Goal: Information Seeking & Learning: Learn about a topic

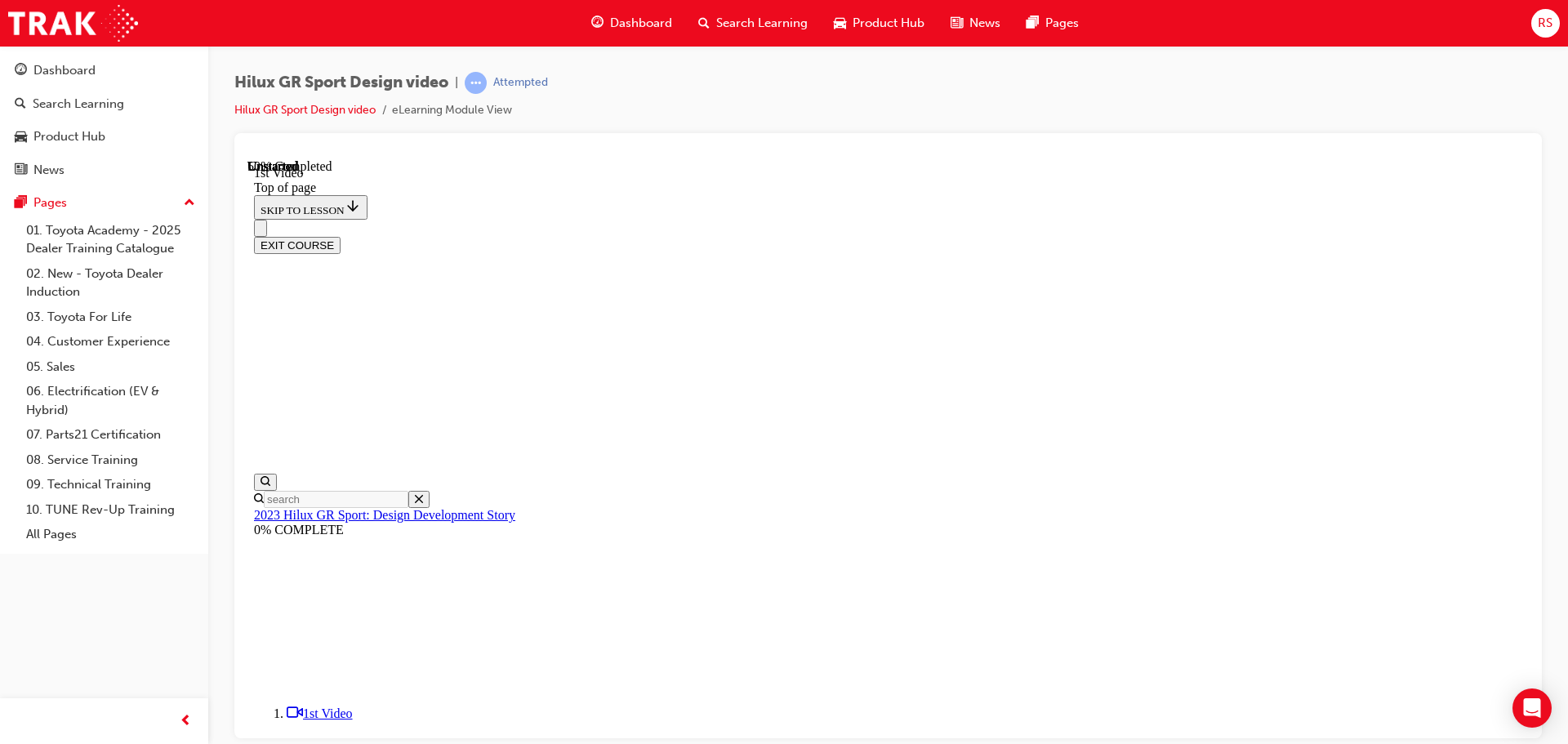
scroll to position [579, 0]
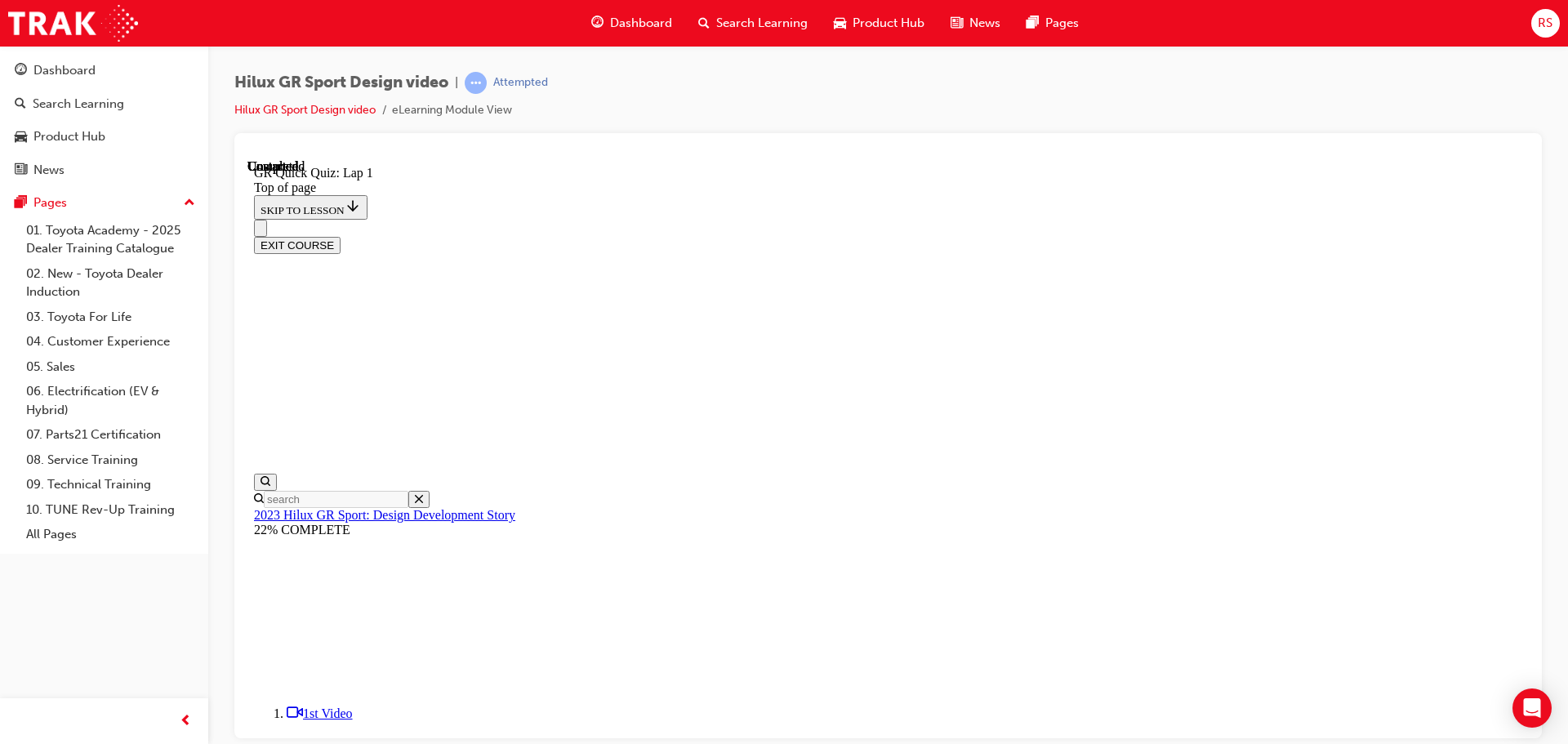
scroll to position [234, 0]
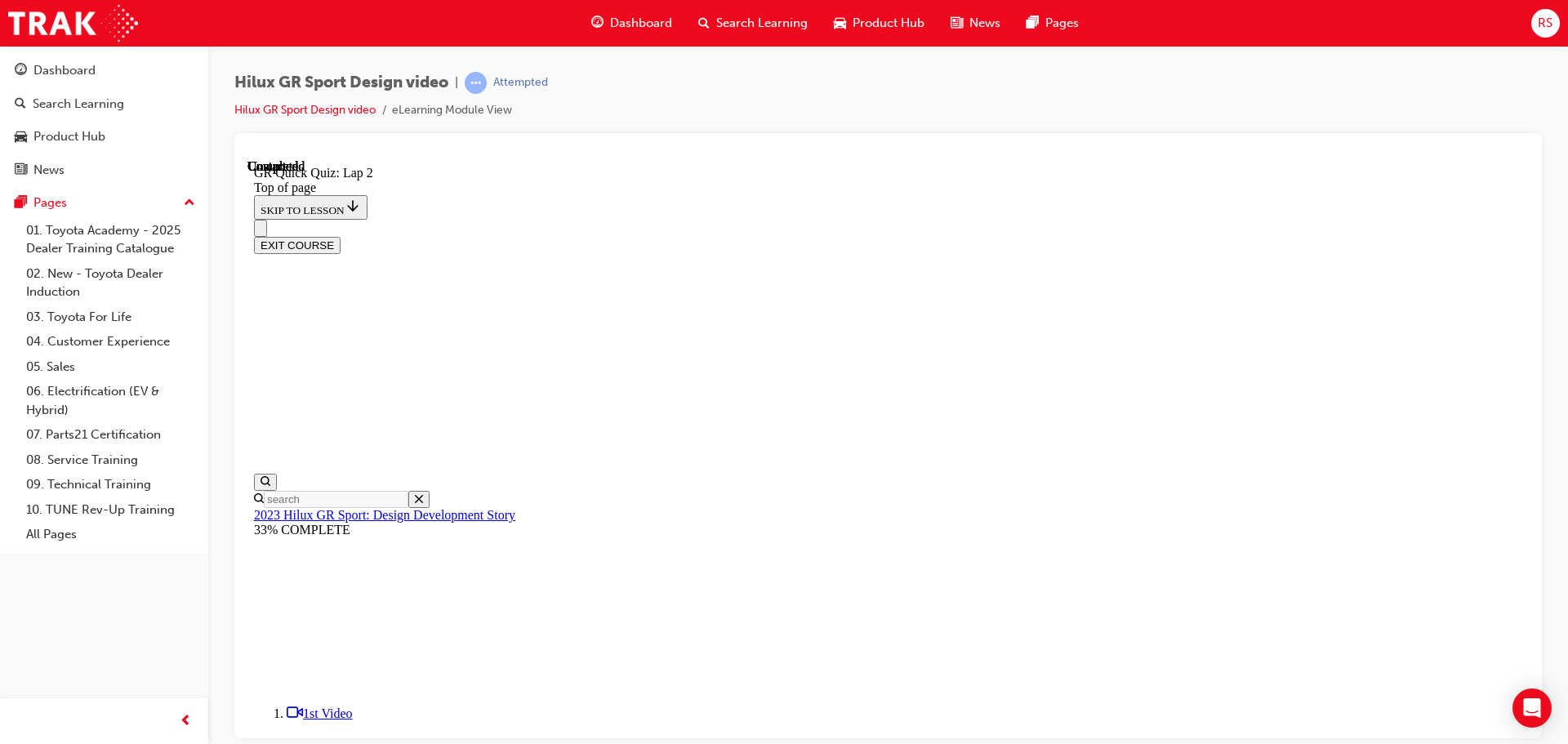
scroll to position [51, 0]
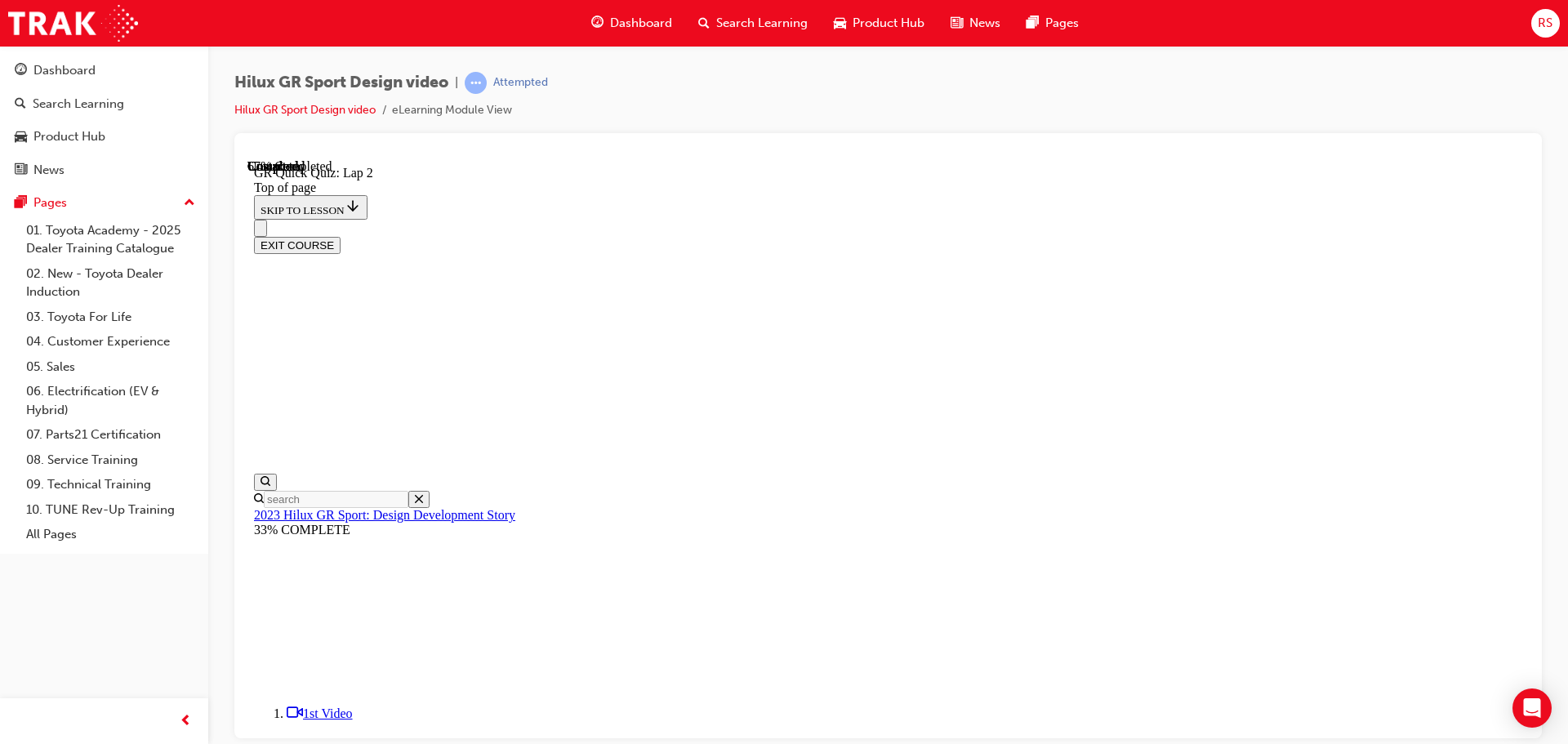
scroll to position [132, 0]
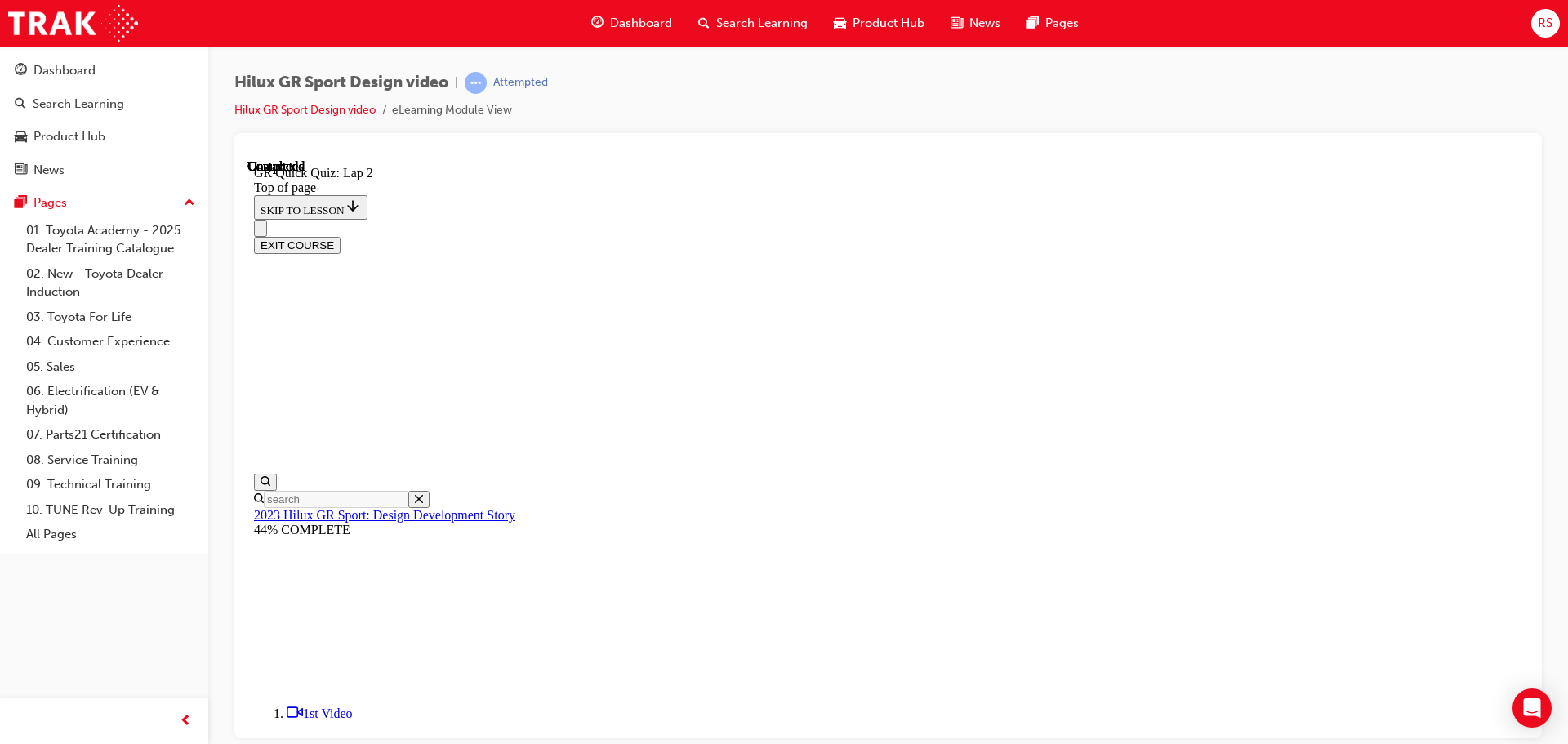
scroll to position [234, 0]
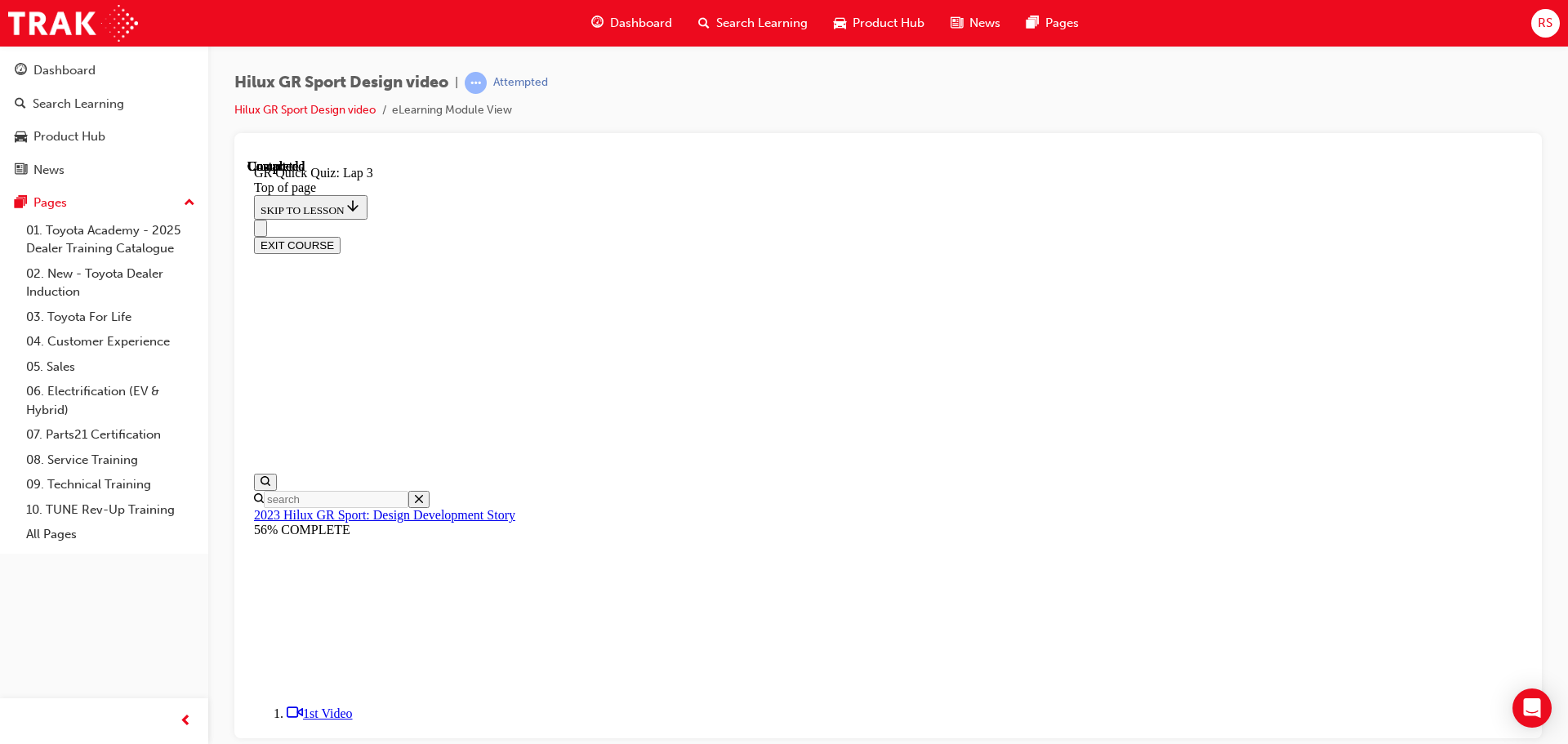
scroll to position [51, 0]
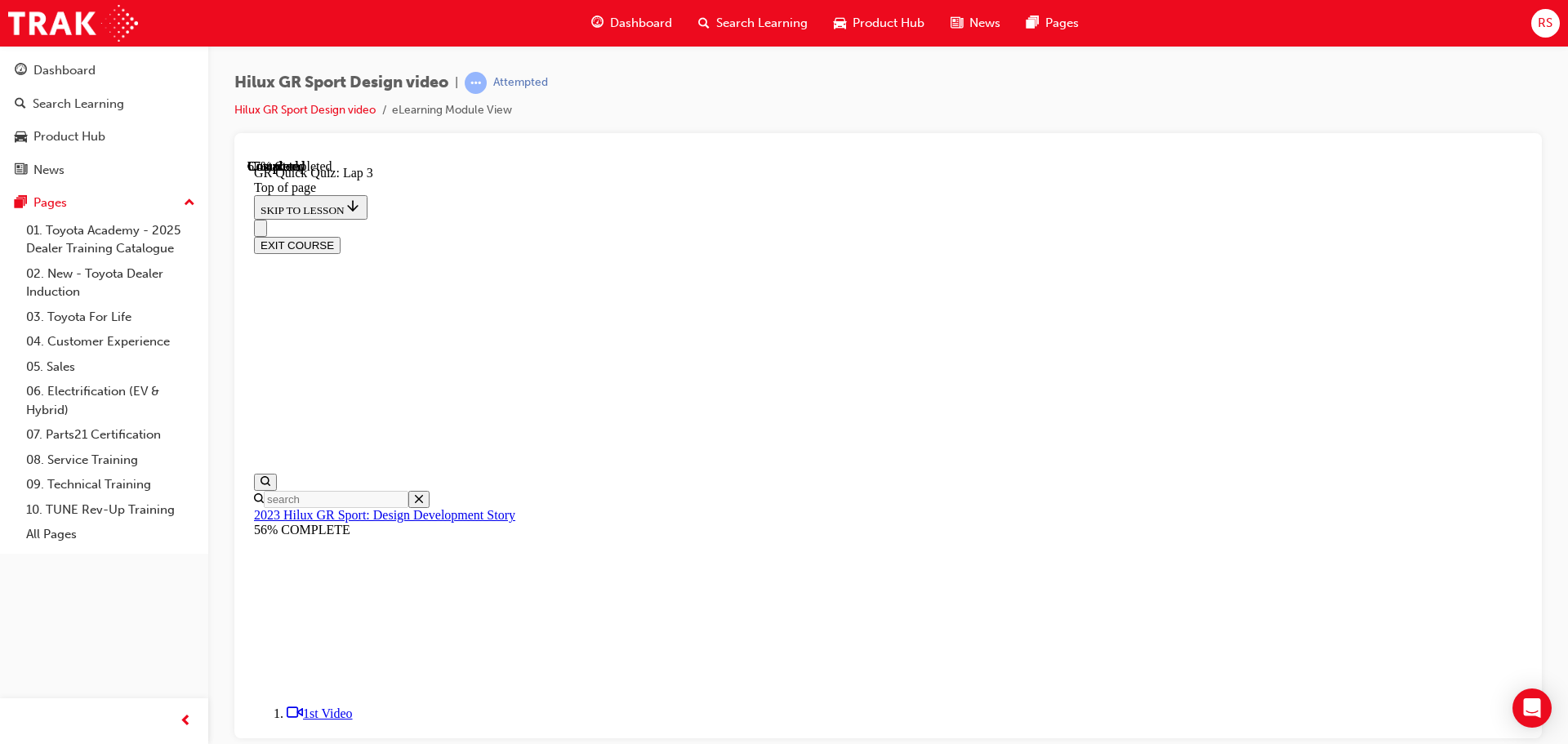
scroll to position [277, 0]
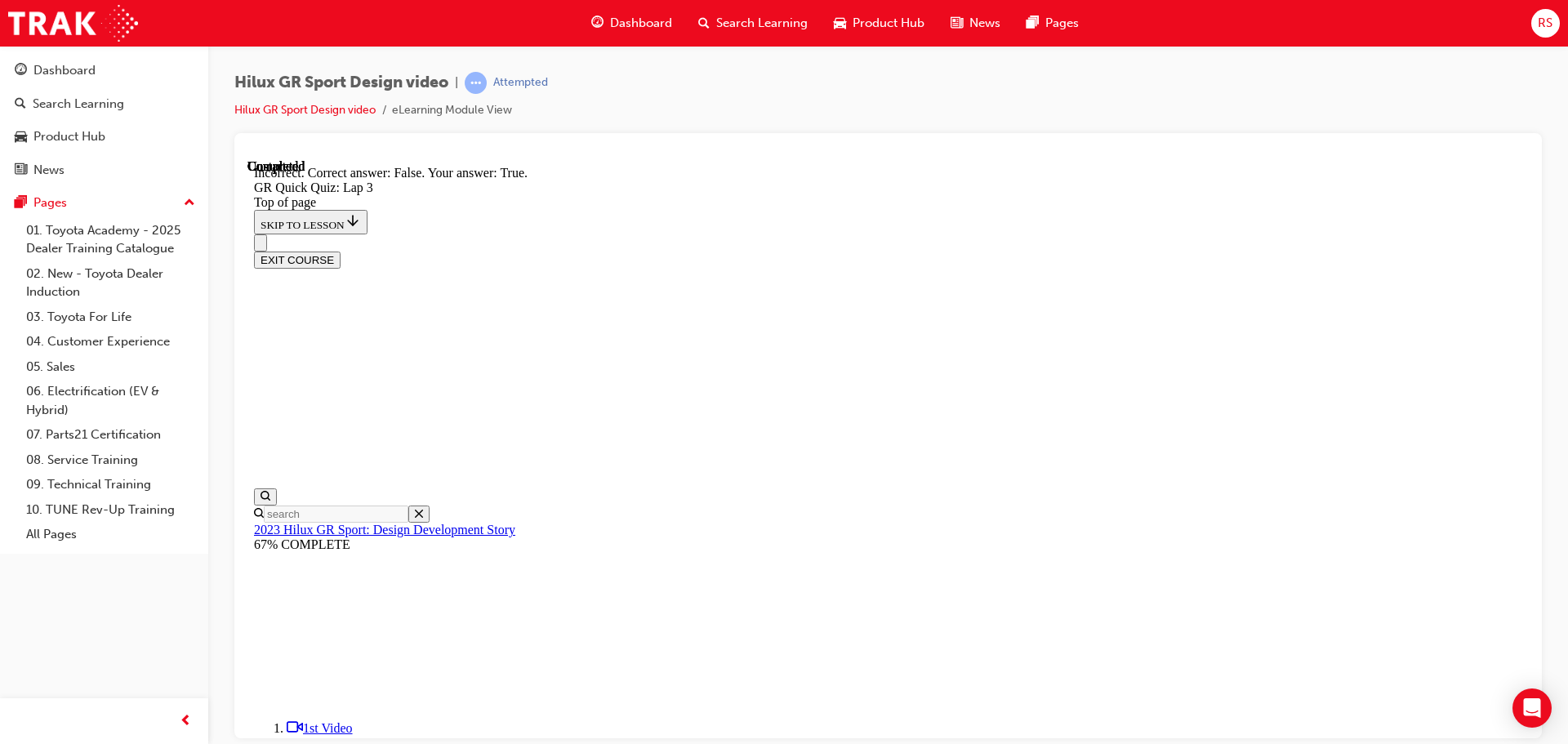
scroll to position [311, 0]
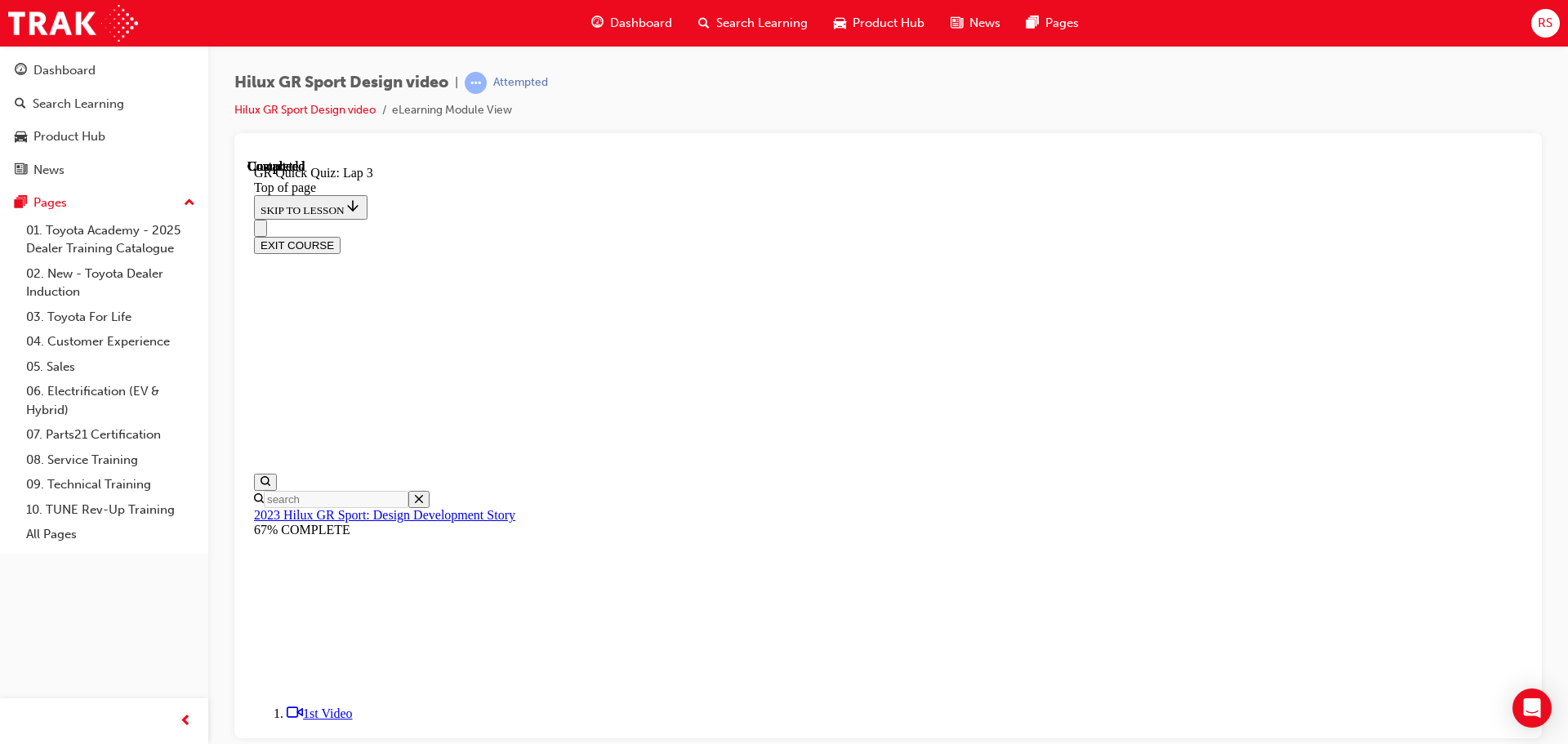
scroll to position [234, 0]
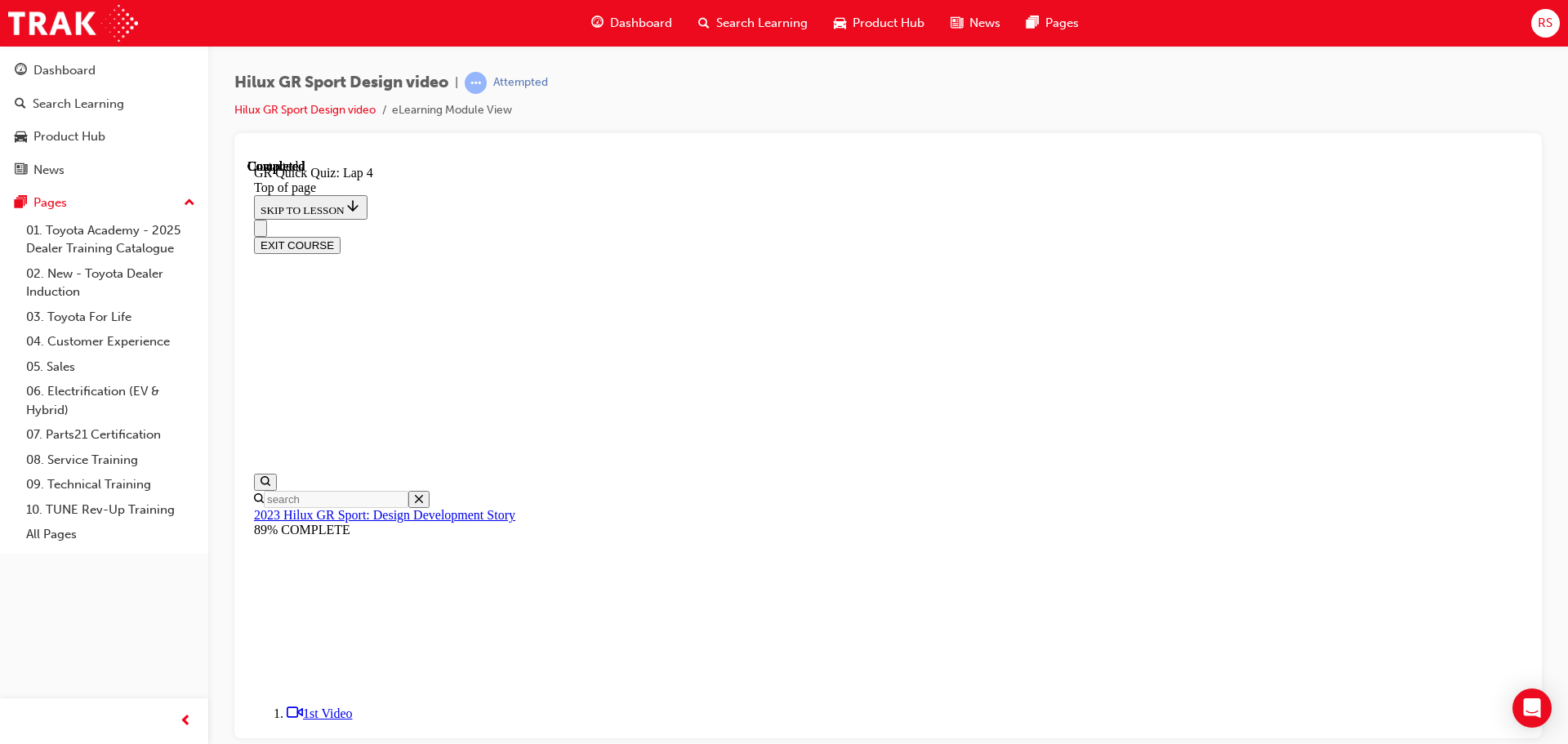
scroll to position [101, 0]
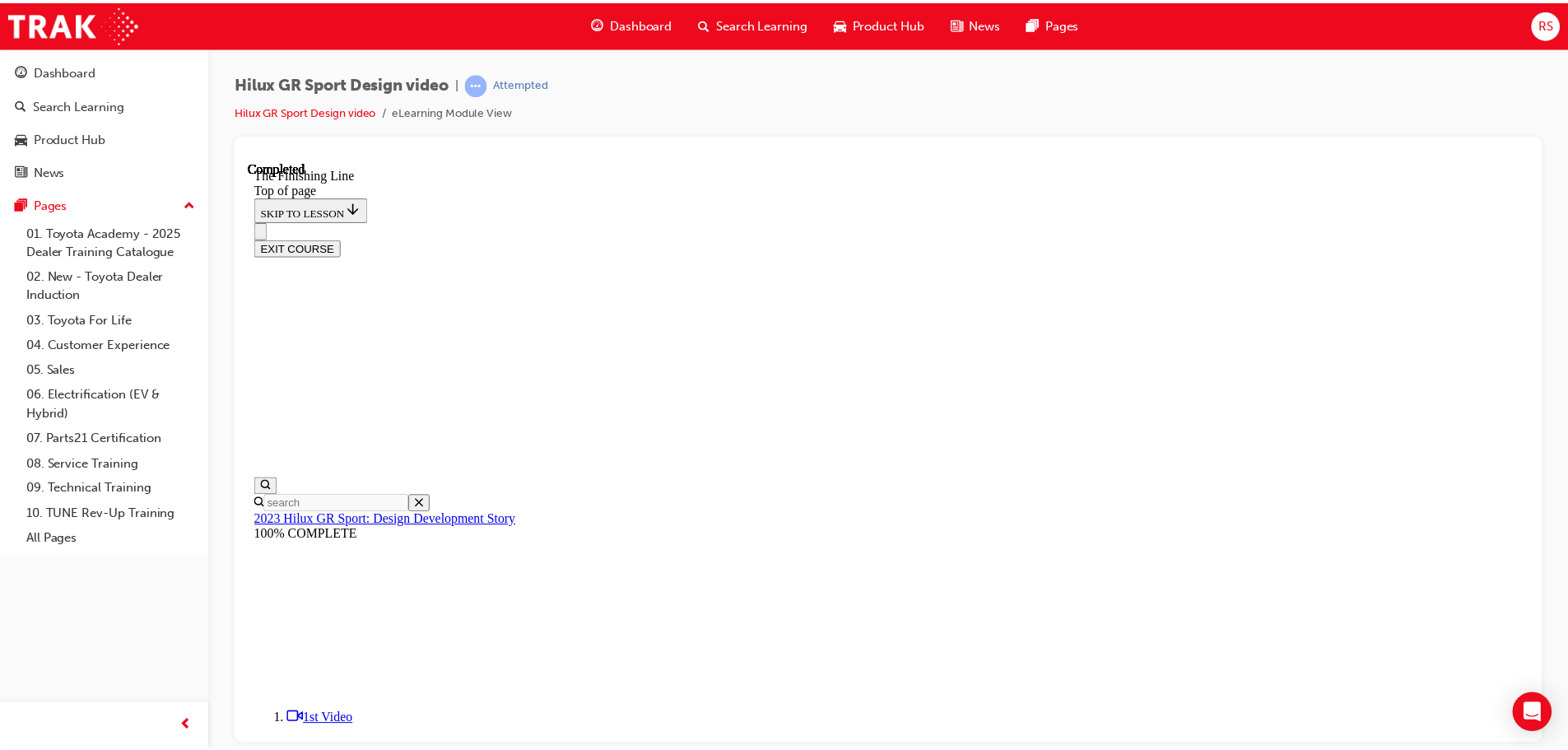
scroll to position [0, 0]
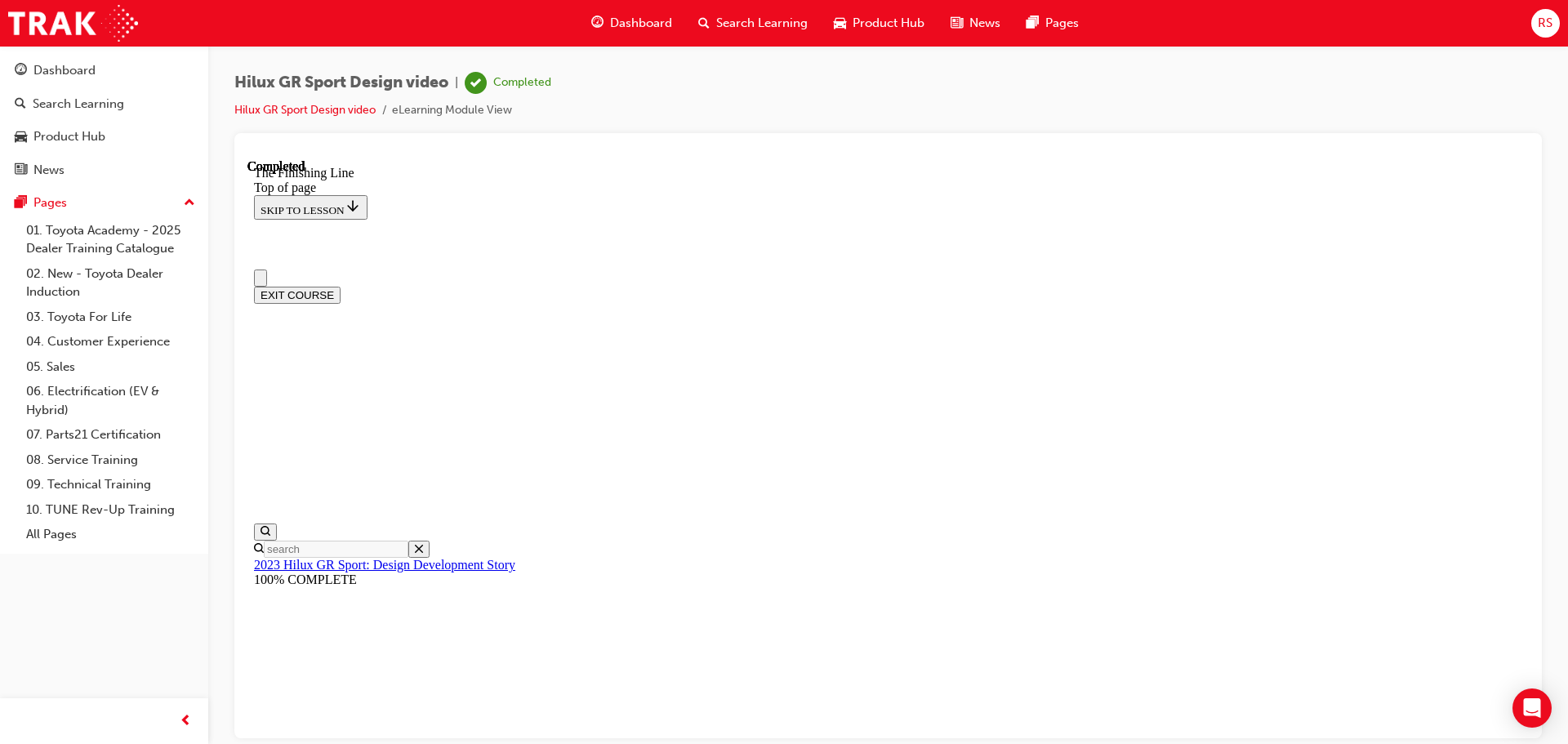
click at [341, 286] on button "EXIT COURSE" at bounding box center [298, 294] width 87 height 17
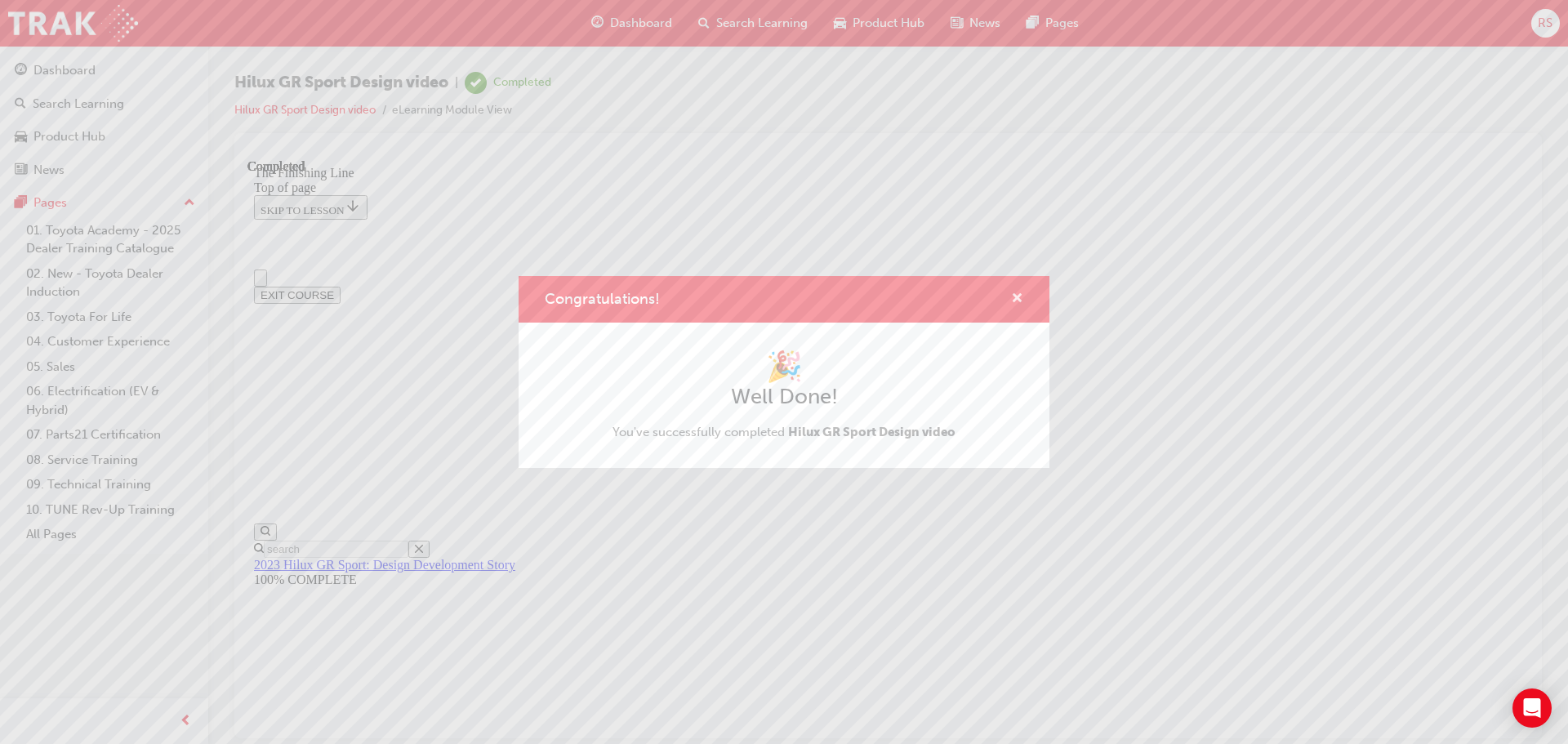
click at [1016, 297] on span "cross-icon" at bounding box center [1017, 299] width 13 height 14
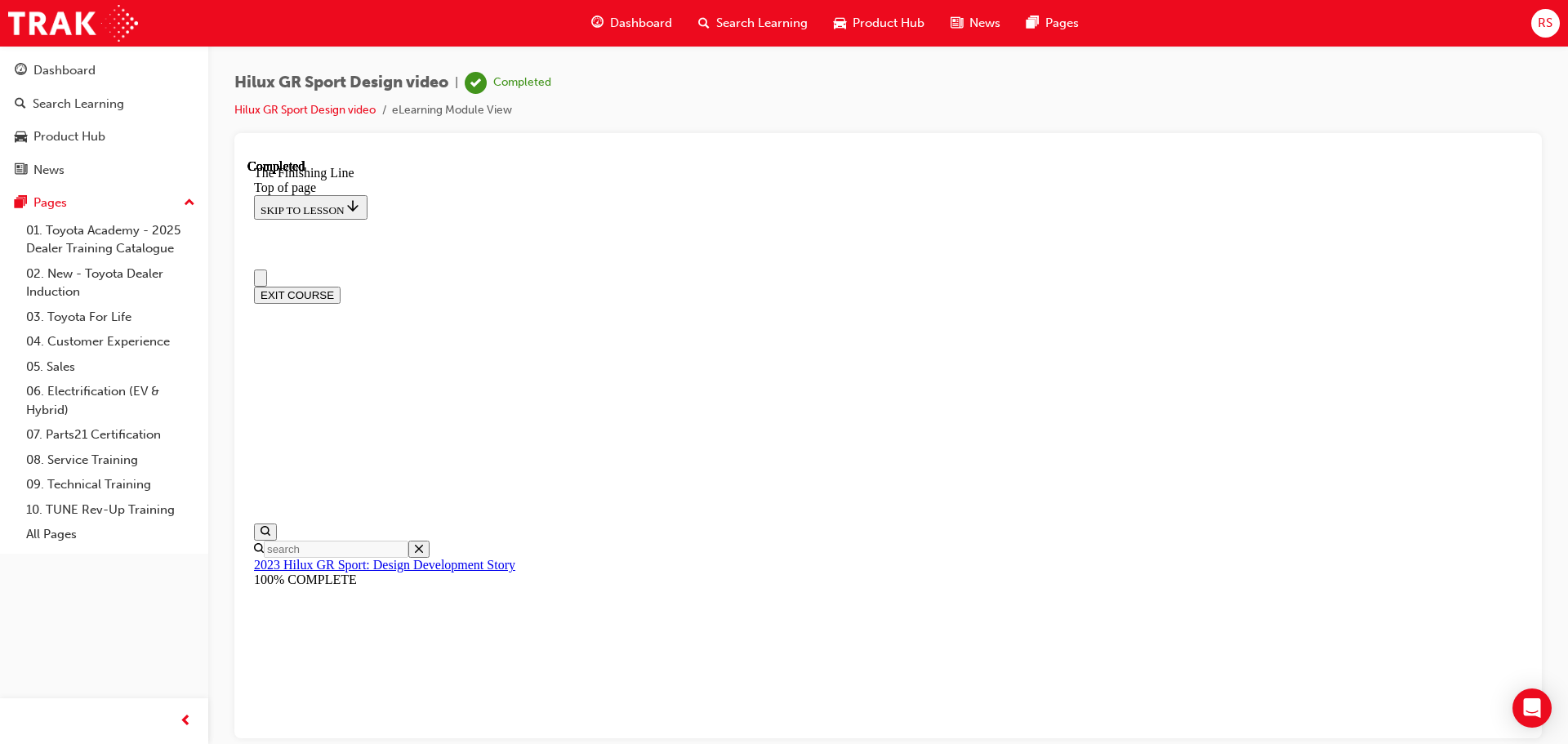
click at [659, 28] on span "Dashboard" at bounding box center [640, 23] width 62 height 19
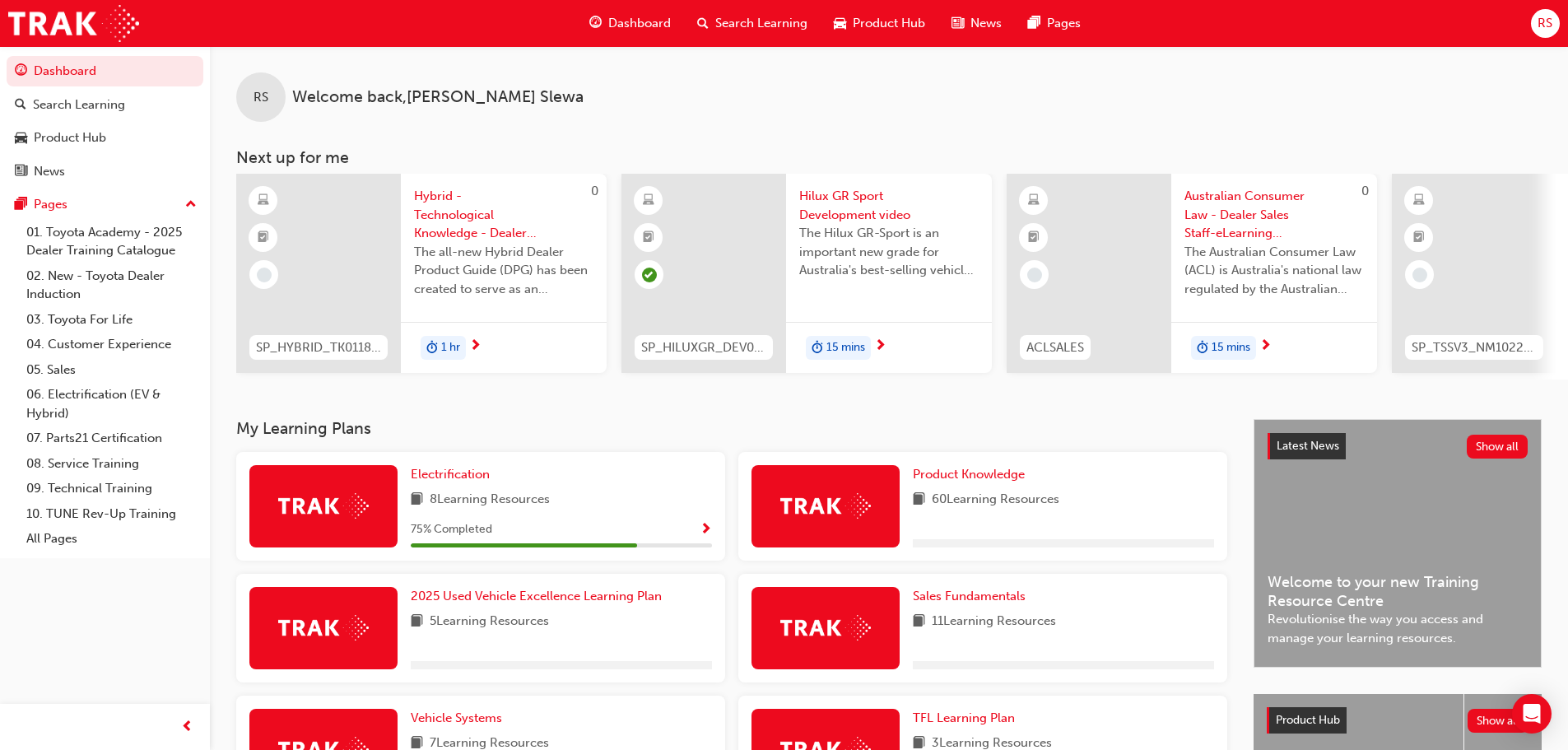
click at [646, 30] on span "Dashboard" at bounding box center [639, 23] width 63 height 19
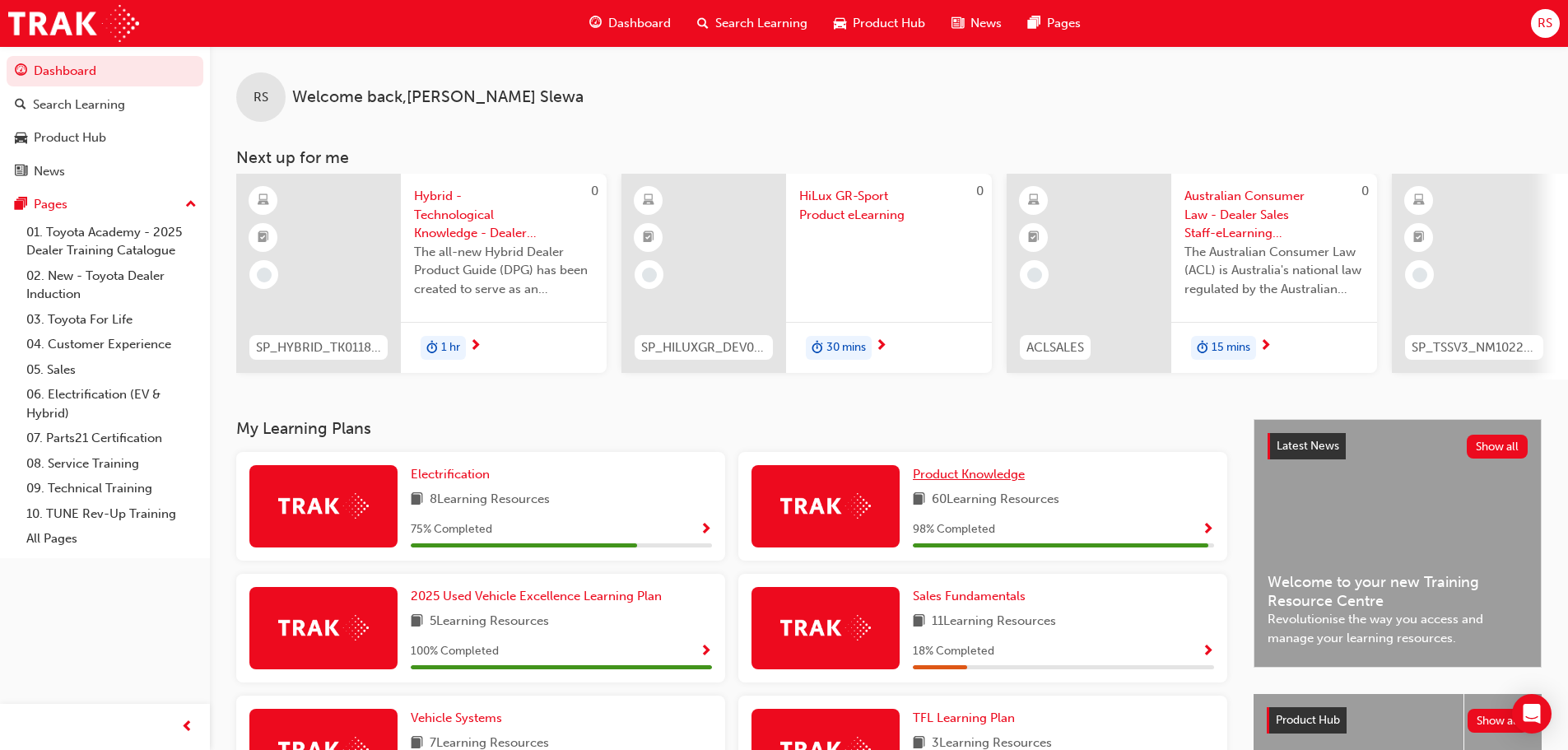
click at [989, 473] on link "Product Knowledge" at bounding box center [972, 475] width 118 height 19
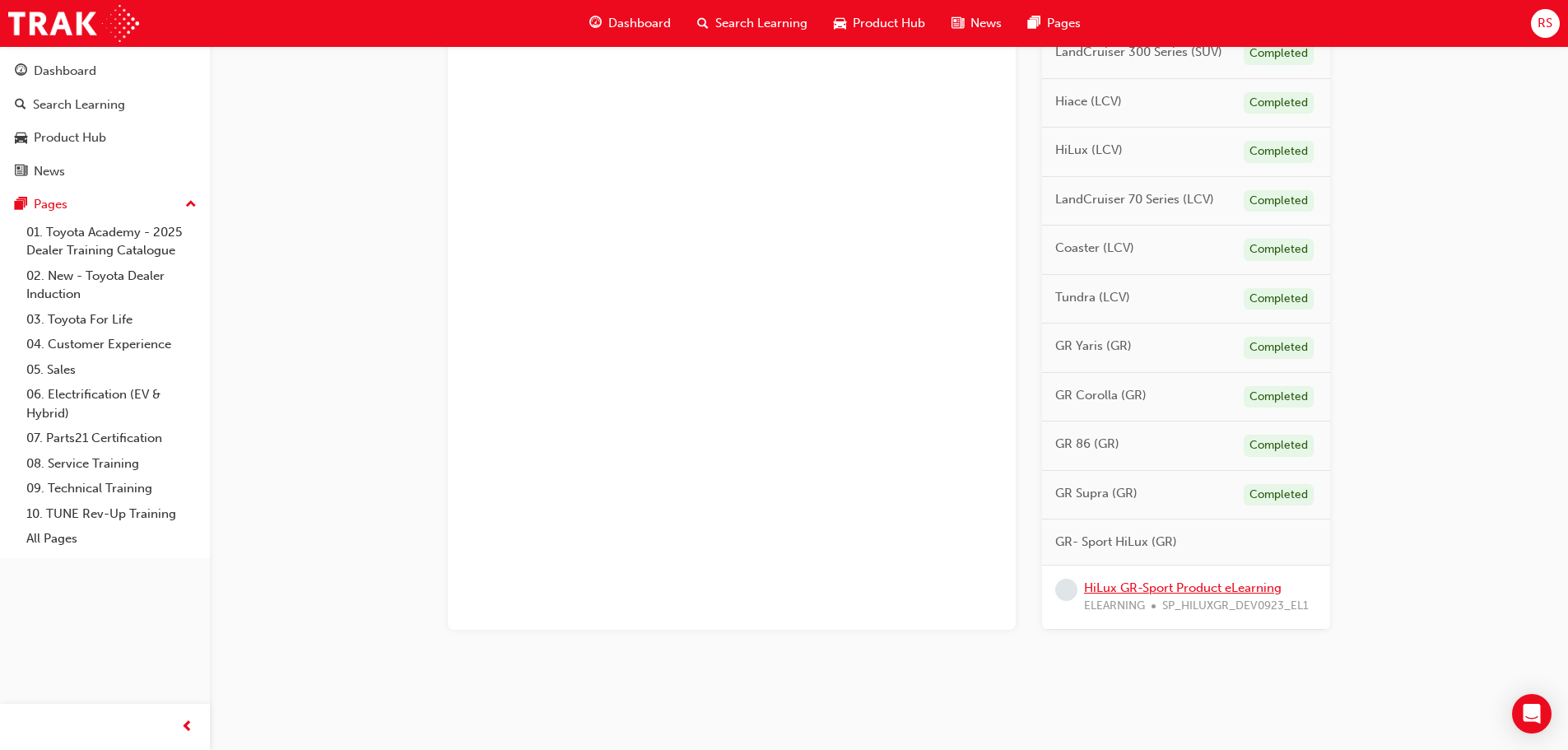
click at [1156, 591] on link "HiLux GR-Sport Product eLearning" at bounding box center [1183, 587] width 197 height 15
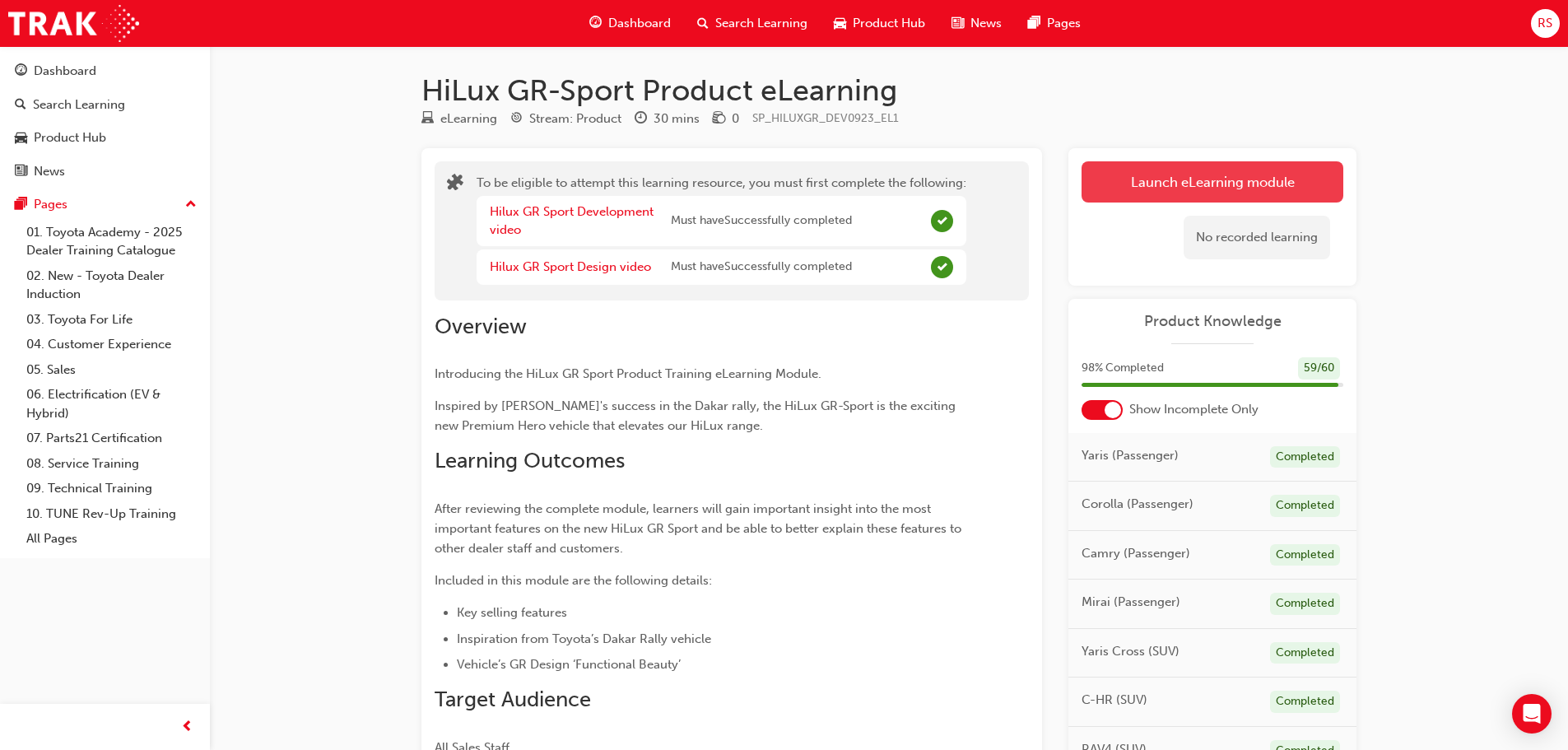
click at [1201, 170] on button "Launch eLearning module" at bounding box center [1213, 181] width 262 height 41
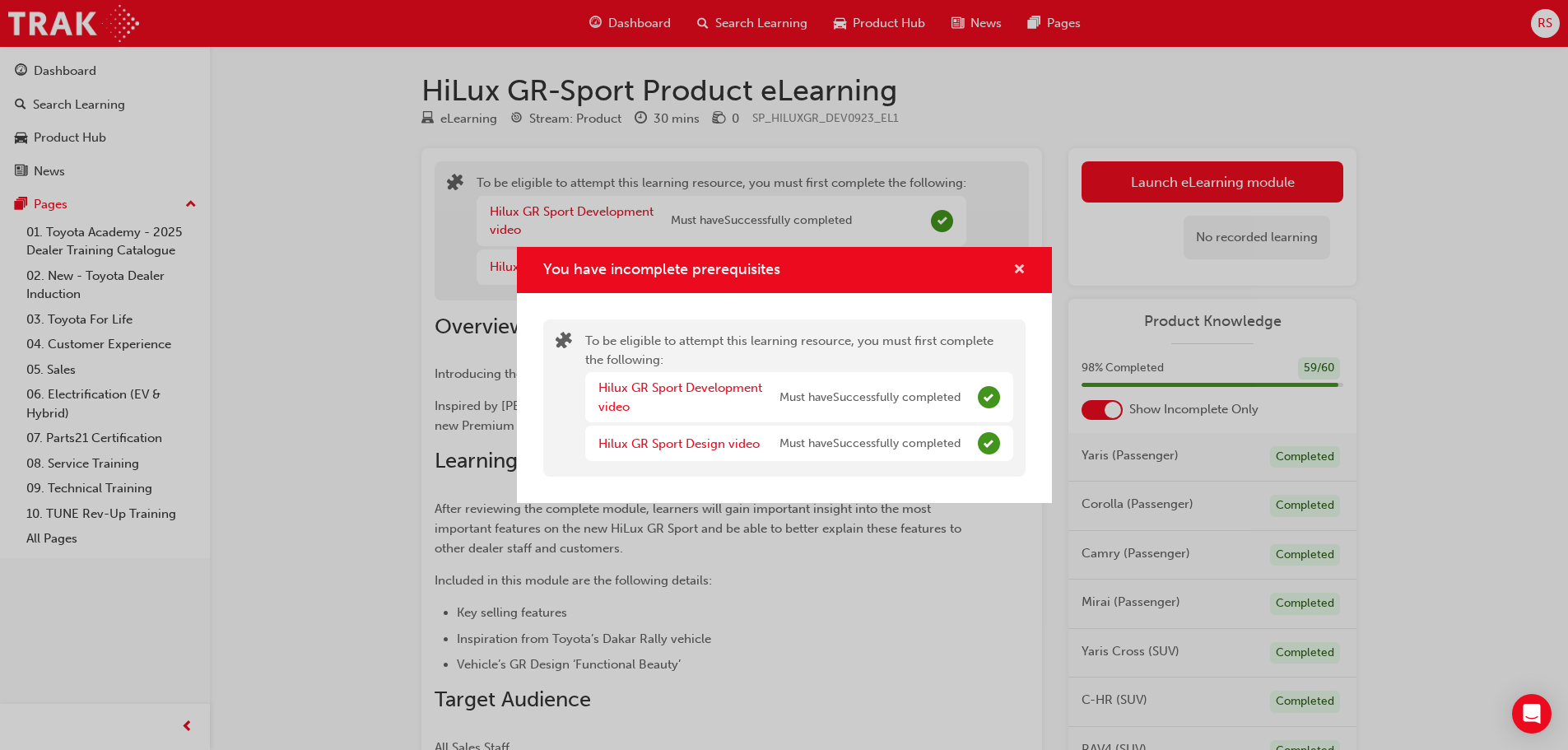
click at [1015, 265] on span "cross-icon" at bounding box center [1020, 271] width 13 height 15
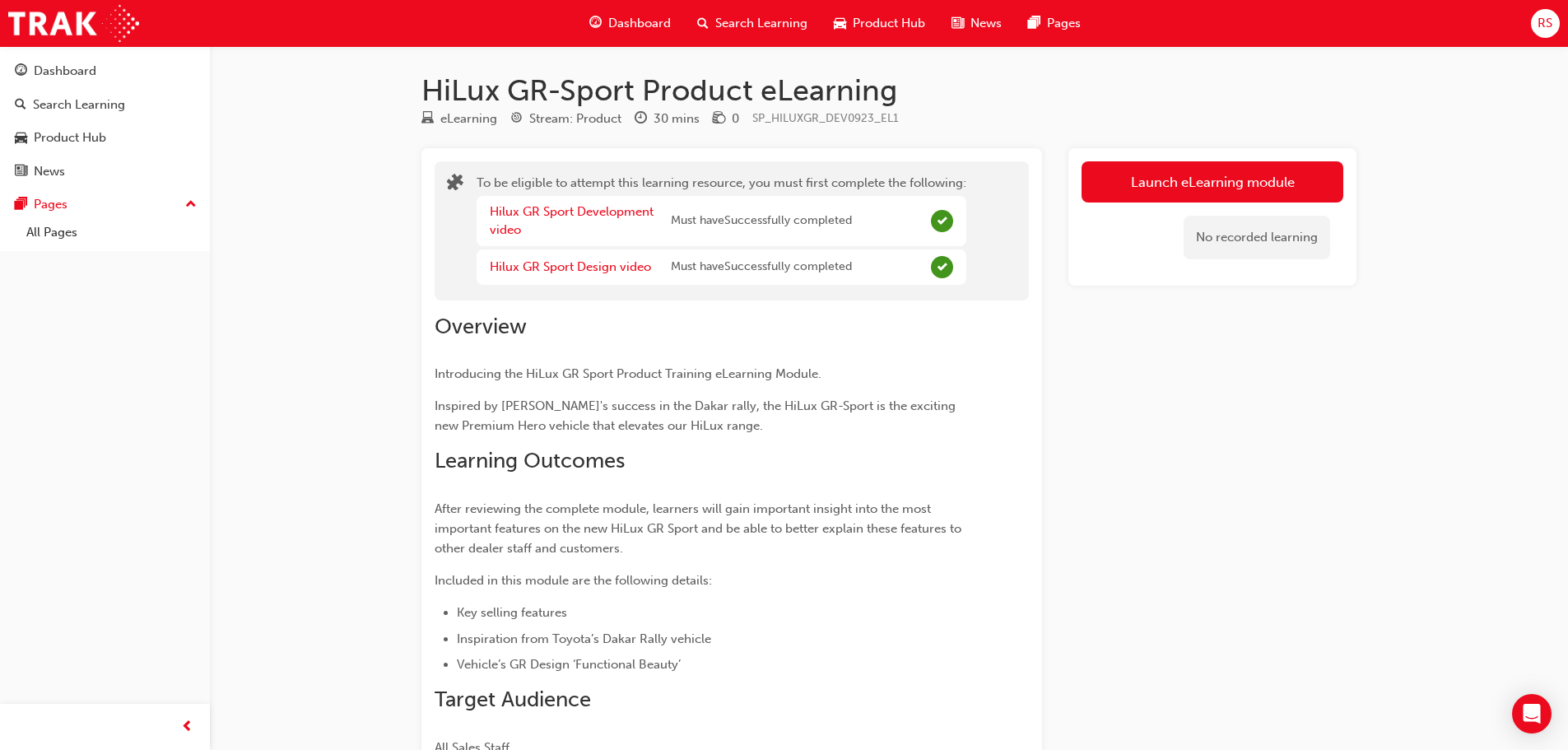
click at [675, 19] on div "Dashboard" at bounding box center [630, 23] width 108 height 34
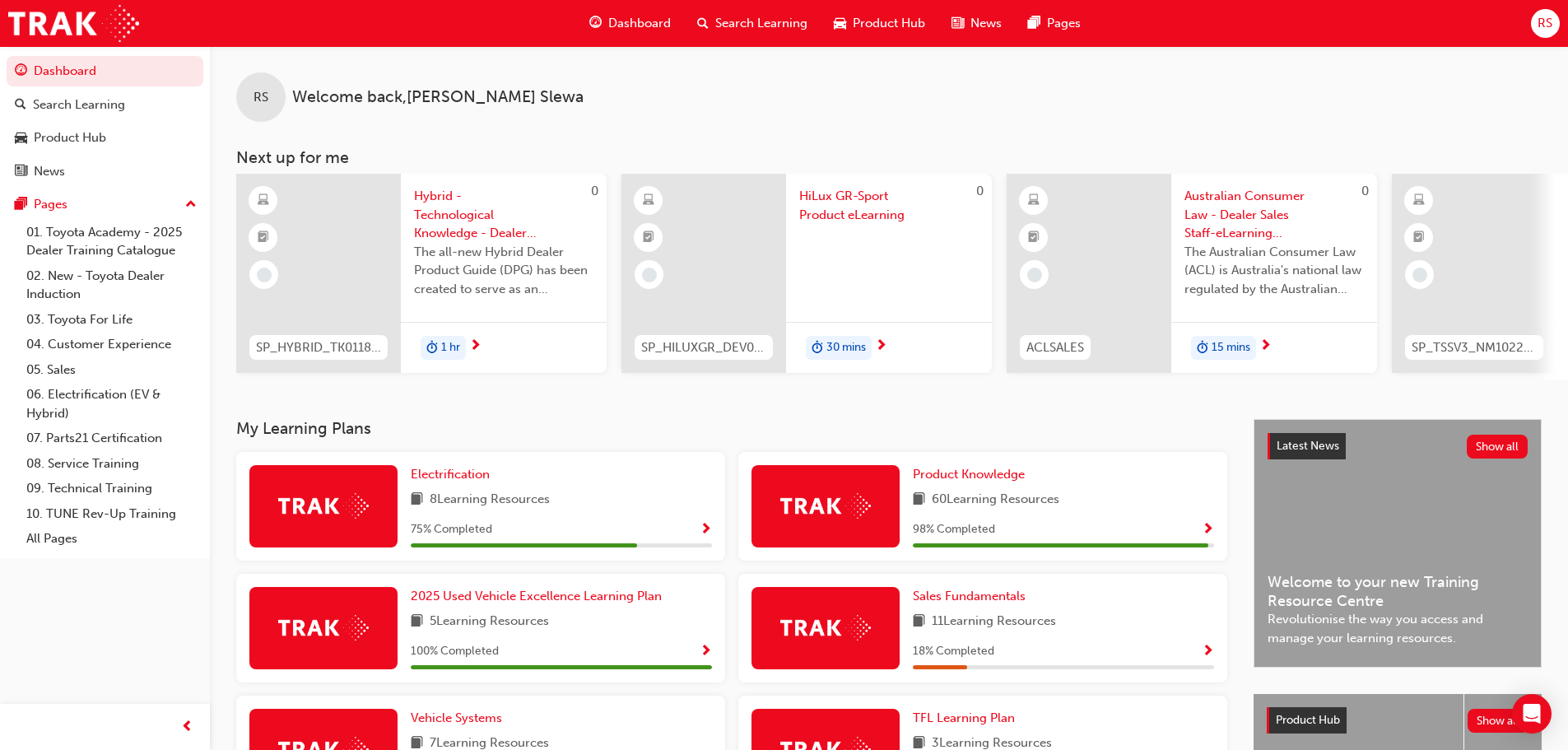
click at [884, 214] on span "HiLux GR-Sport Product eLearning" at bounding box center [888, 205] width 179 height 37
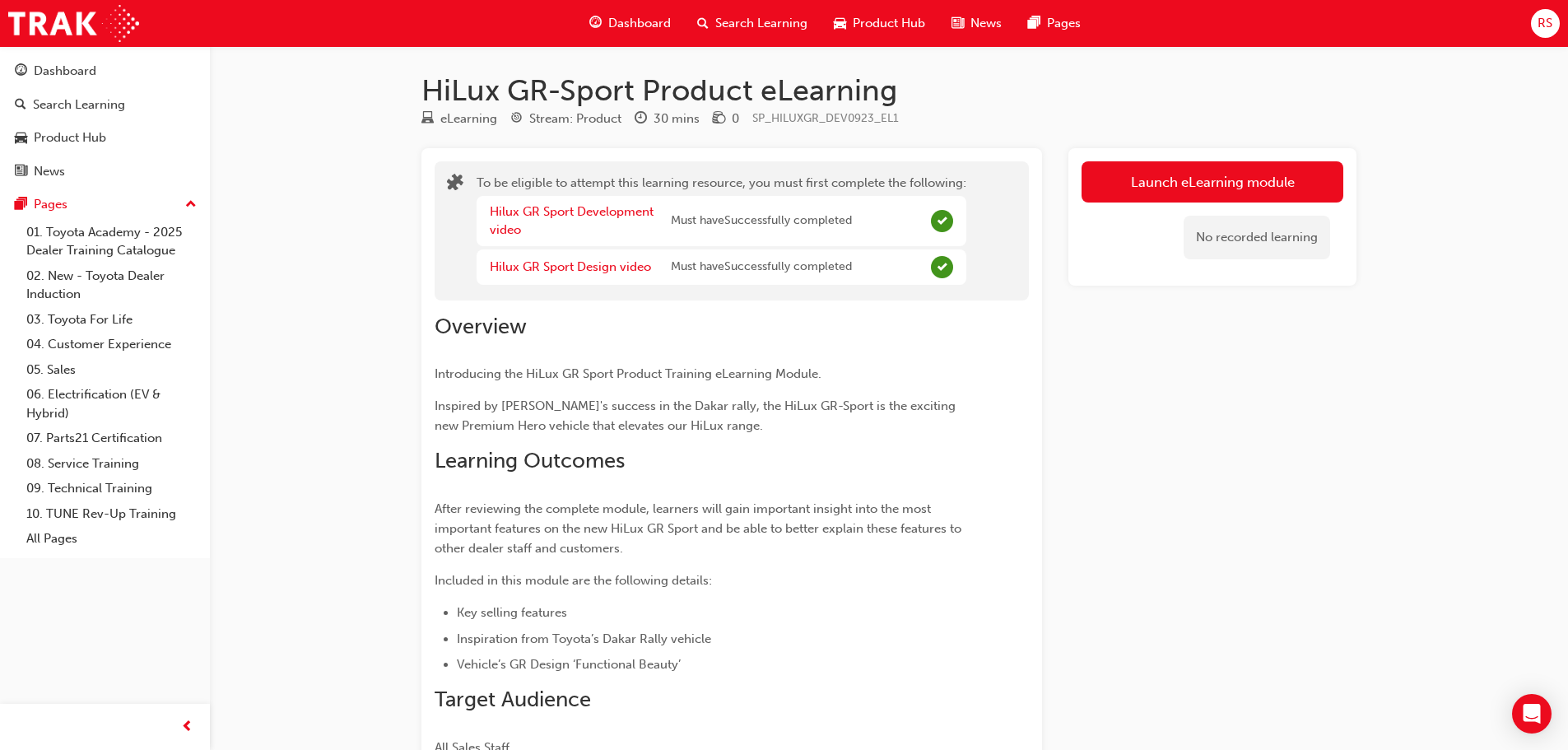
click at [651, 9] on div "Dashboard" at bounding box center [630, 23] width 108 height 34
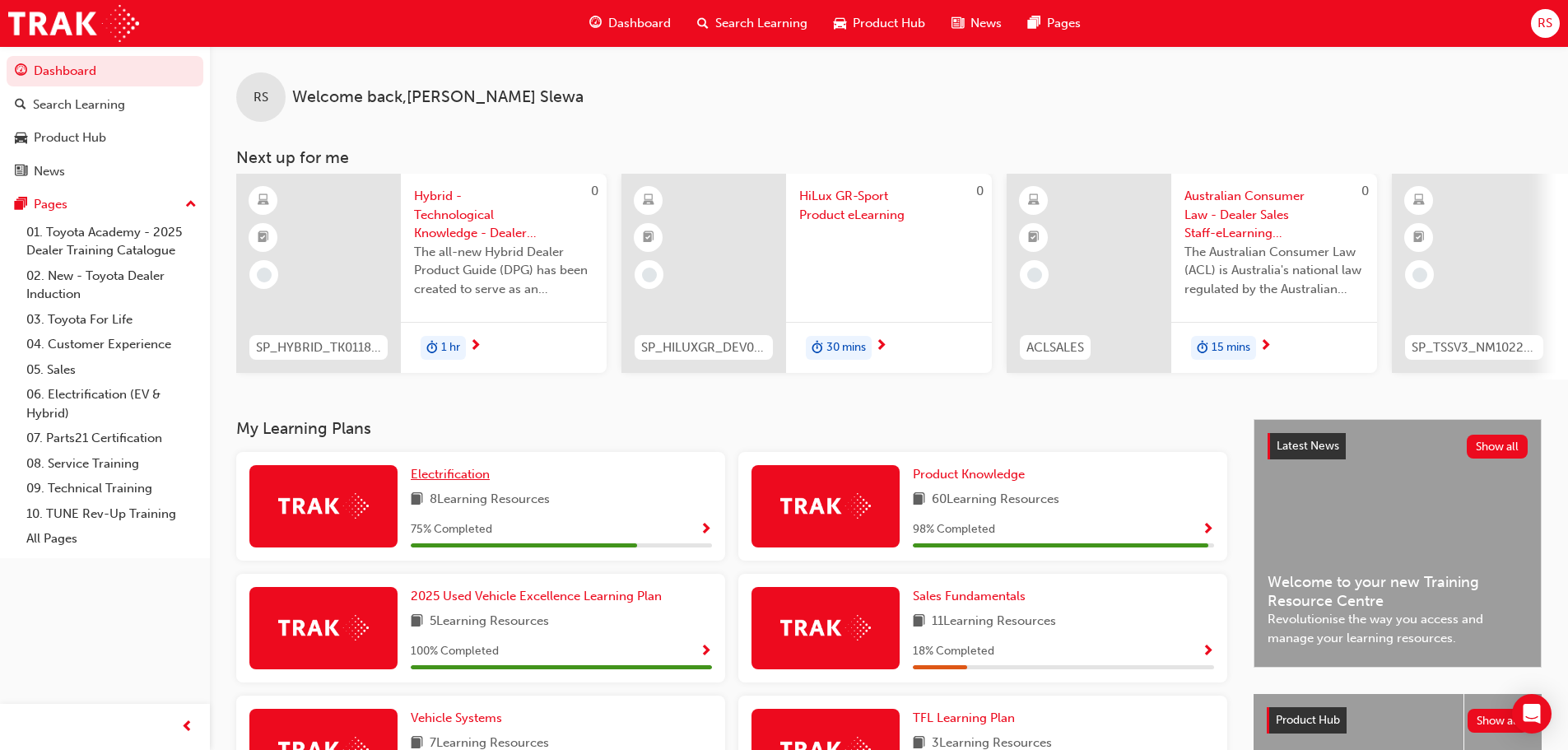
click at [468, 473] on link "Electrification" at bounding box center [454, 475] width 85 height 19
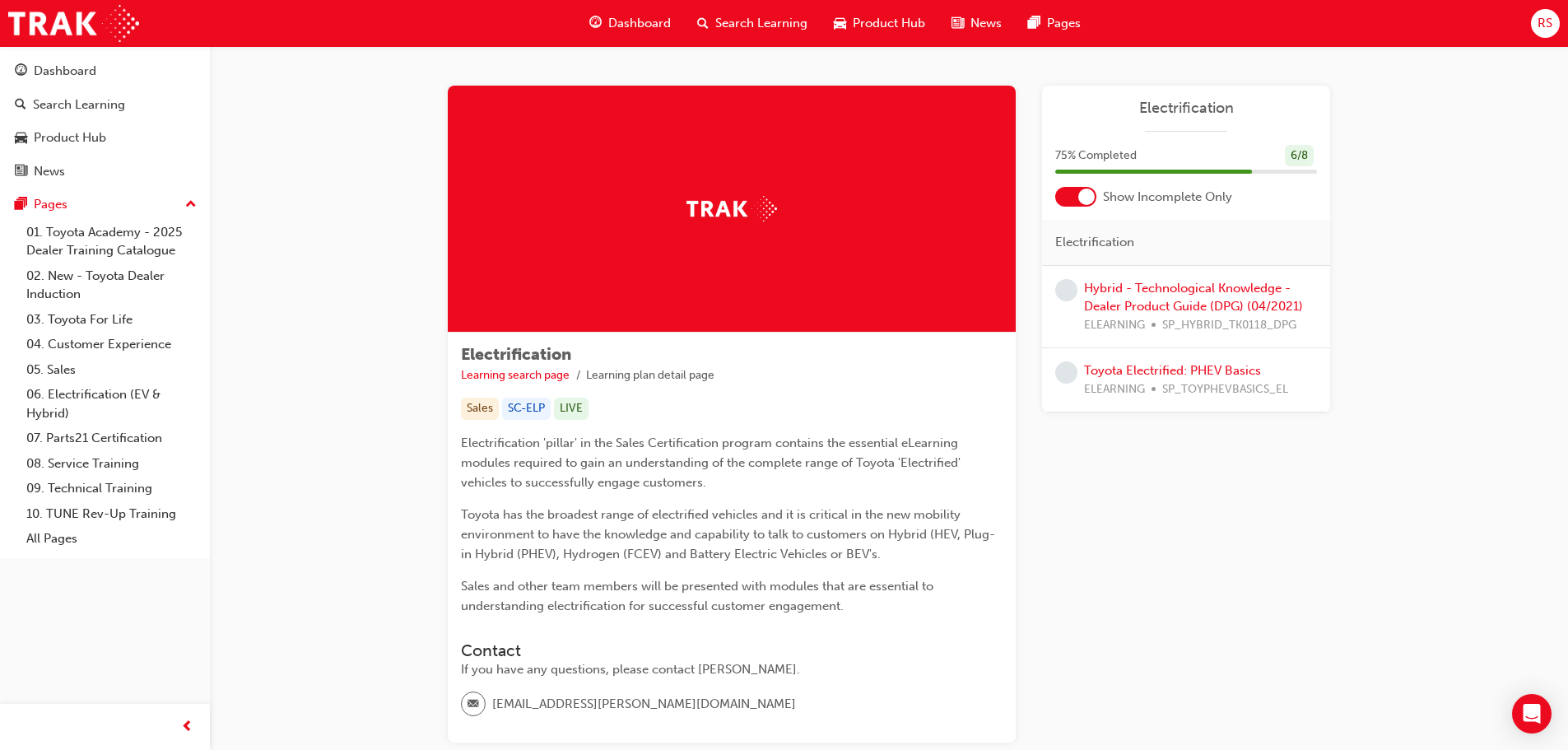
click at [1154, 297] on div "Hybrid - Technological Knowledge - Dealer Product Guide (DPG) (04/2021) ELEARNI…" at bounding box center [1201, 307] width 233 height 56
click at [1179, 290] on link "Hybrid - Technological Knowledge - Dealer Product Guide (DPG) (04/2021)" at bounding box center [1193, 297] width 219 height 34
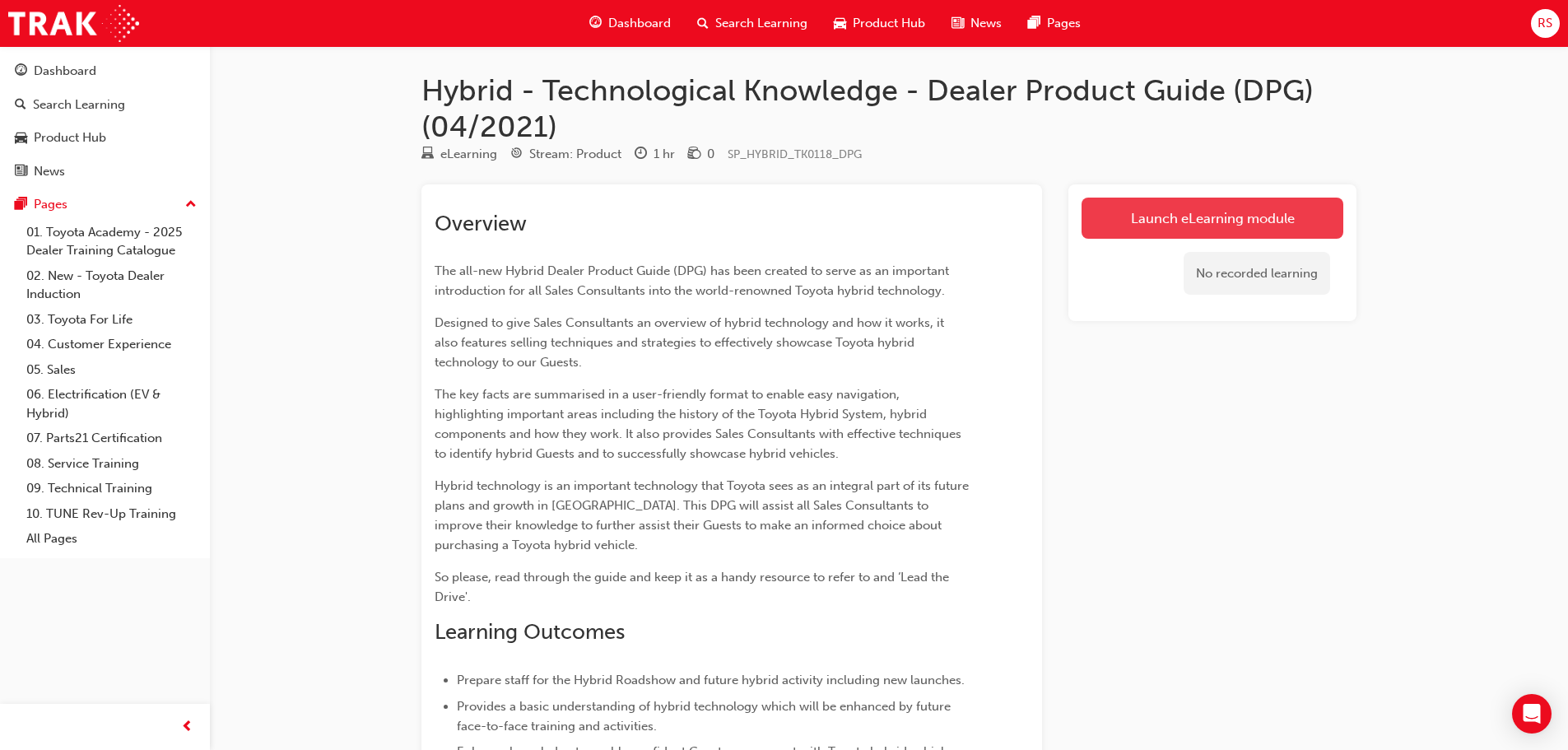
click at [1151, 227] on link "Launch eLearning module" at bounding box center [1213, 217] width 262 height 41
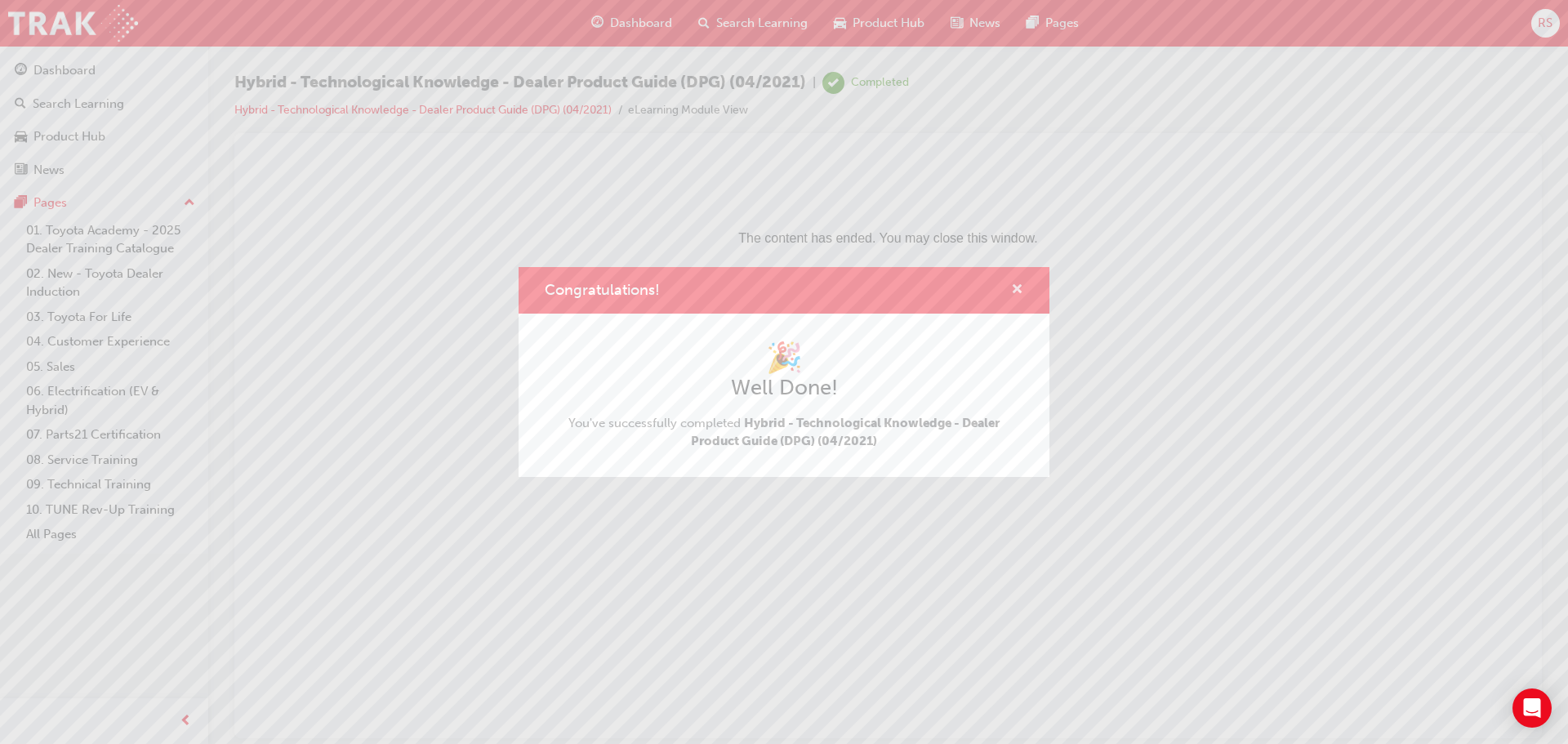
click at [1013, 287] on span "cross-icon" at bounding box center [1017, 290] width 13 height 14
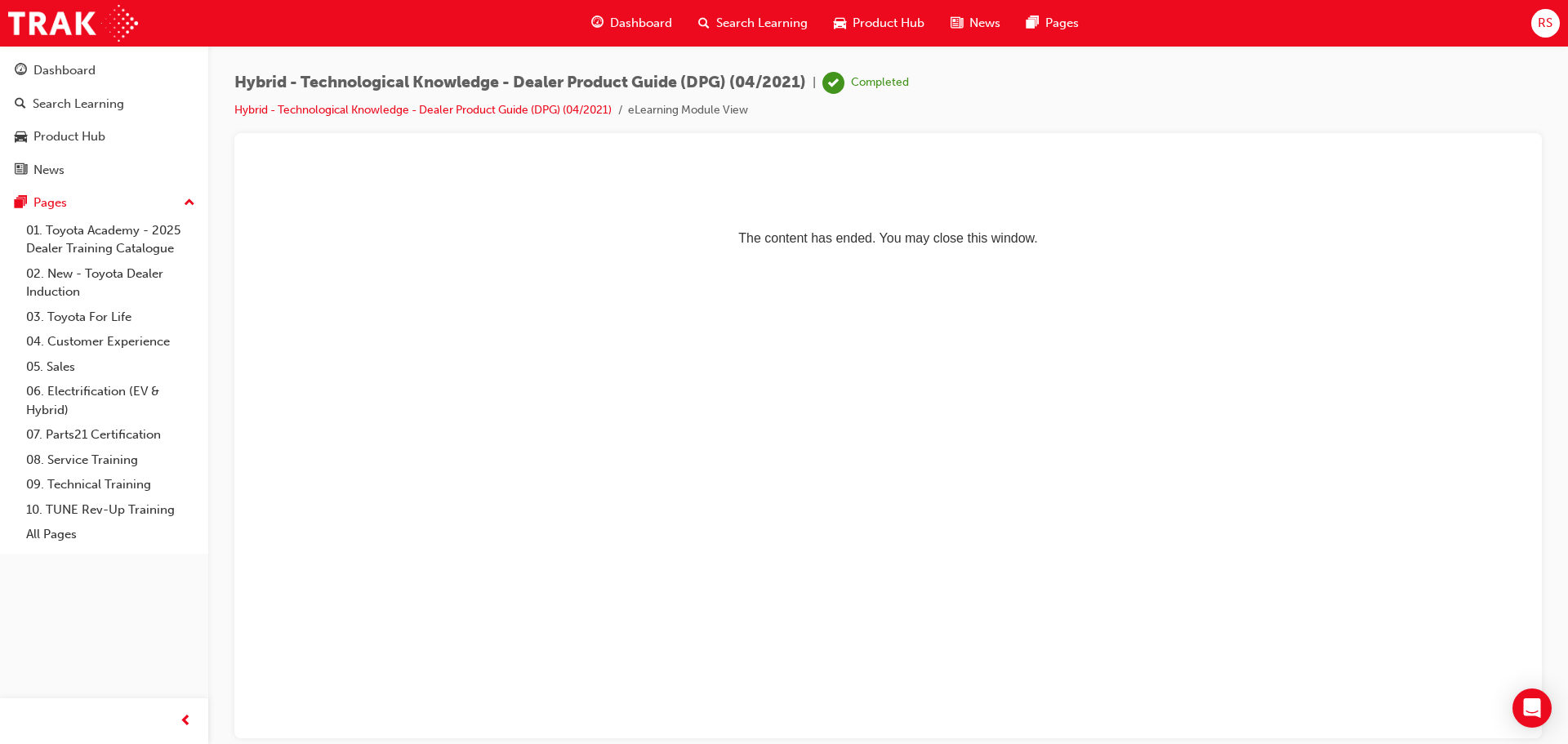
click at [644, 32] on div "Dashboard" at bounding box center [631, 23] width 107 height 33
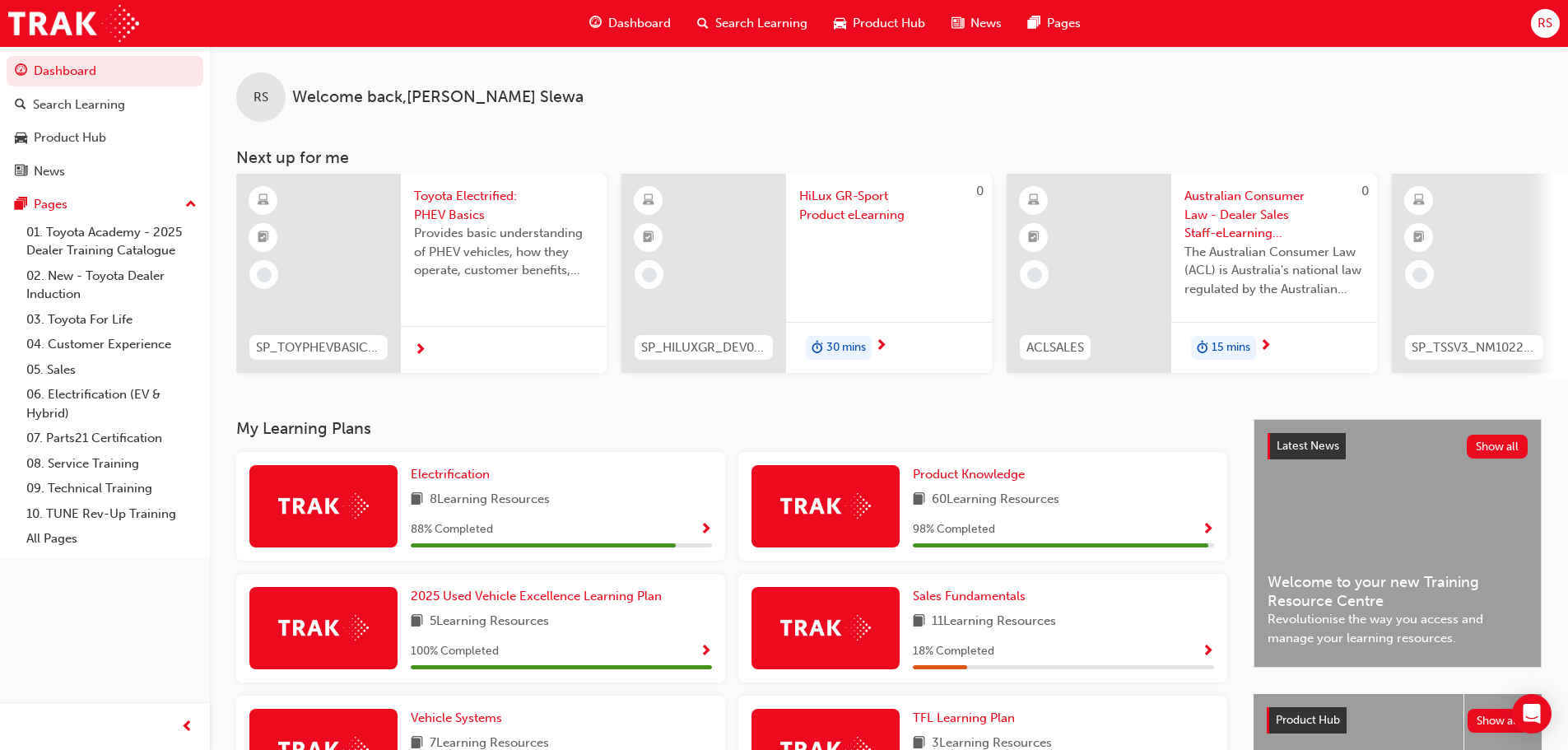
click at [470, 207] on span "Toyota Electrified: PHEV Basics" at bounding box center [503, 205] width 179 height 37
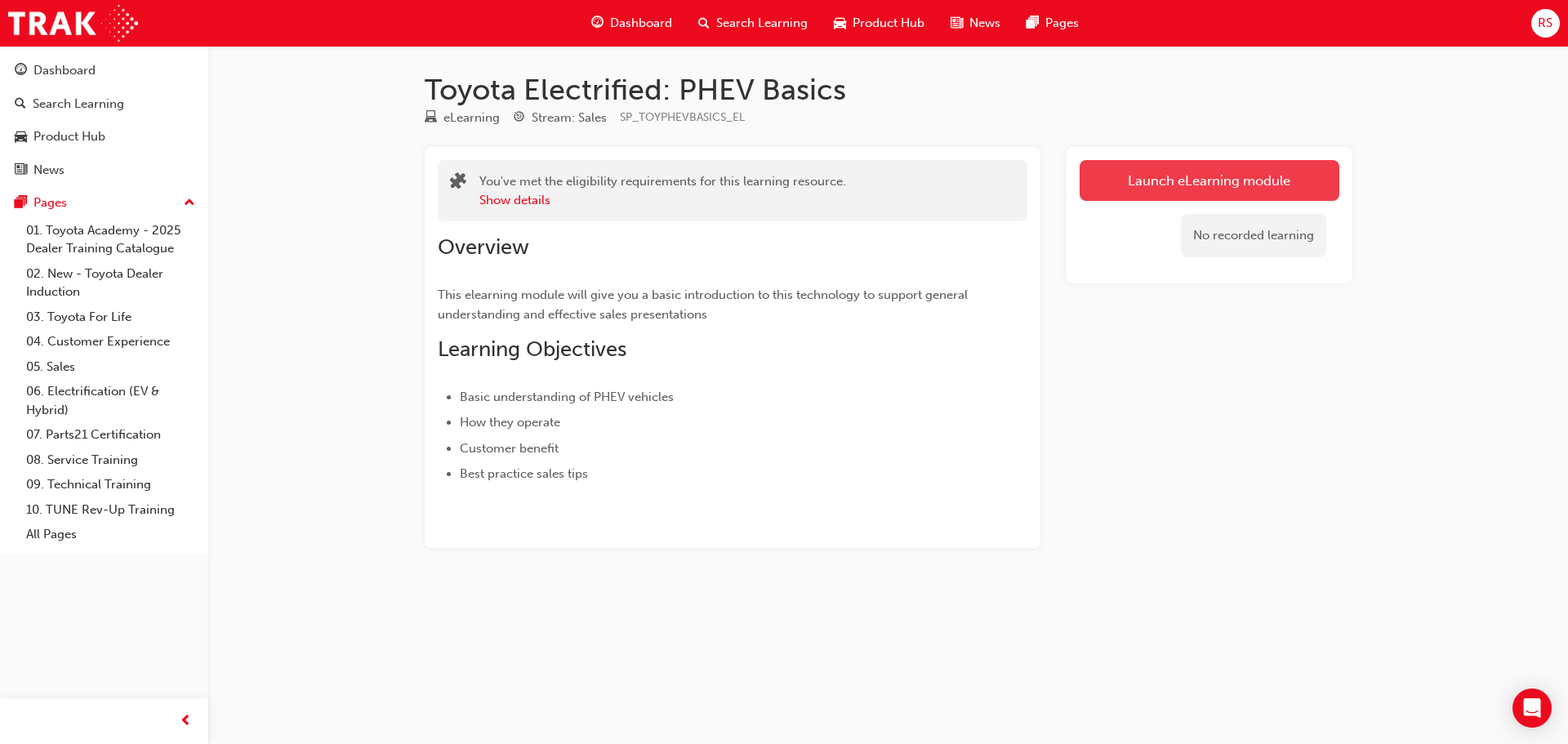
click at [1187, 184] on link "Launch eLearning module" at bounding box center [1209, 179] width 260 height 41
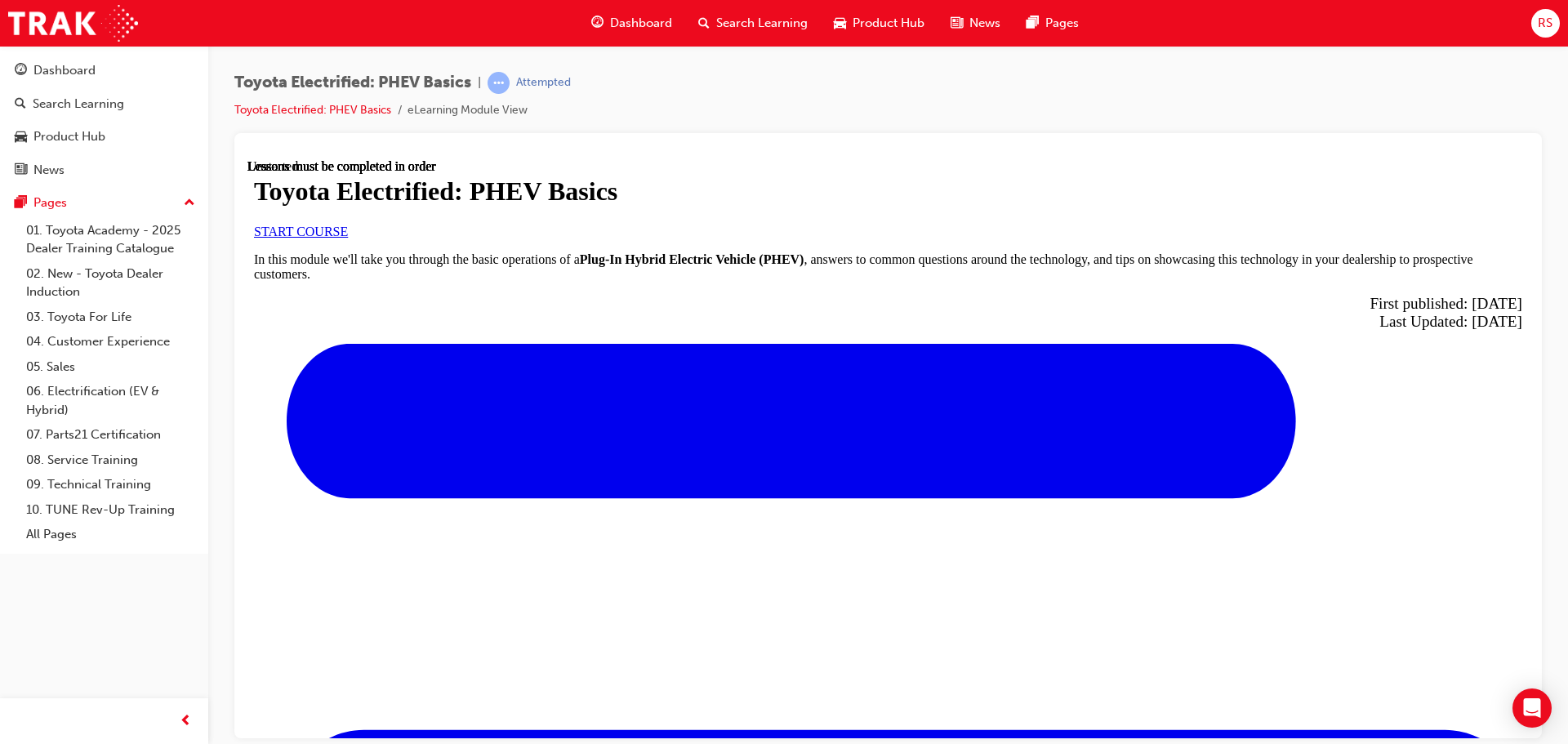
click at [482, 238] on div "START COURSE" at bounding box center [888, 231] width 1268 height 14
click at [348, 238] on span "START COURSE" at bounding box center [301, 230] width 94 height 14
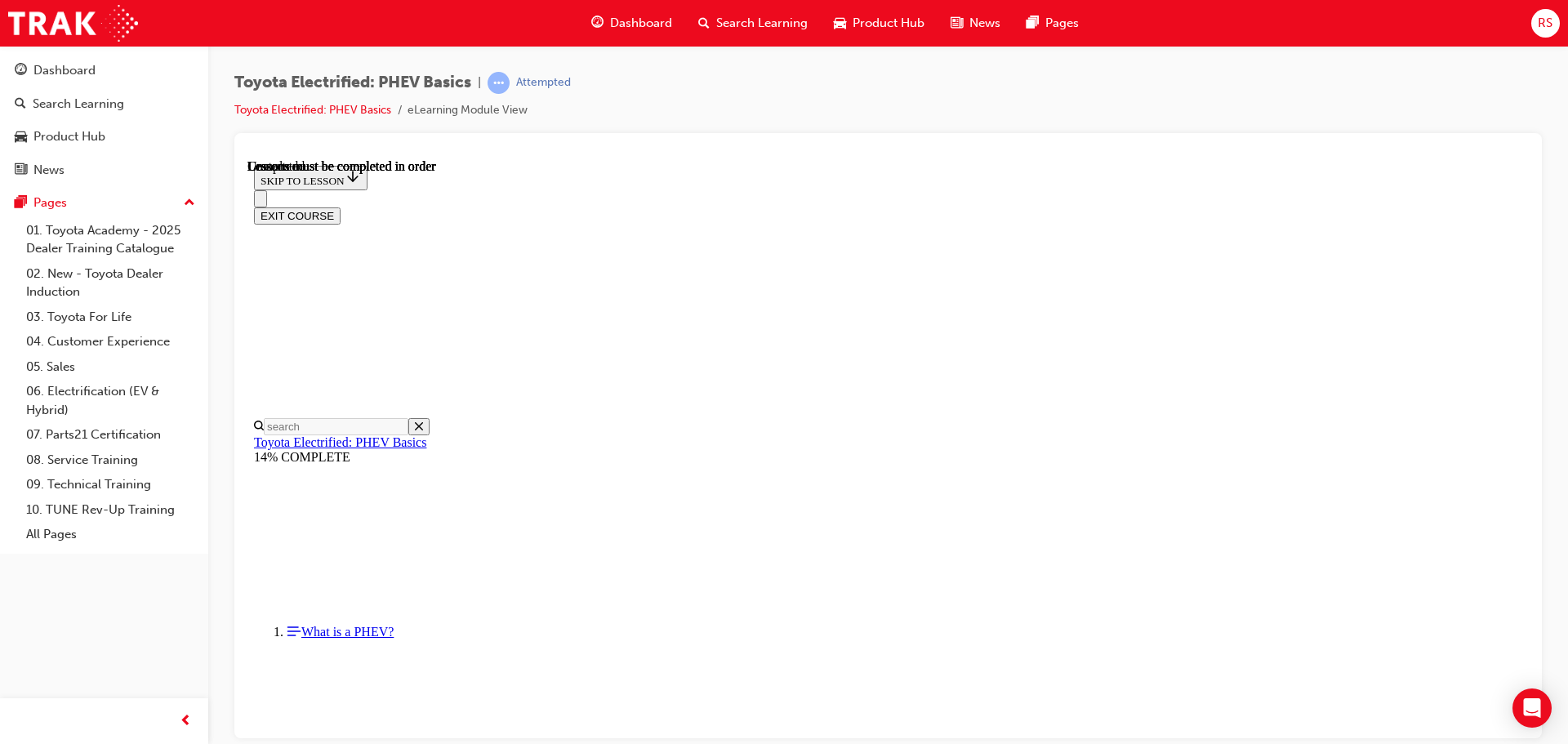
scroll to position [2208, 0]
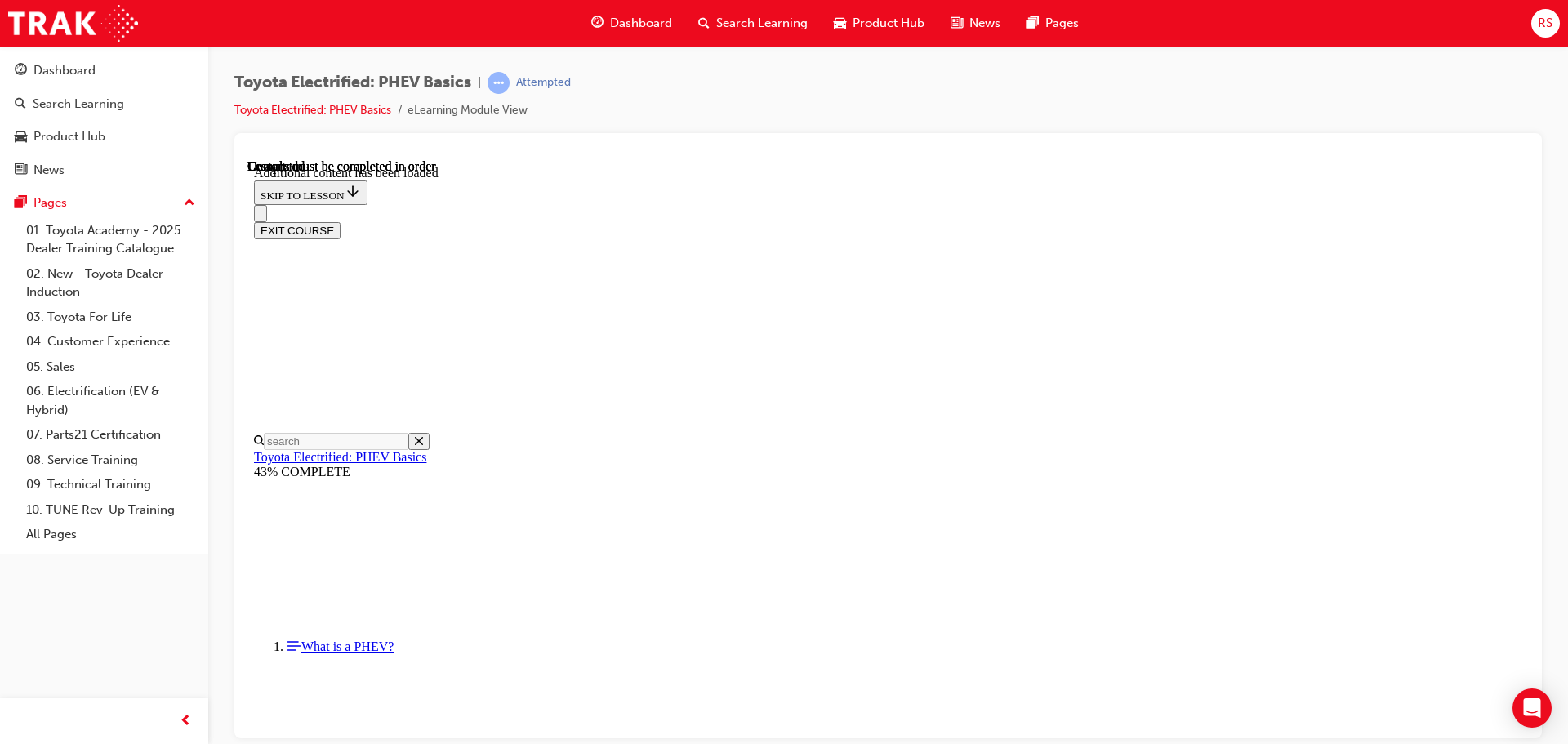
scroll to position [350, 0]
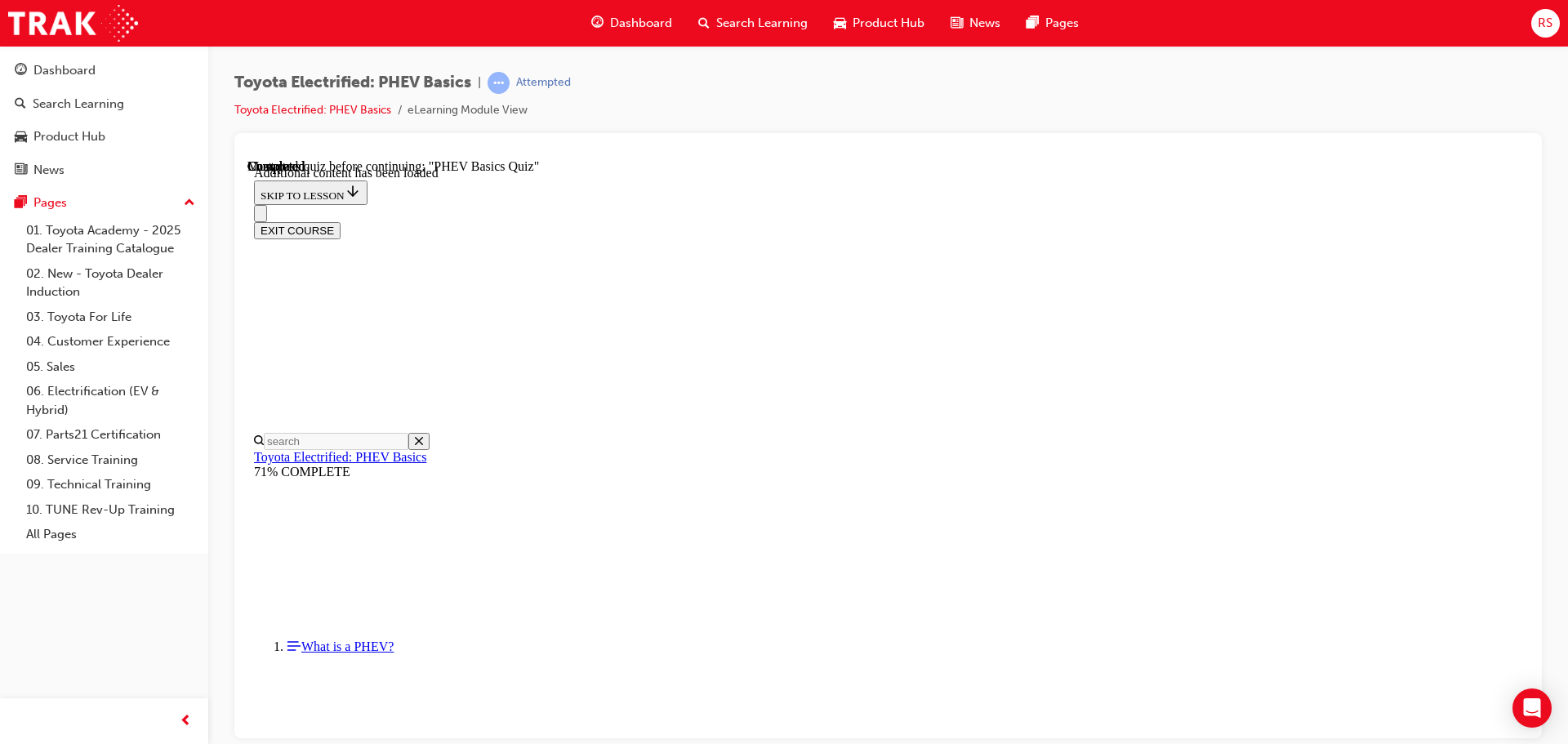
scroll to position [51, 0]
radio input "true"
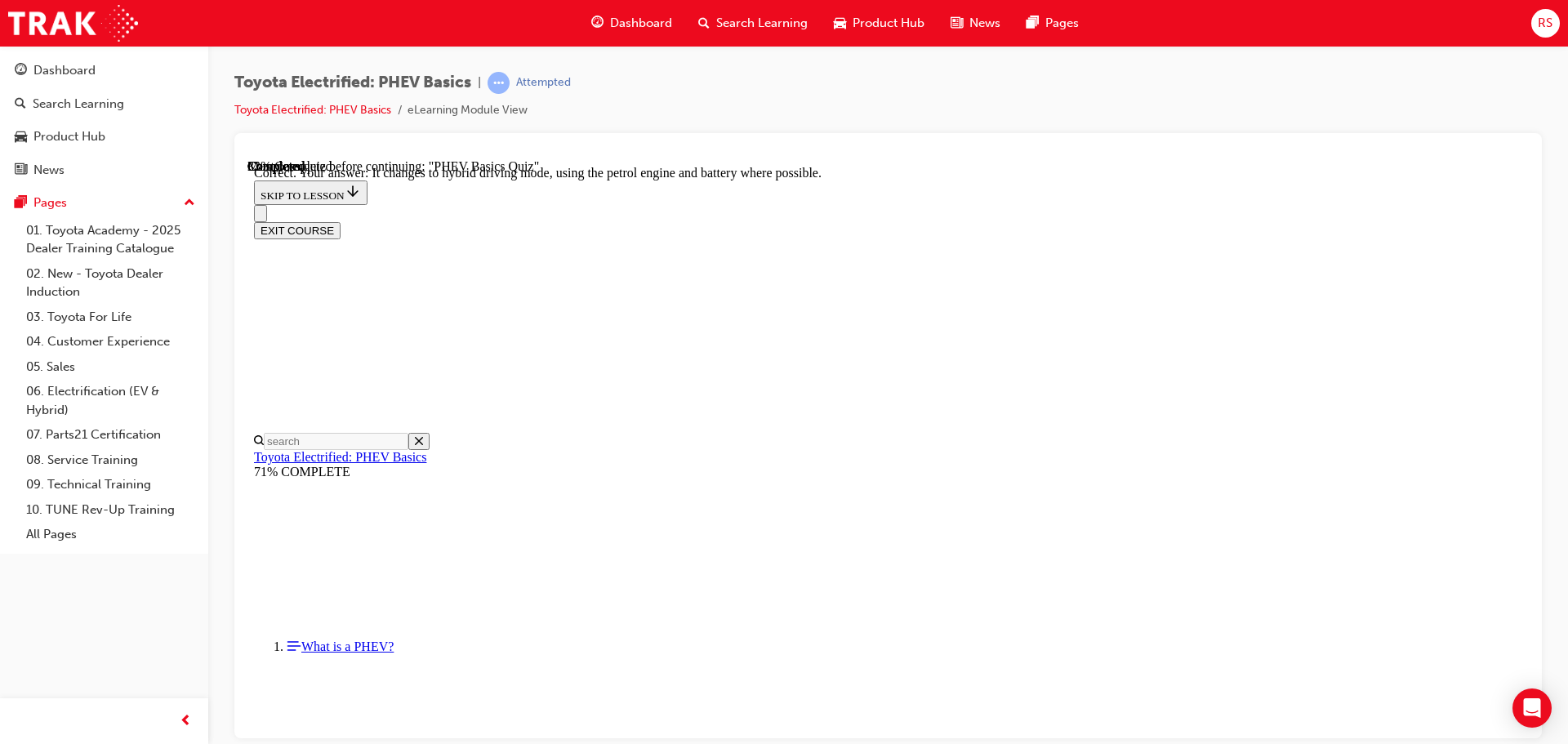
radio input "true"
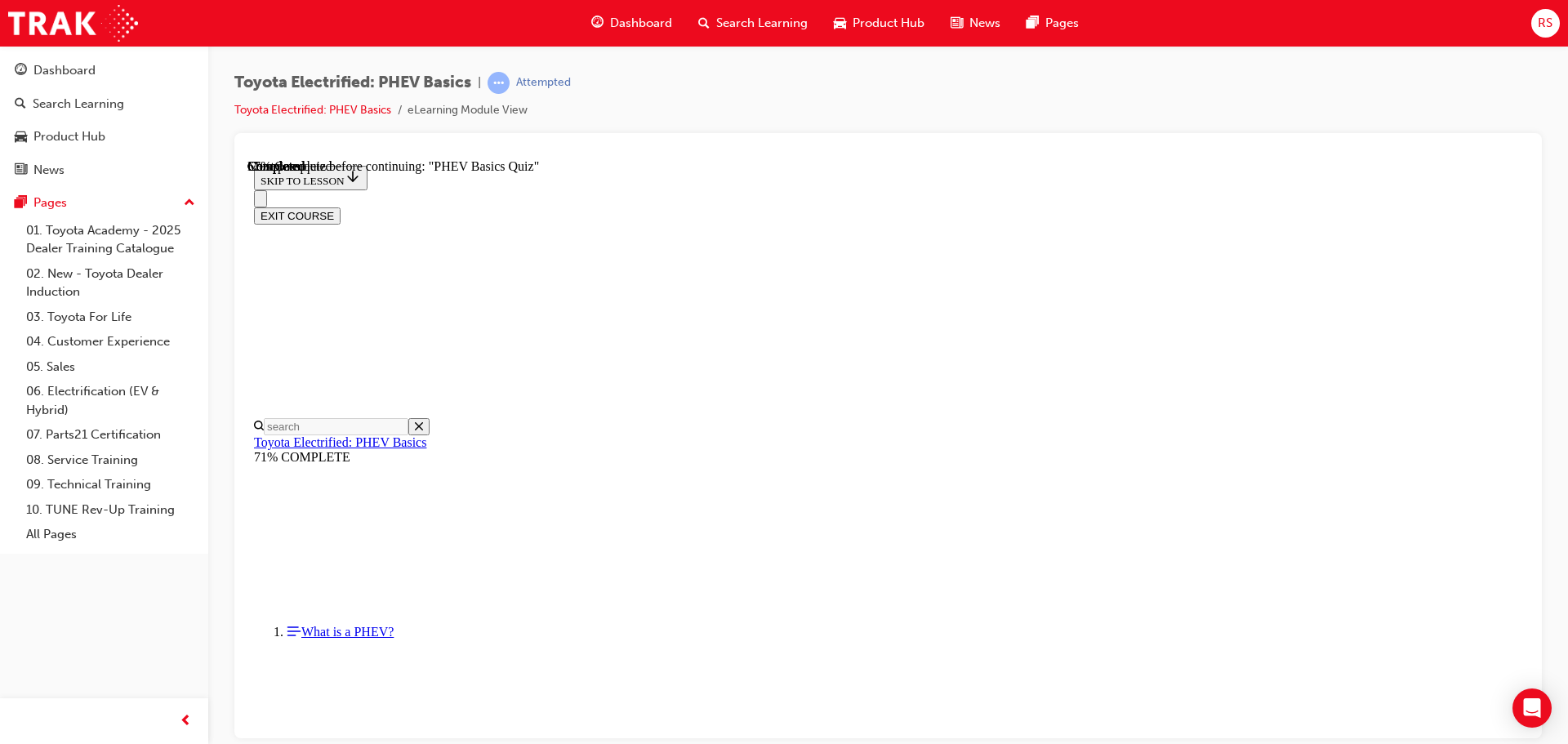
radio input "true"
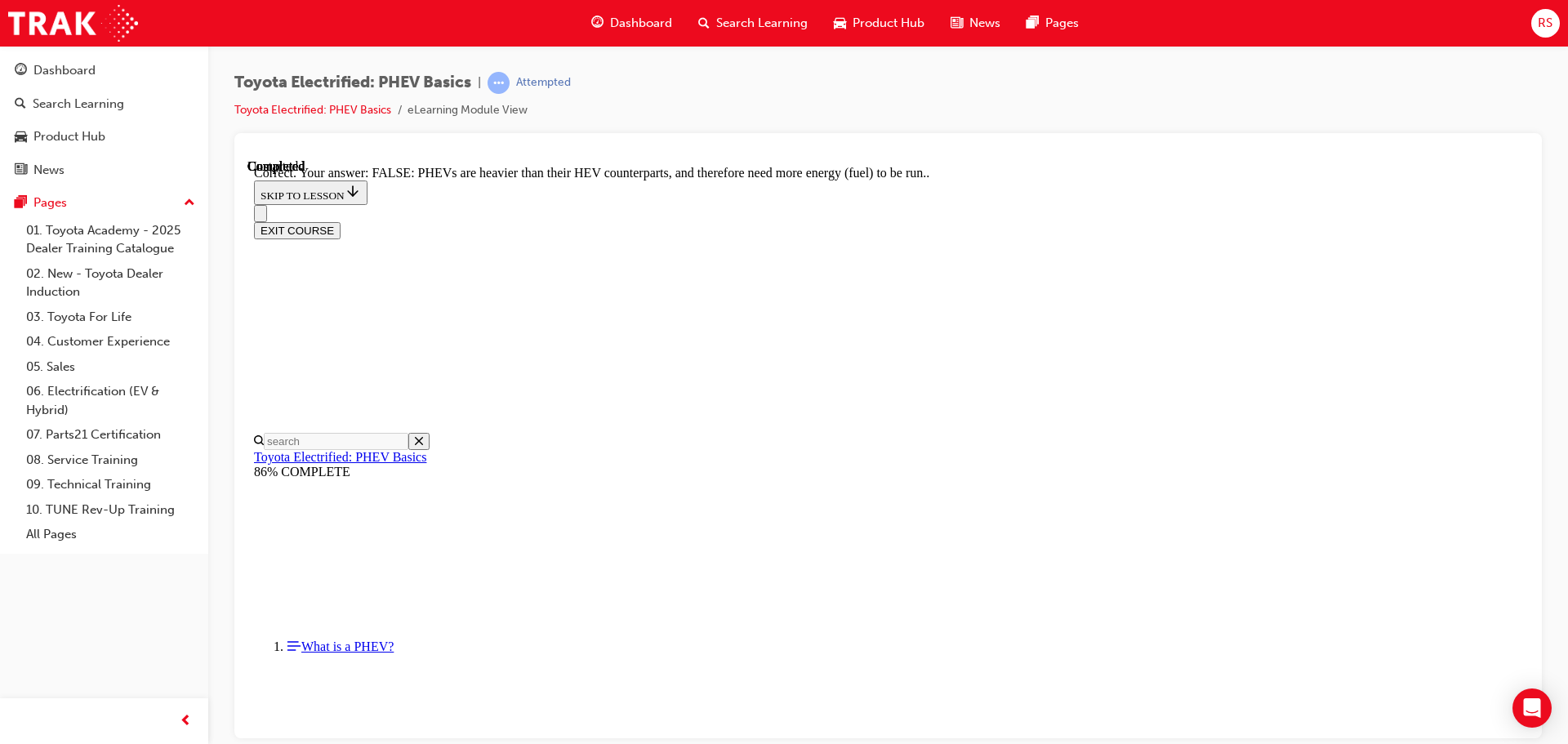
scroll to position [288, 0]
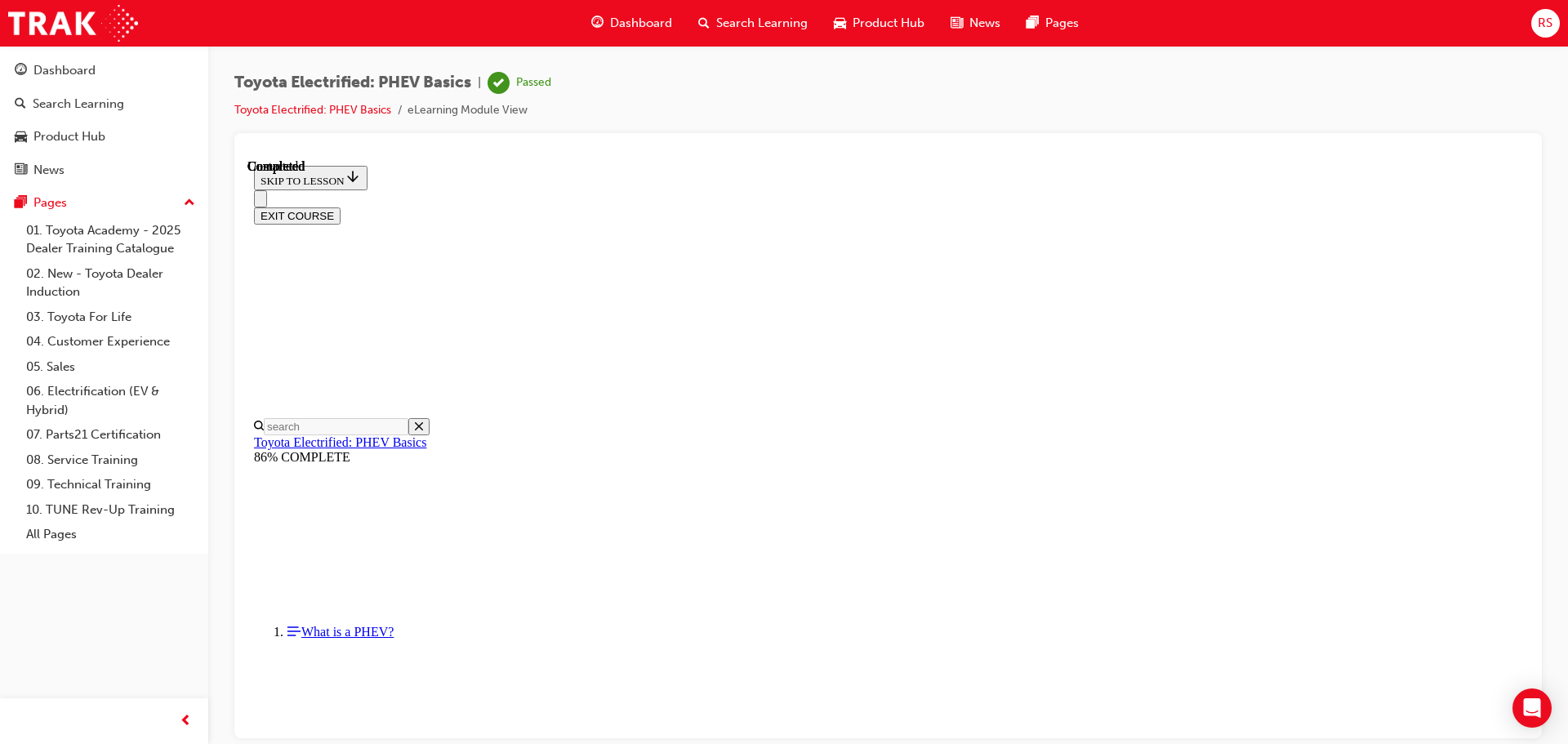
scroll to position [0, 0]
click at [341, 207] on button "EXIT COURSE" at bounding box center [298, 215] width 87 height 17
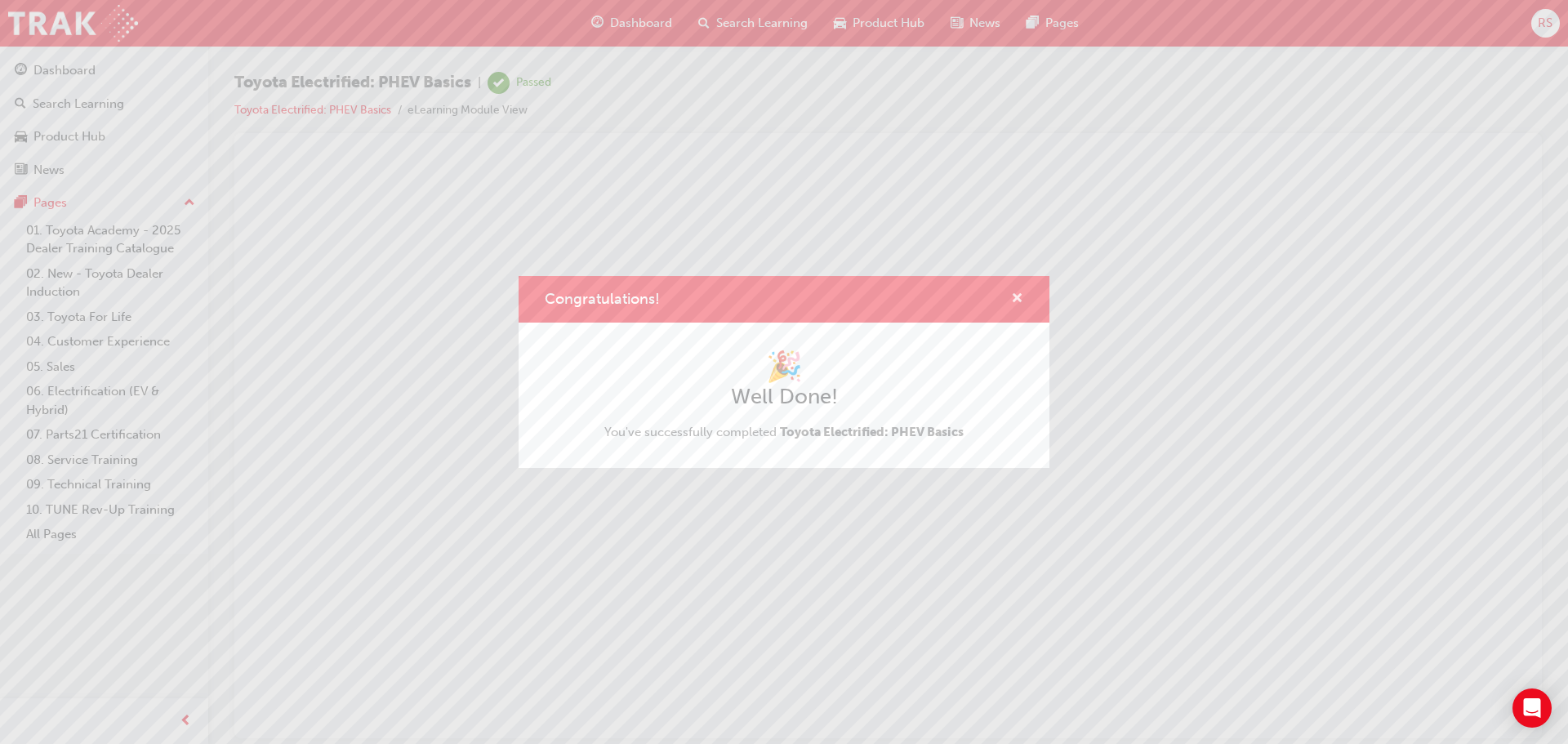
click at [1016, 296] on span "cross-icon" at bounding box center [1017, 299] width 13 height 14
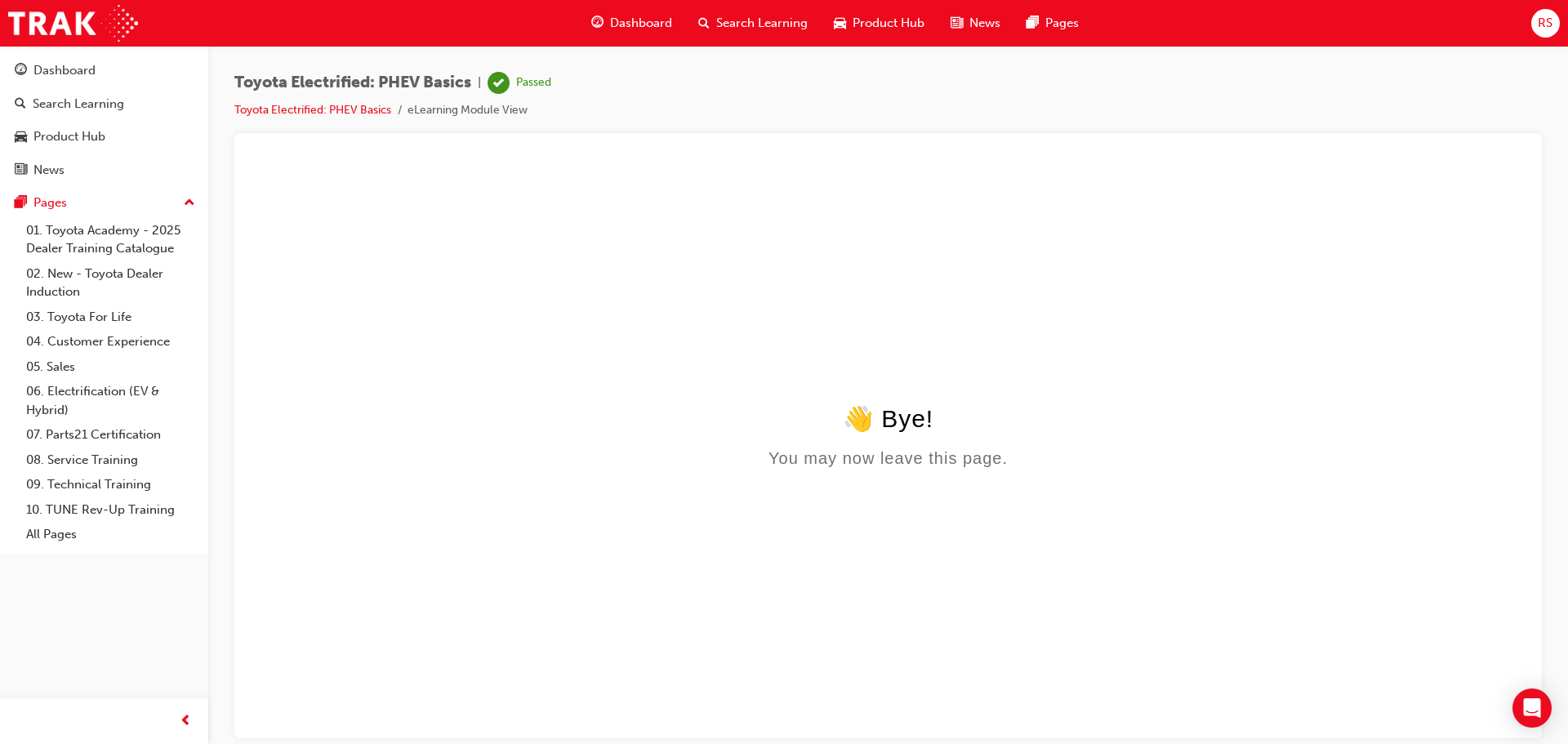
click at [615, 20] on span "Dashboard" at bounding box center [640, 23] width 62 height 19
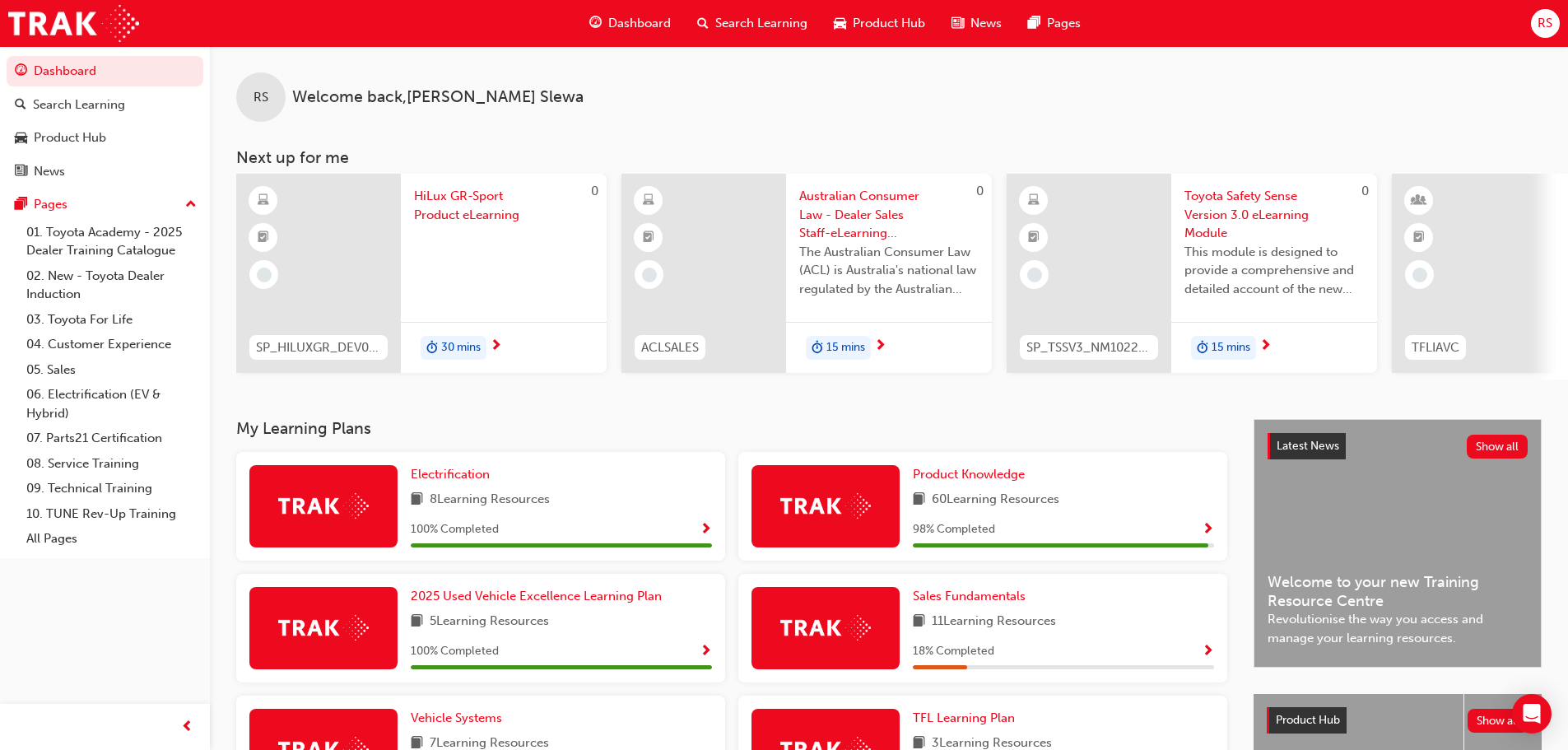
click at [614, 22] on span "Dashboard" at bounding box center [639, 23] width 63 height 19
click at [1248, 205] on span "Toyota Safety Sense Version 3.0 eLearning Module" at bounding box center [1273, 215] width 179 height 56
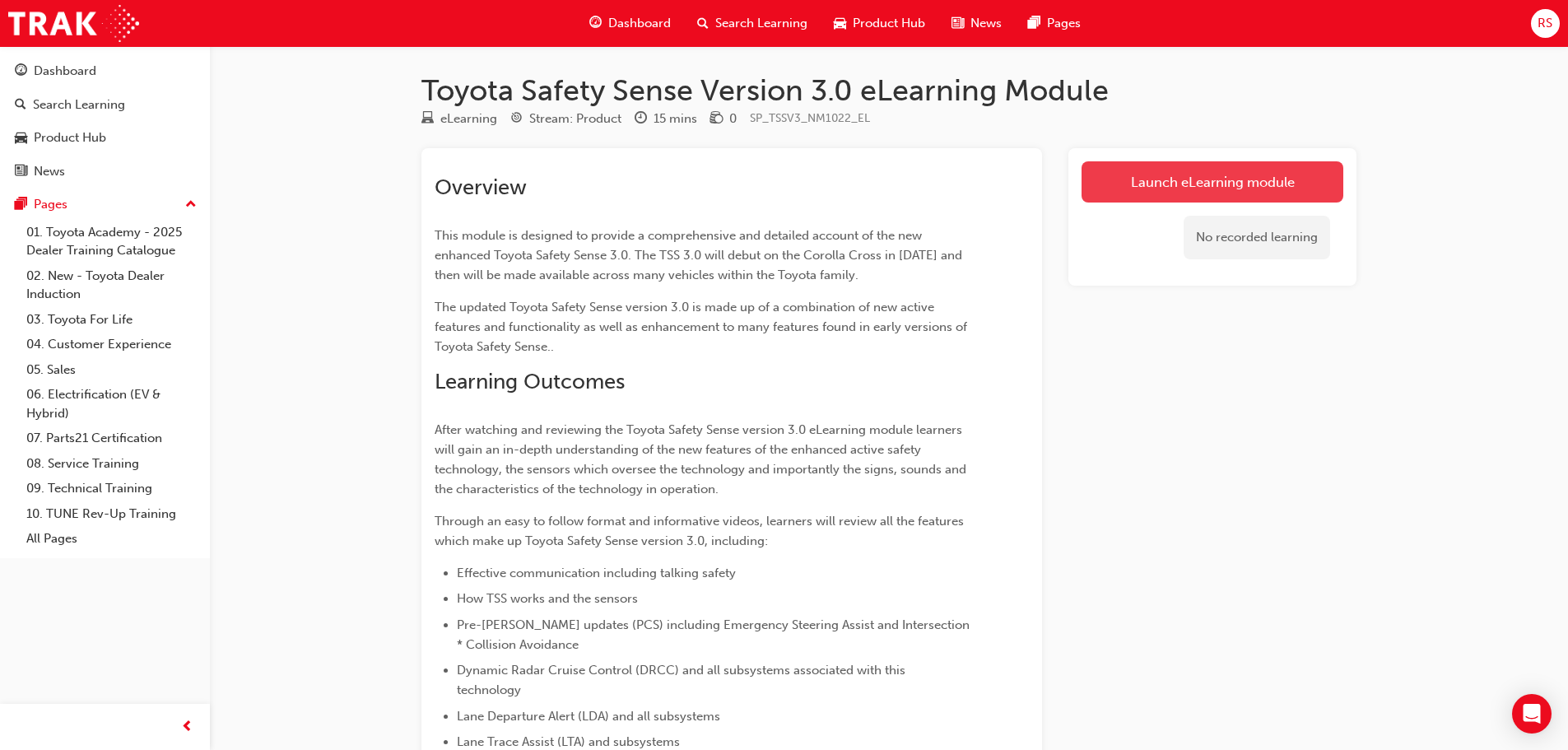
click at [1156, 186] on link "Launch eLearning module" at bounding box center [1213, 181] width 262 height 41
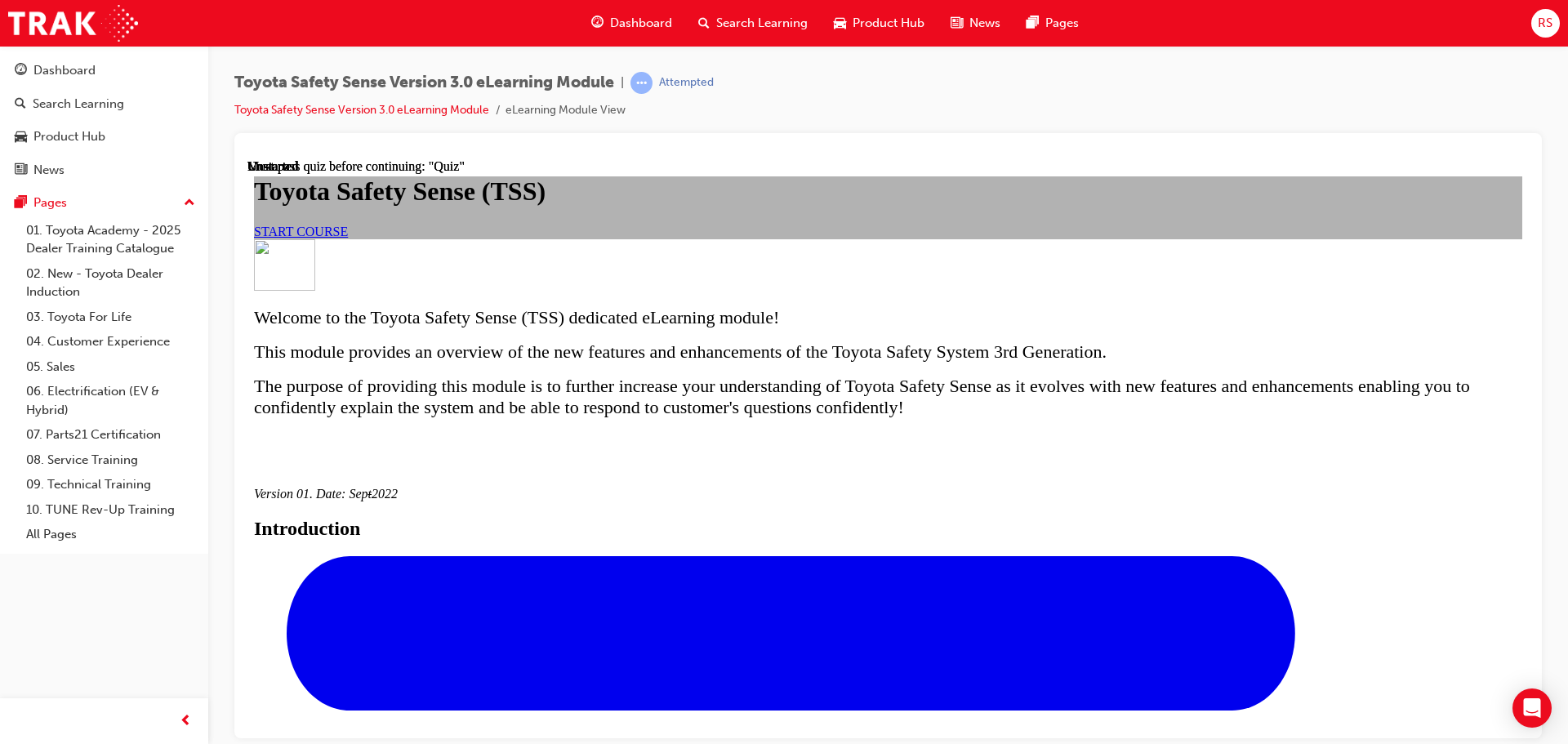
click at [348, 238] on span "START COURSE" at bounding box center [301, 230] width 94 height 14
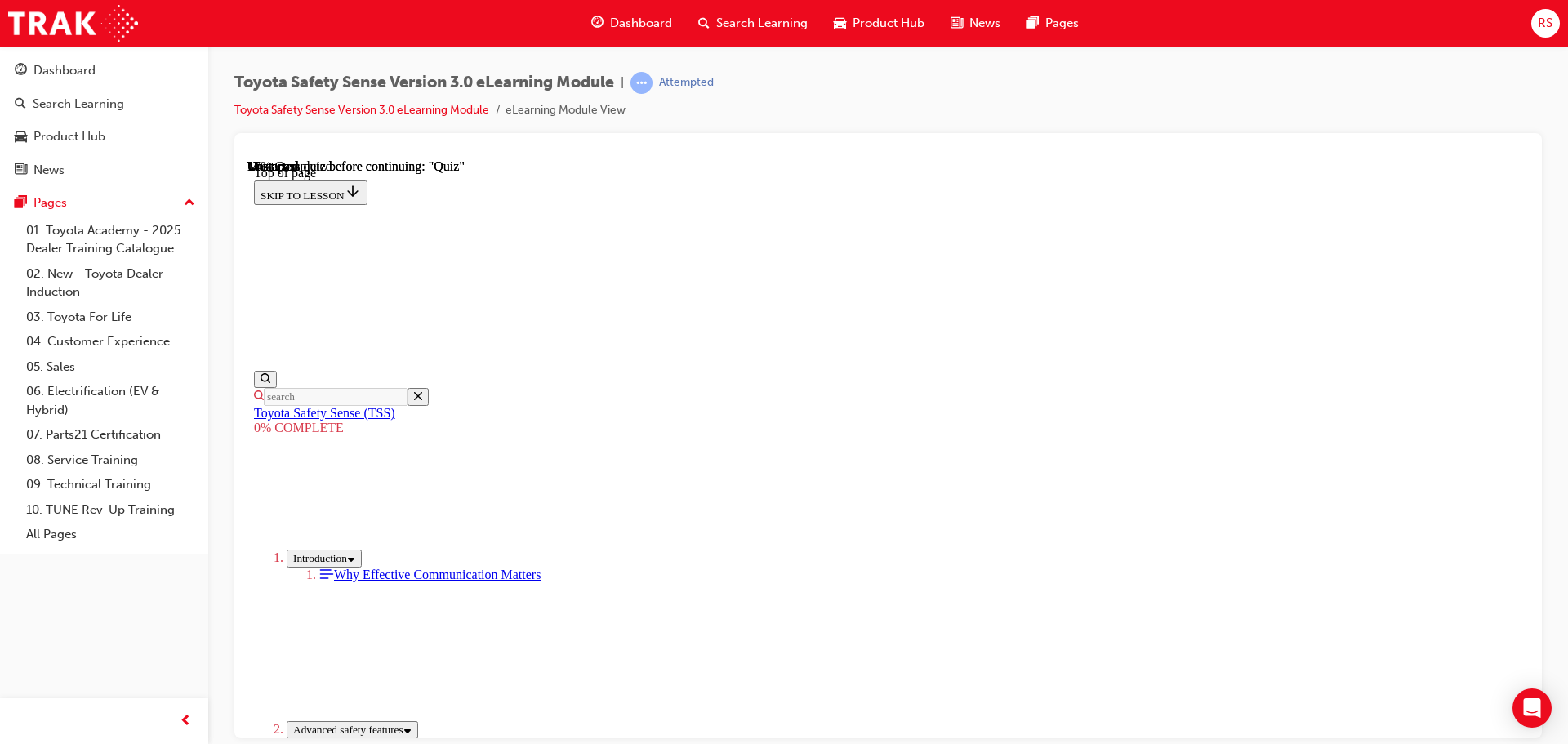
scroll to position [540, 0]
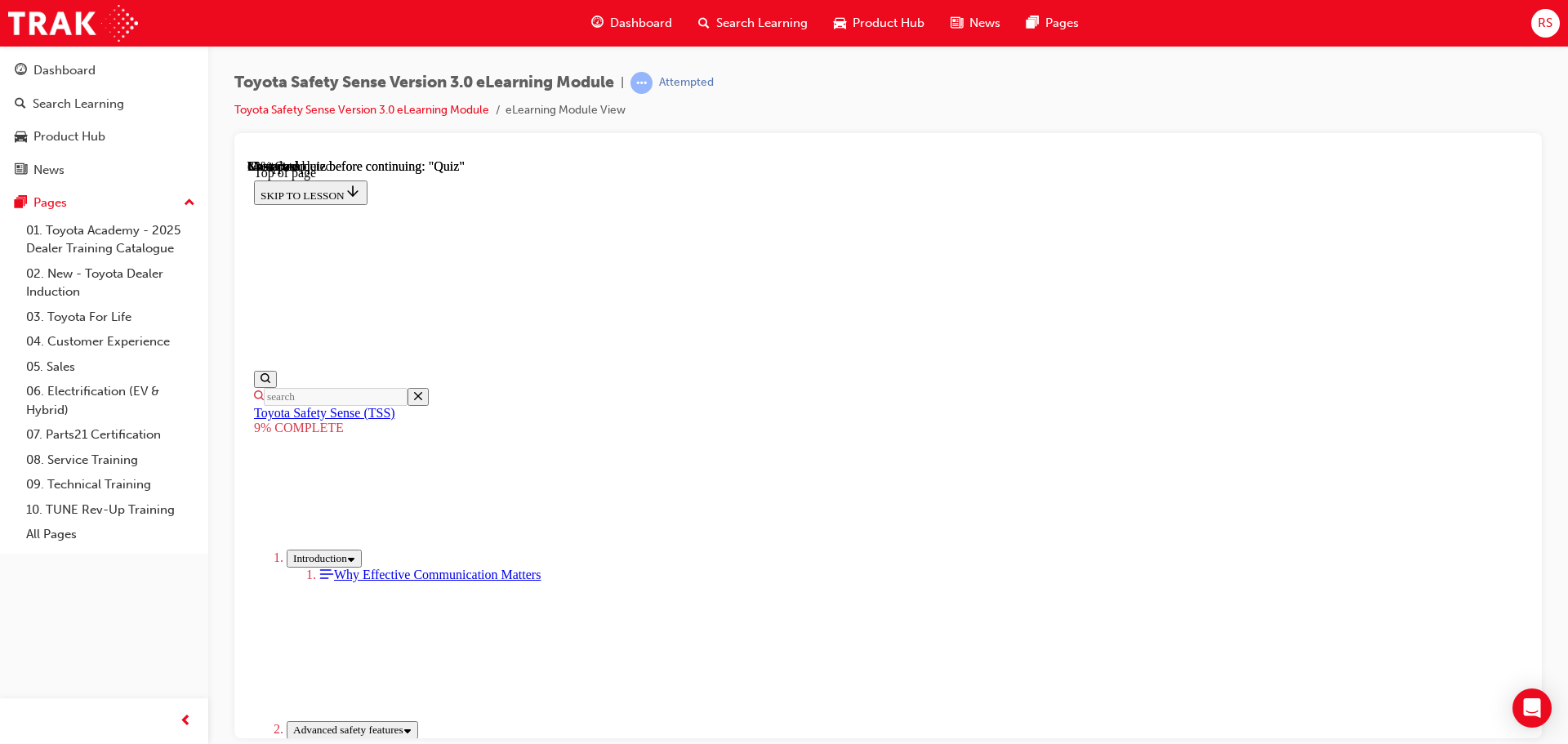
drag, startPoint x: 1159, startPoint y: 549, endPoint x: 1139, endPoint y: 582, distance: 38.6
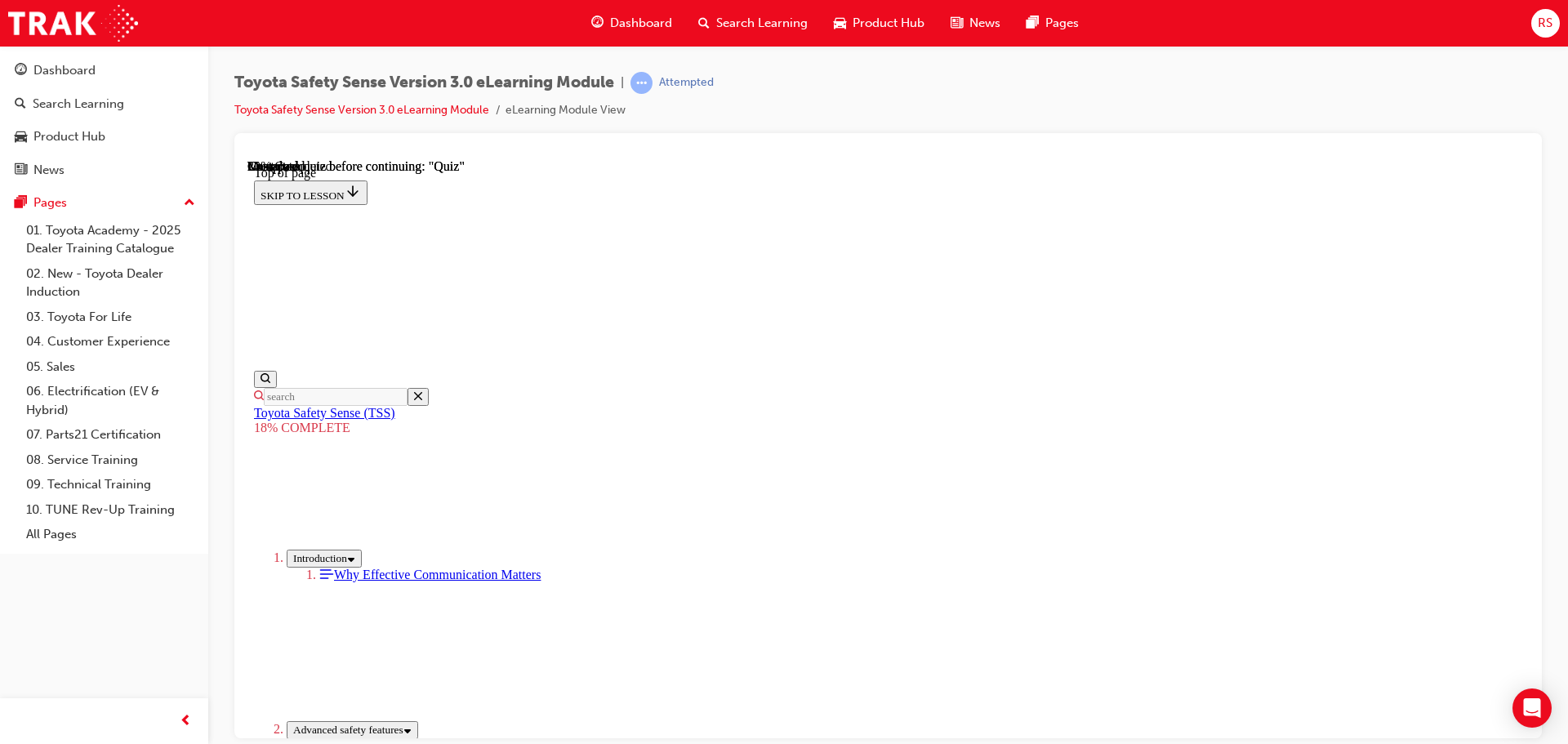
drag, startPoint x: 967, startPoint y: 232, endPoint x: 866, endPoint y: 341, distance: 148.6
drag, startPoint x: 952, startPoint y: 266, endPoint x: 1129, endPoint y: 409, distance: 227.5
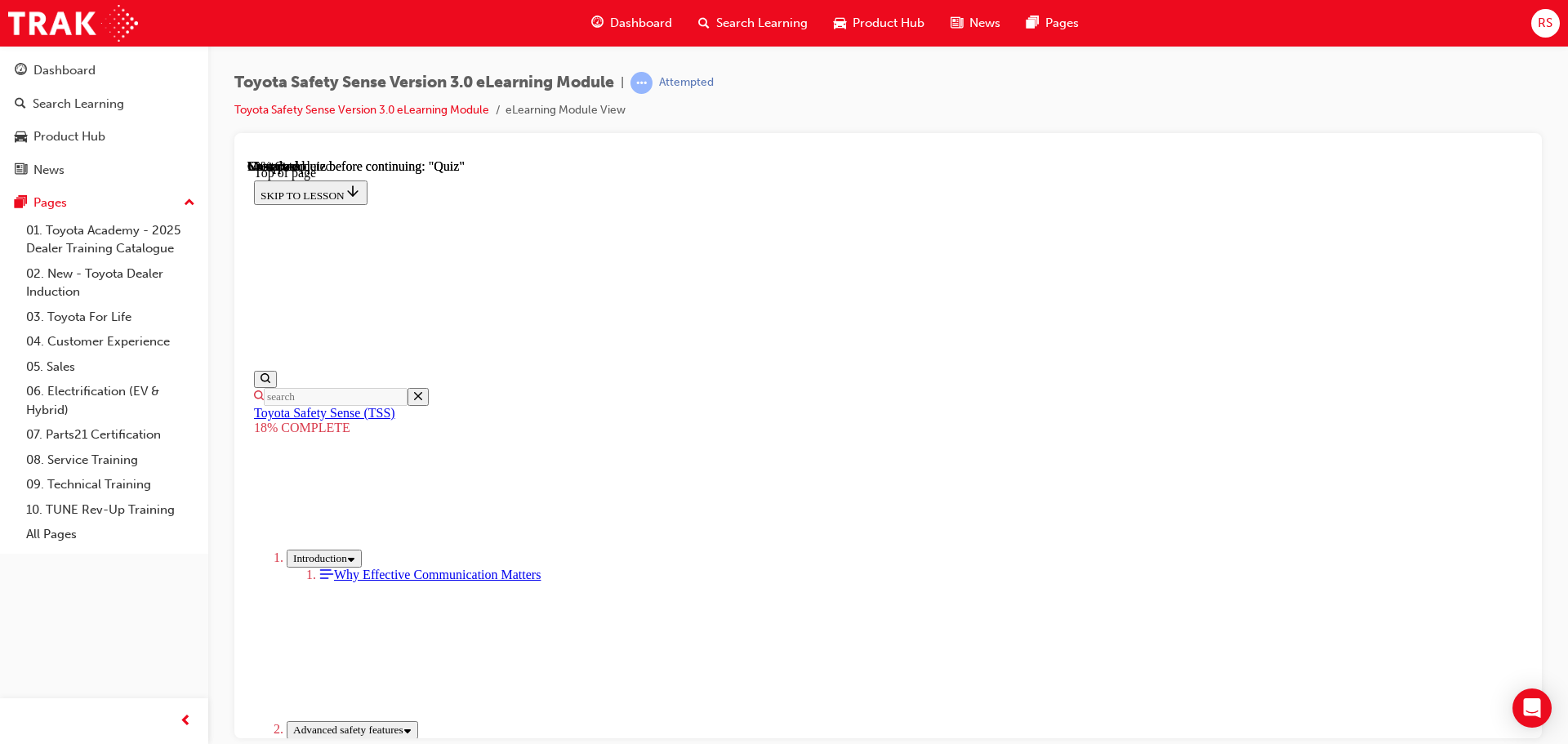
drag, startPoint x: 972, startPoint y: 266, endPoint x: 642, endPoint y: 563, distance: 444.0
drag, startPoint x: 967, startPoint y: 262, endPoint x: 834, endPoint y: 427, distance: 211.9
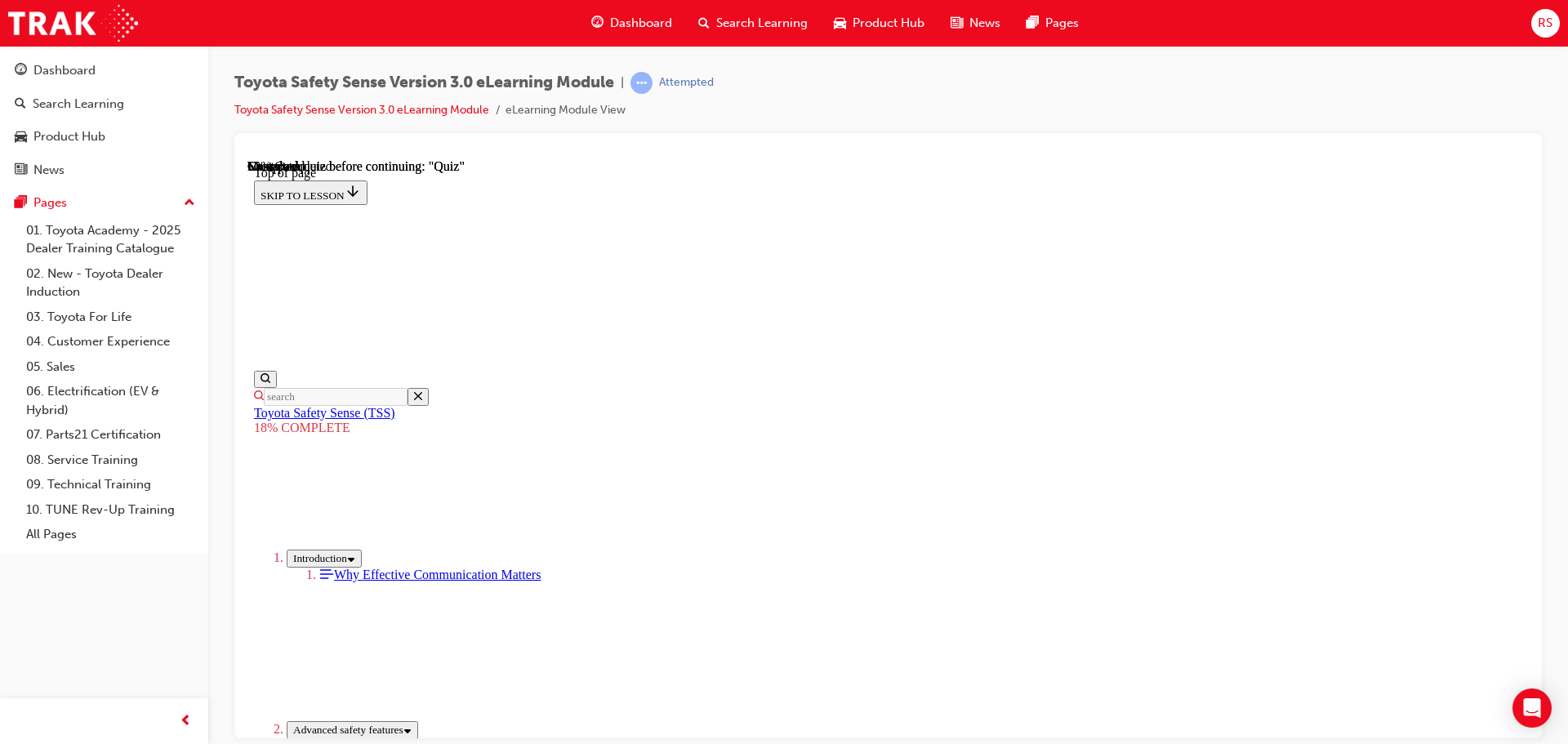
drag, startPoint x: 986, startPoint y: 263, endPoint x: 1210, endPoint y: 469, distance: 304.3
drag, startPoint x: 974, startPoint y: 305, endPoint x: 817, endPoint y: 488, distance: 241.1
drag, startPoint x: 1160, startPoint y: 418, endPoint x: 1191, endPoint y: 445, distance: 41.1
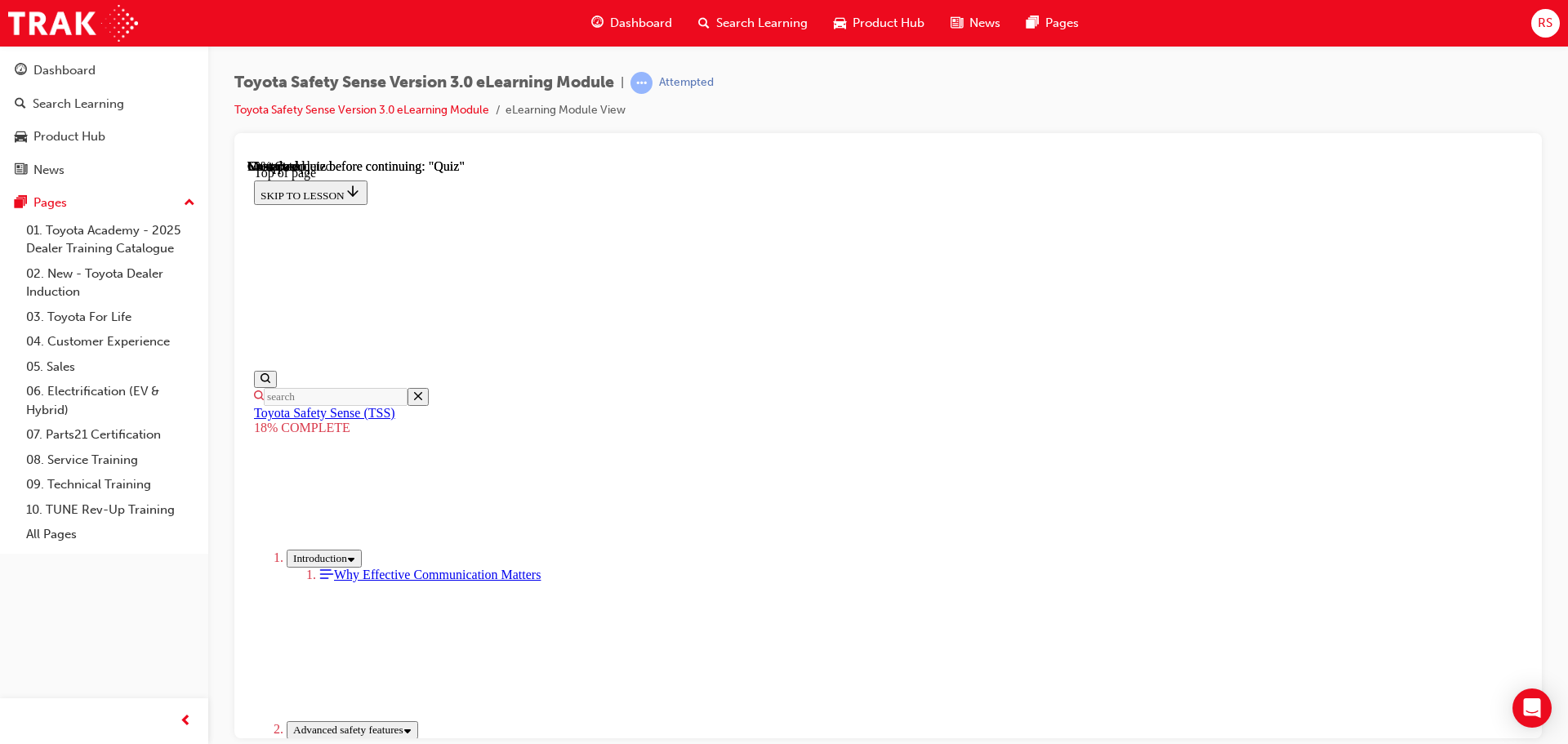
drag, startPoint x: 947, startPoint y: 271, endPoint x: 768, endPoint y: 487, distance: 280.5
drag, startPoint x: 1039, startPoint y: 262, endPoint x: 1227, endPoint y: 438, distance: 257.5
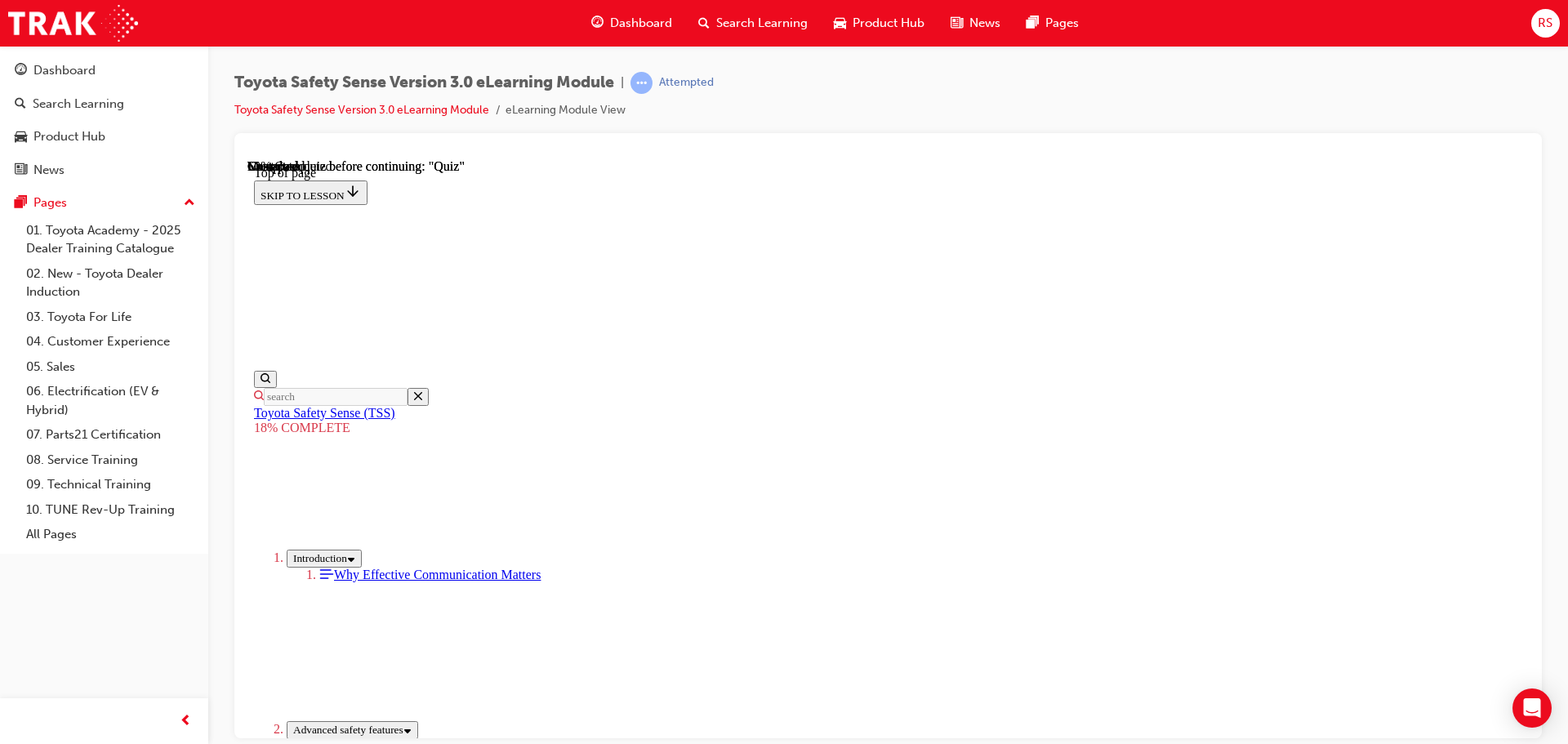
drag, startPoint x: 1025, startPoint y: 262, endPoint x: 789, endPoint y: 455, distance: 304.9
drag, startPoint x: 889, startPoint y: 457, endPoint x: 876, endPoint y: 462, distance: 13.9
drag, startPoint x: 1005, startPoint y: 299, endPoint x: 789, endPoint y: 510, distance: 302.0
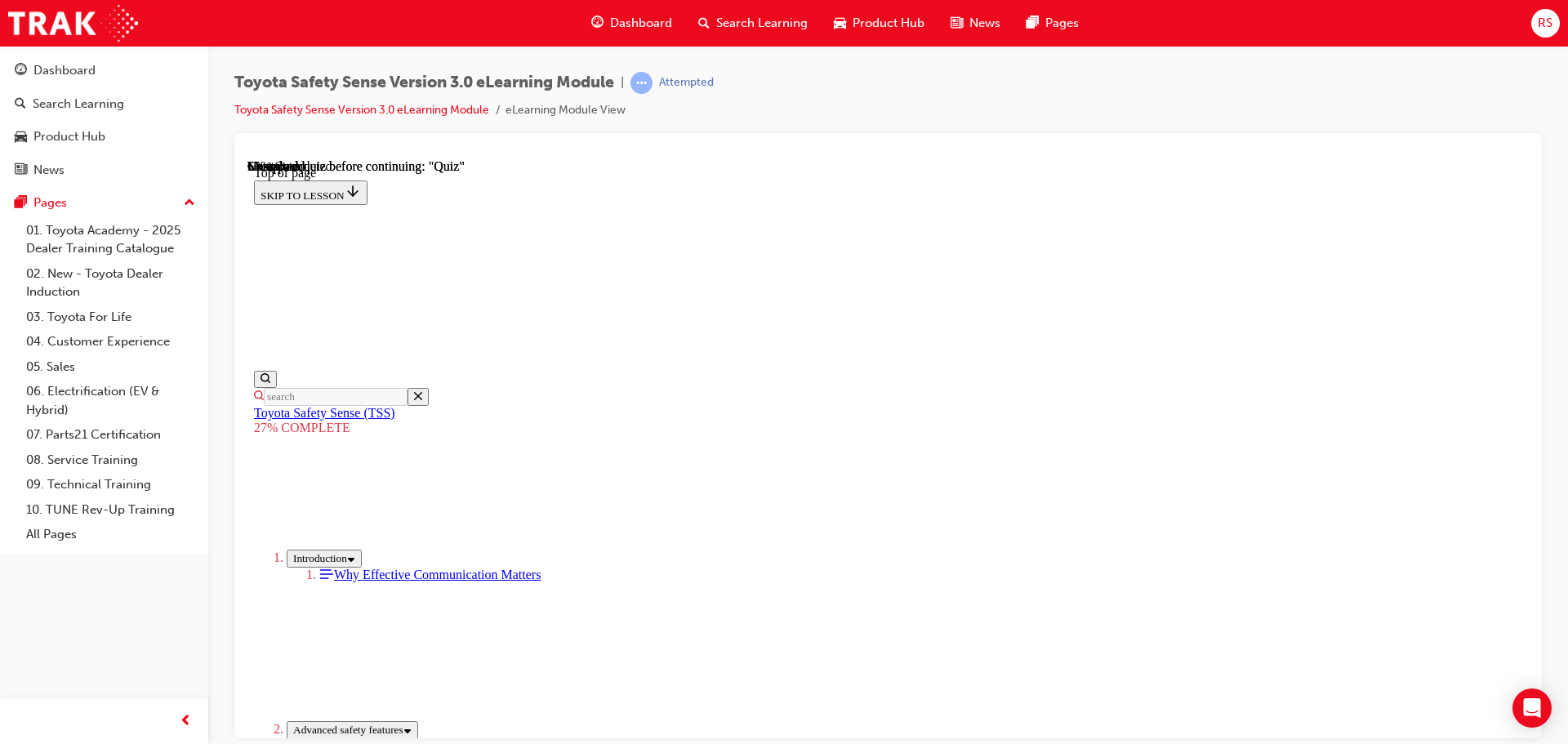
scroll to position [3580, 0]
drag, startPoint x: 851, startPoint y: 543, endPoint x: 1346, endPoint y: 549, distance: 495.0
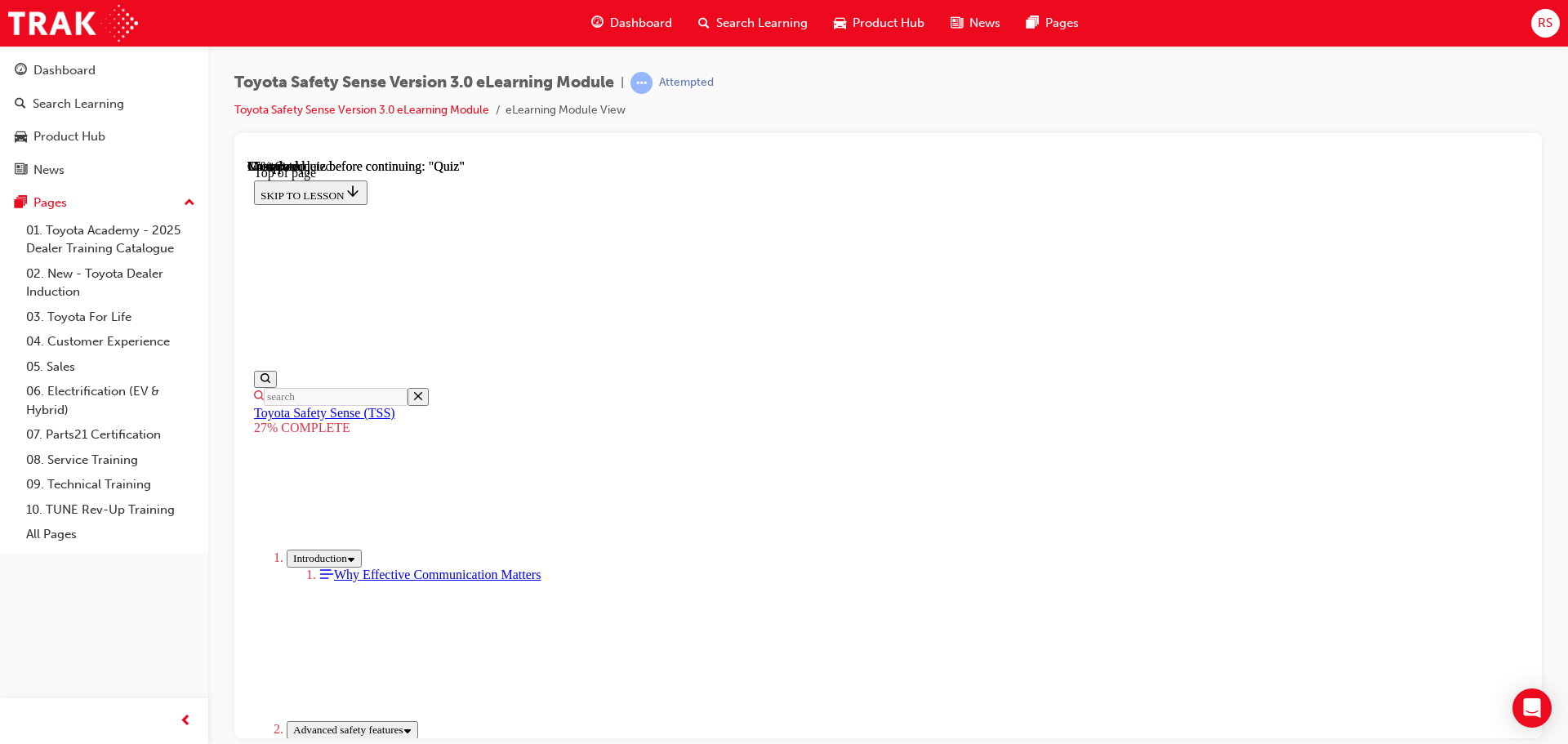
drag, startPoint x: 834, startPoint y: 543, endPoint x: 1364, endPoint y: 534, distance: 530.1
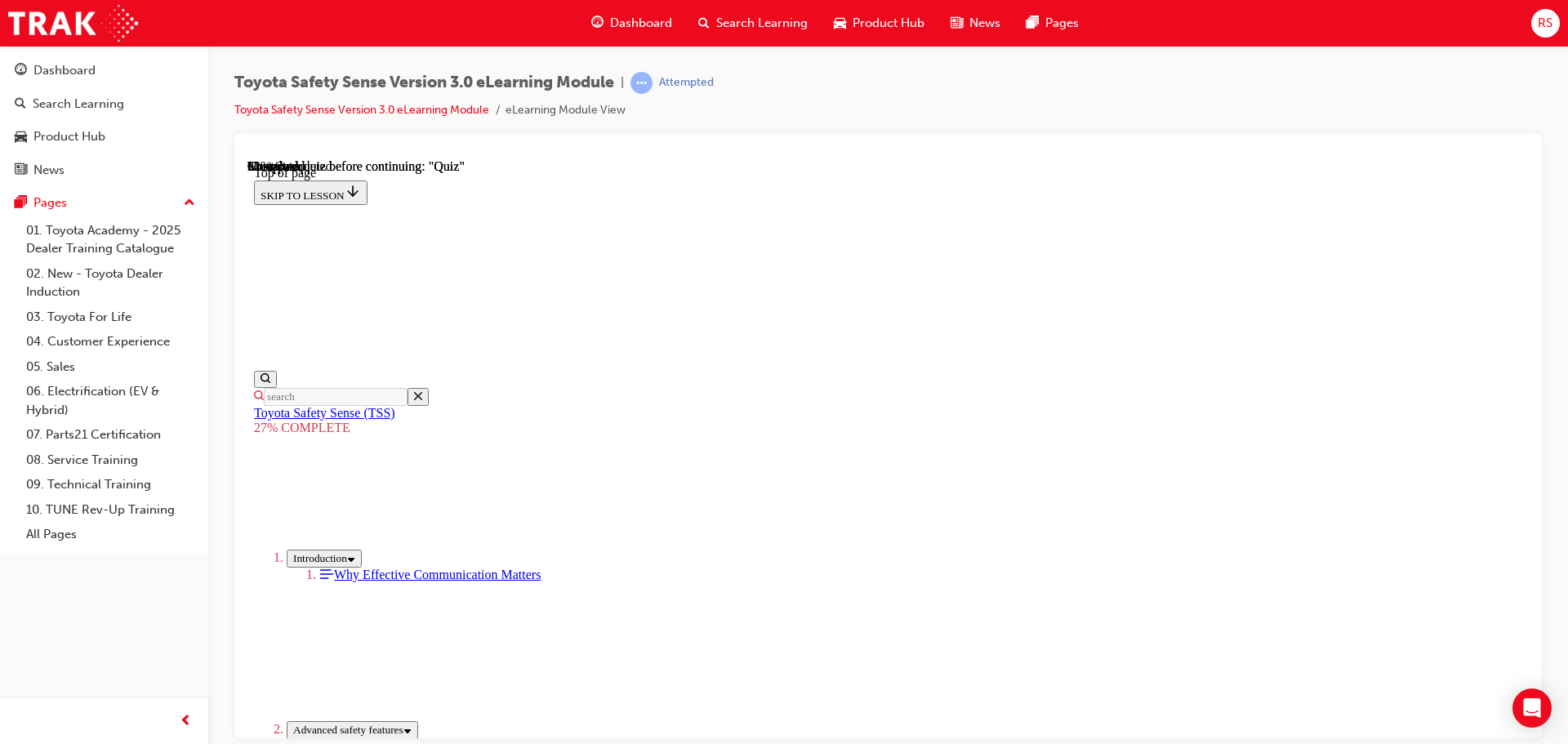
scroll to position [4482, 0]
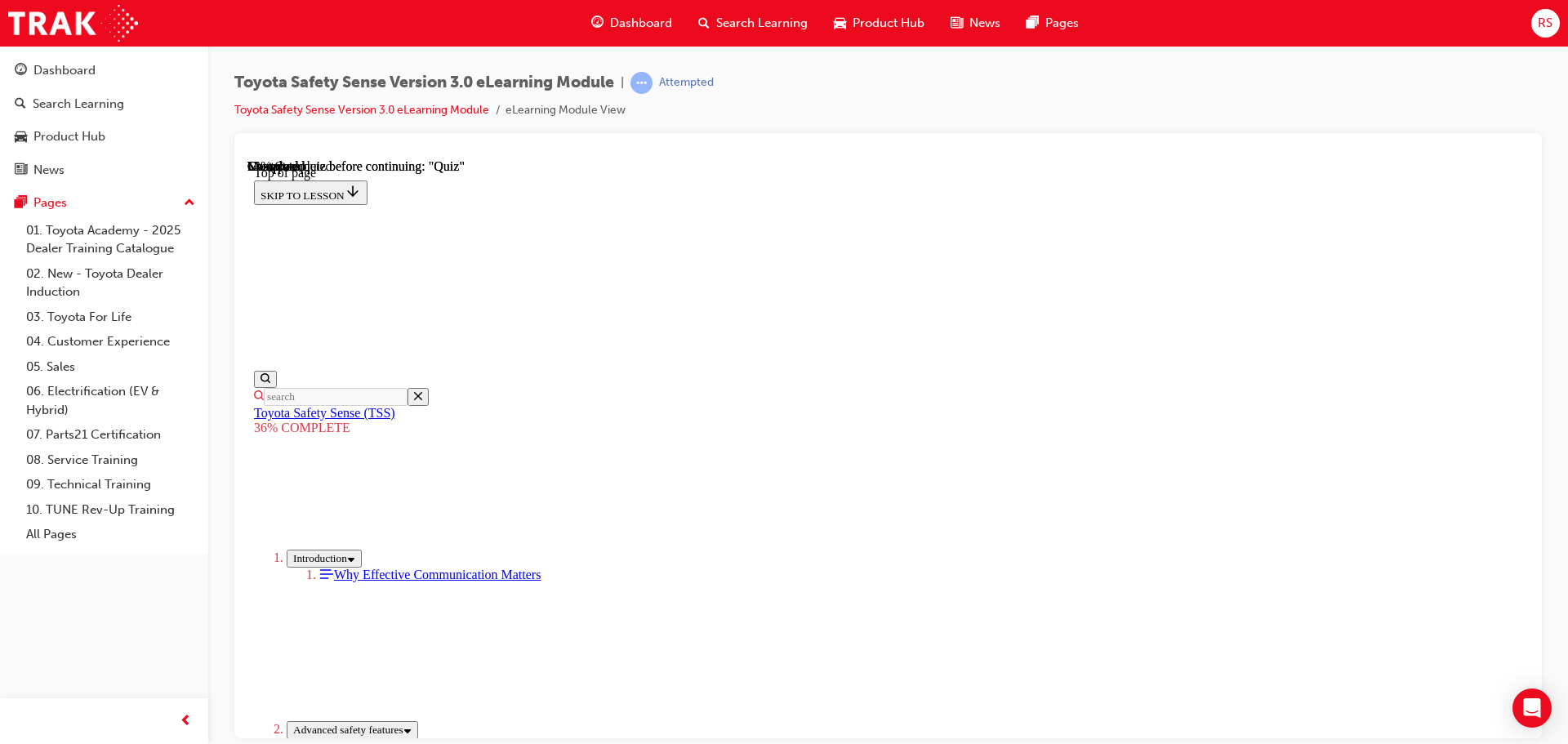
drag, startPoint x: 1025, startPoint y: 704, endPoint x: 1246, endPoint y: 712, distance: 221.1
drag, startPoint x: 687, startPoint y: 461, endPoint x: 1320, endPoint y: 471, distance: 633.1
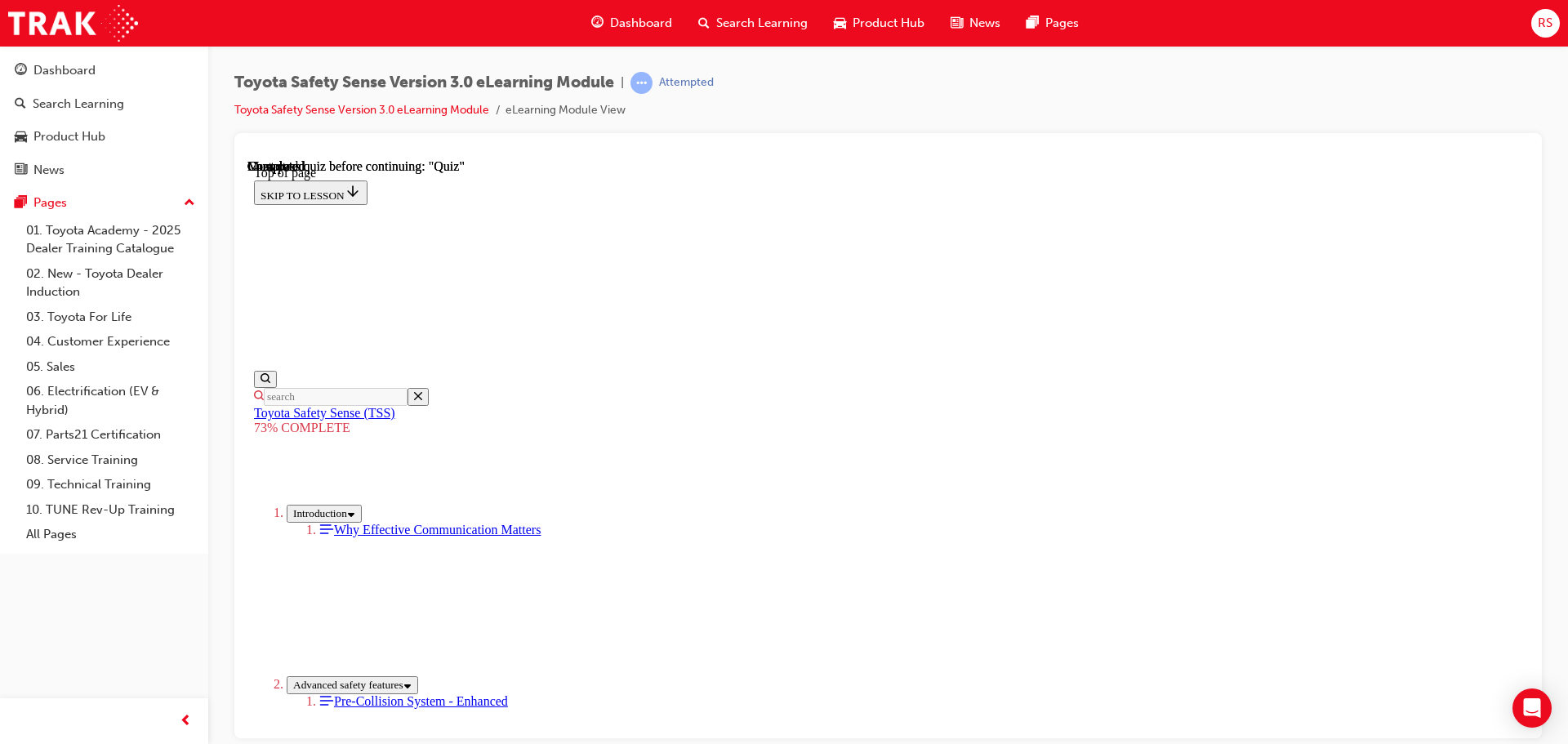
scroll to position [334, 0]
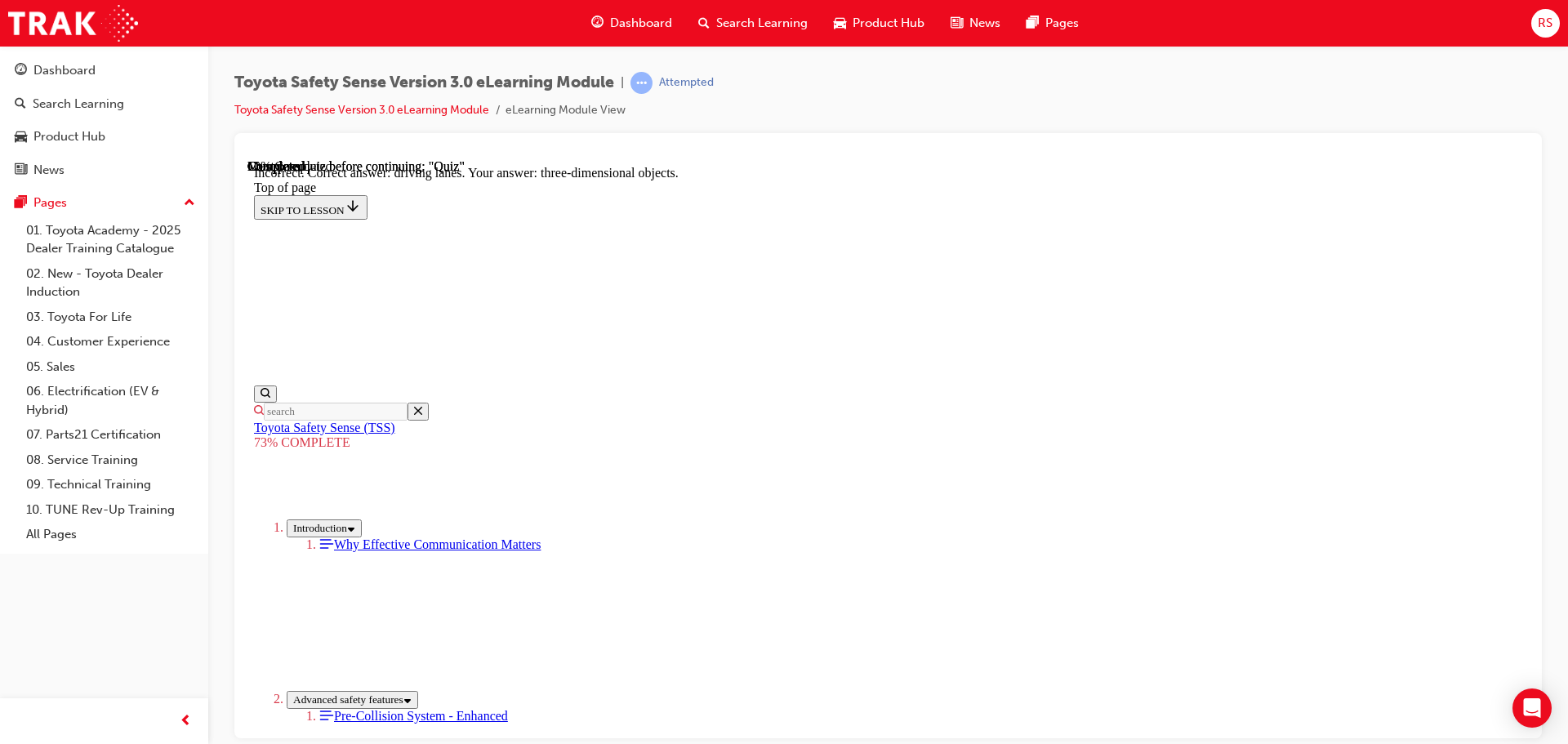
scroll to position [305, 0]
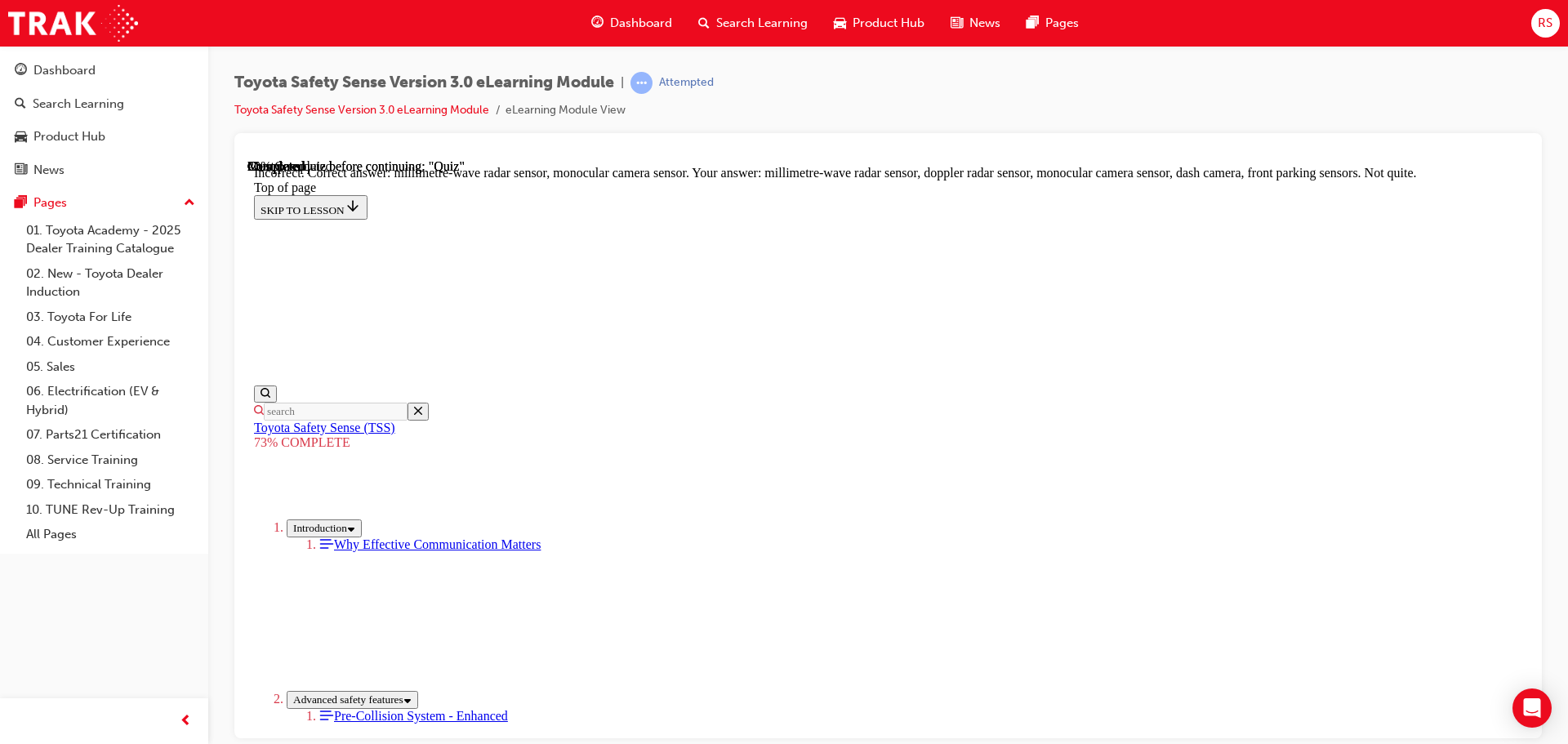
scroll to position [285, 0]
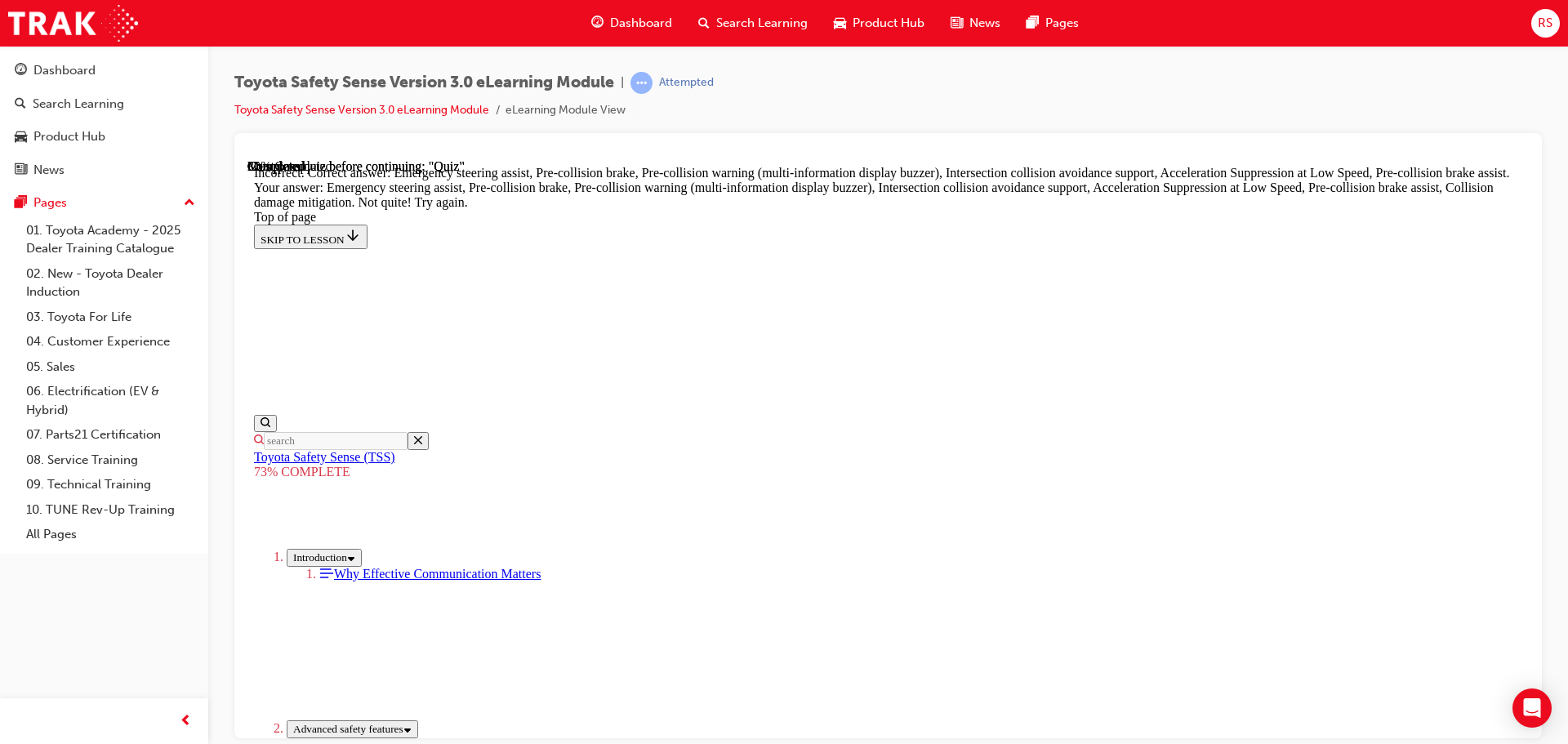
scroll to position [436, 0]
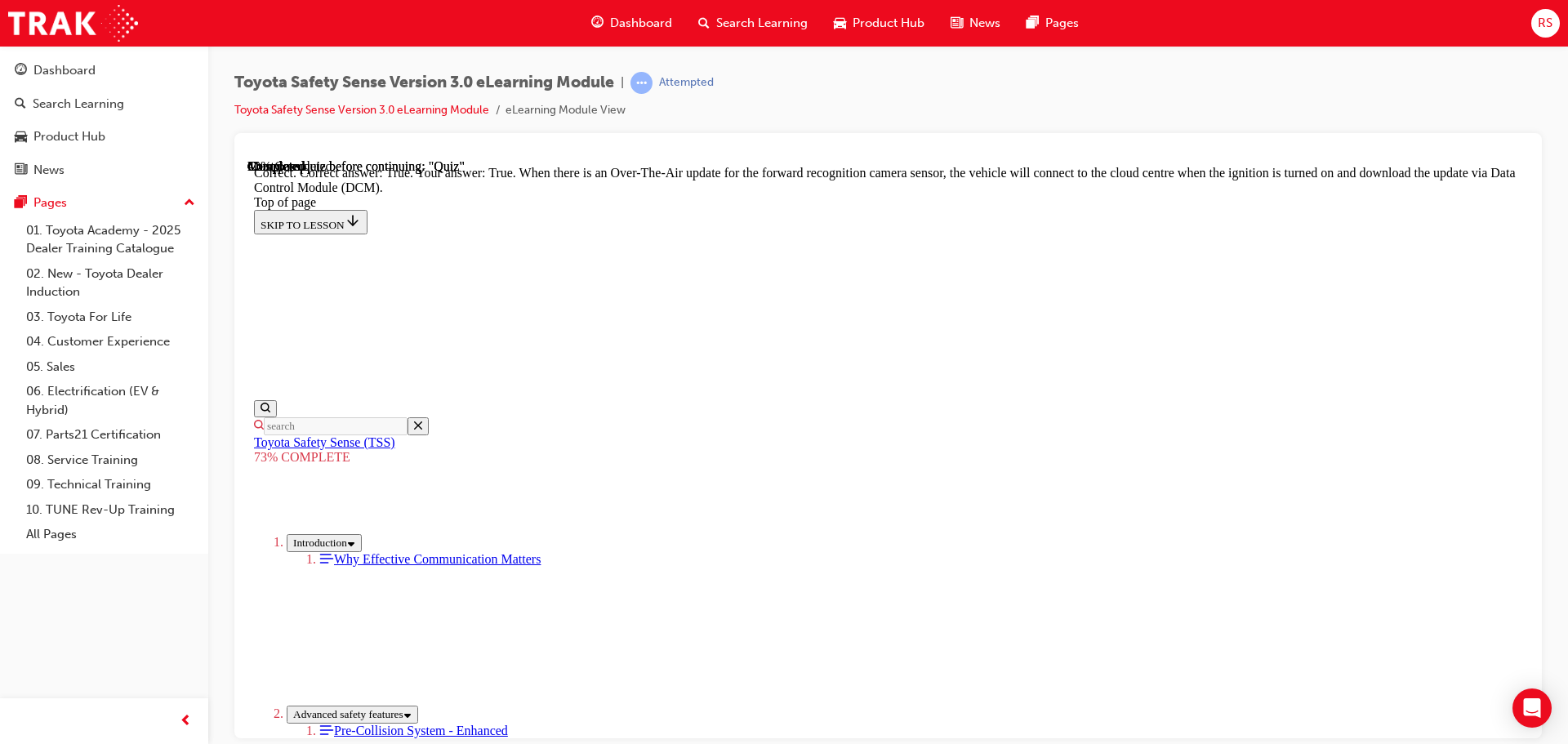
scroll to position [162, 0]
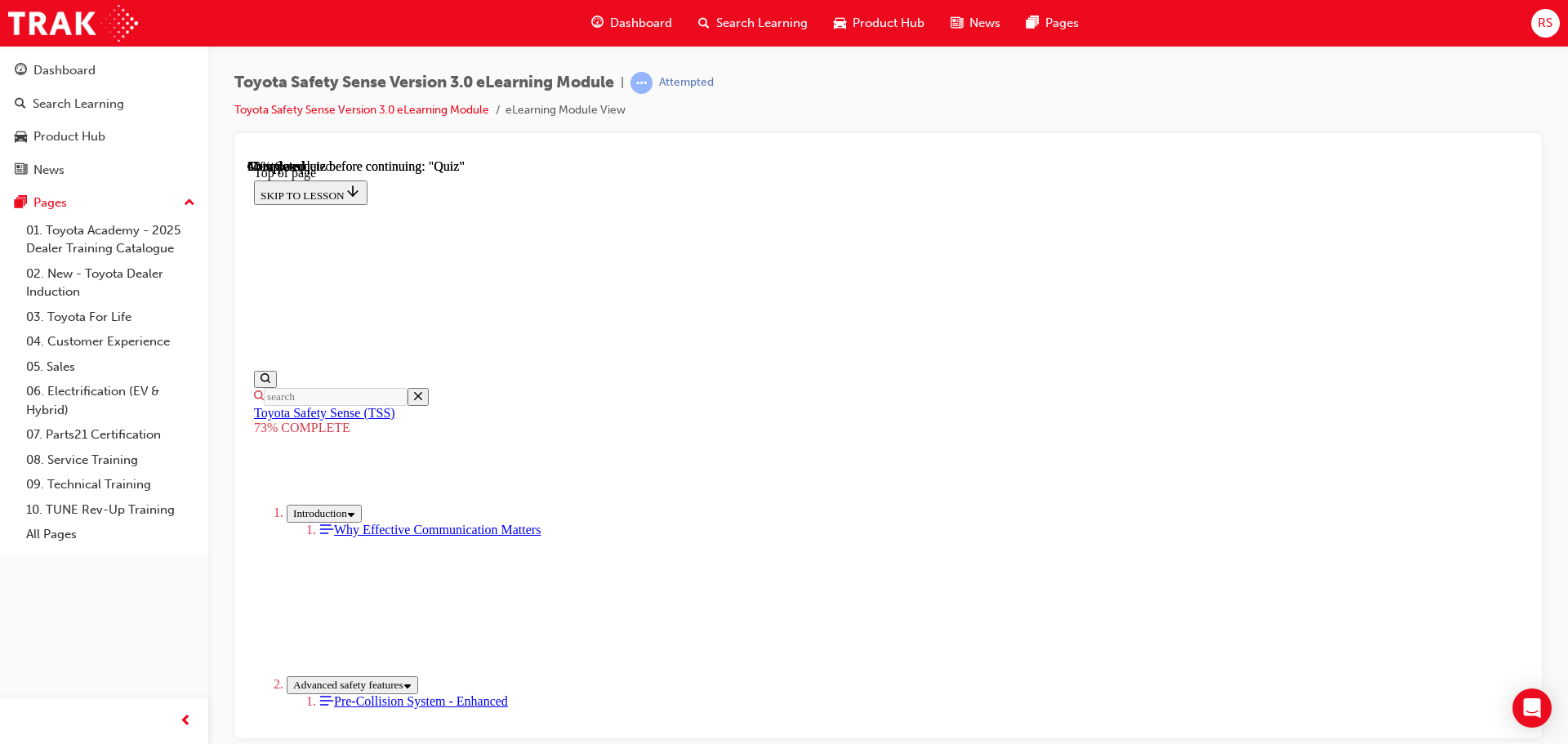
scroll to position [236, 0]
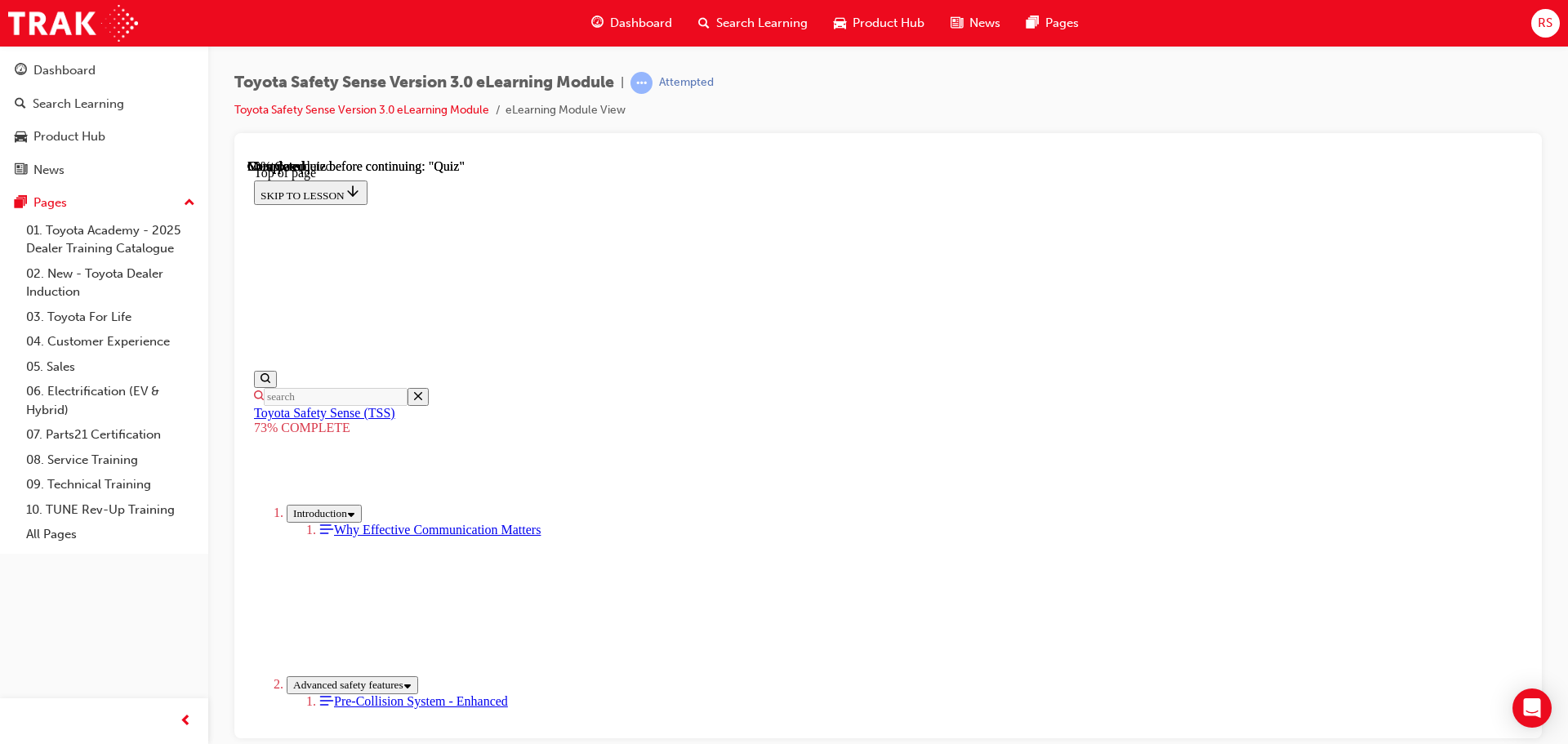
scroll to position [223, 0]
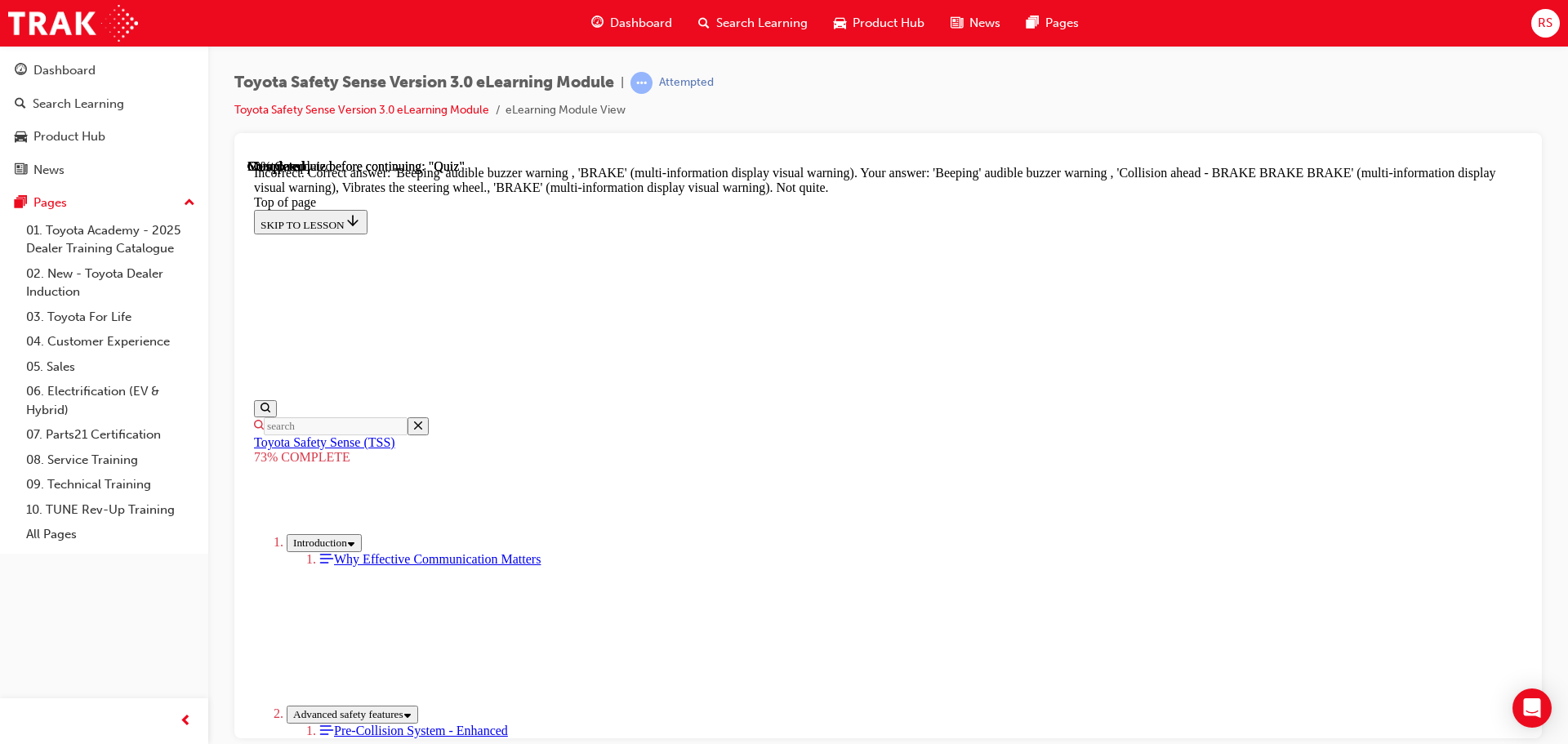
scroll to position [253, 0]
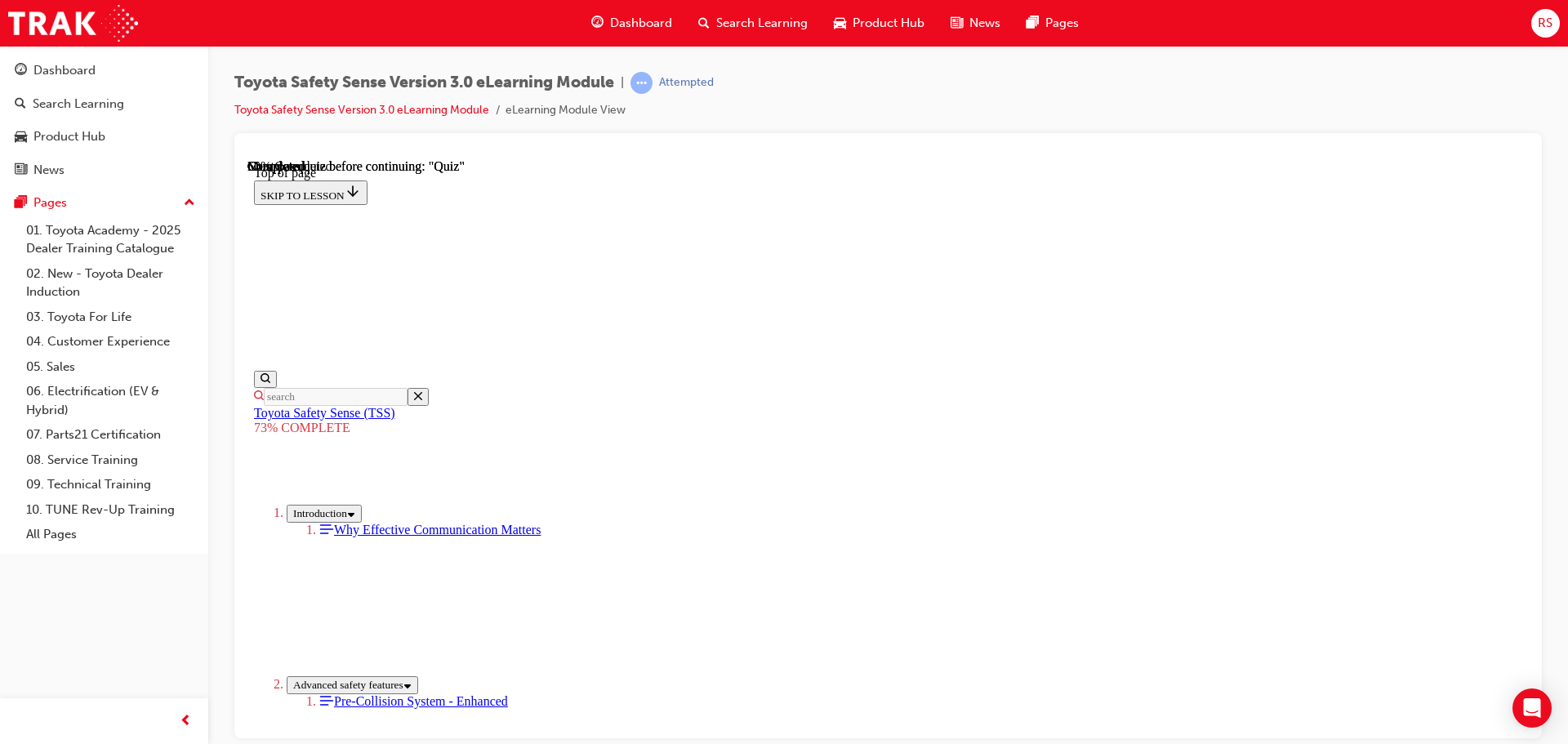
scroll to position [305, 0]
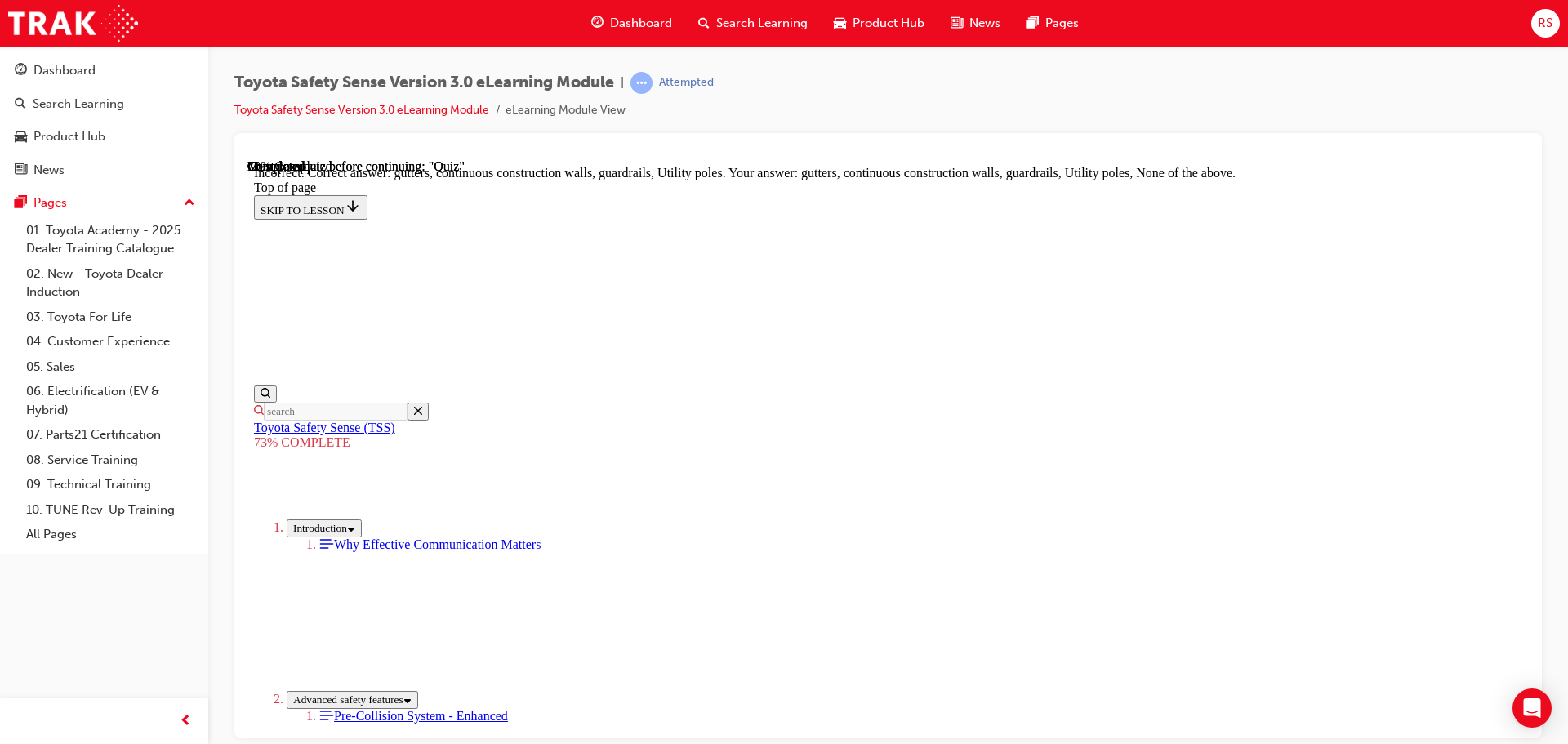
scroll to position [231, 0]
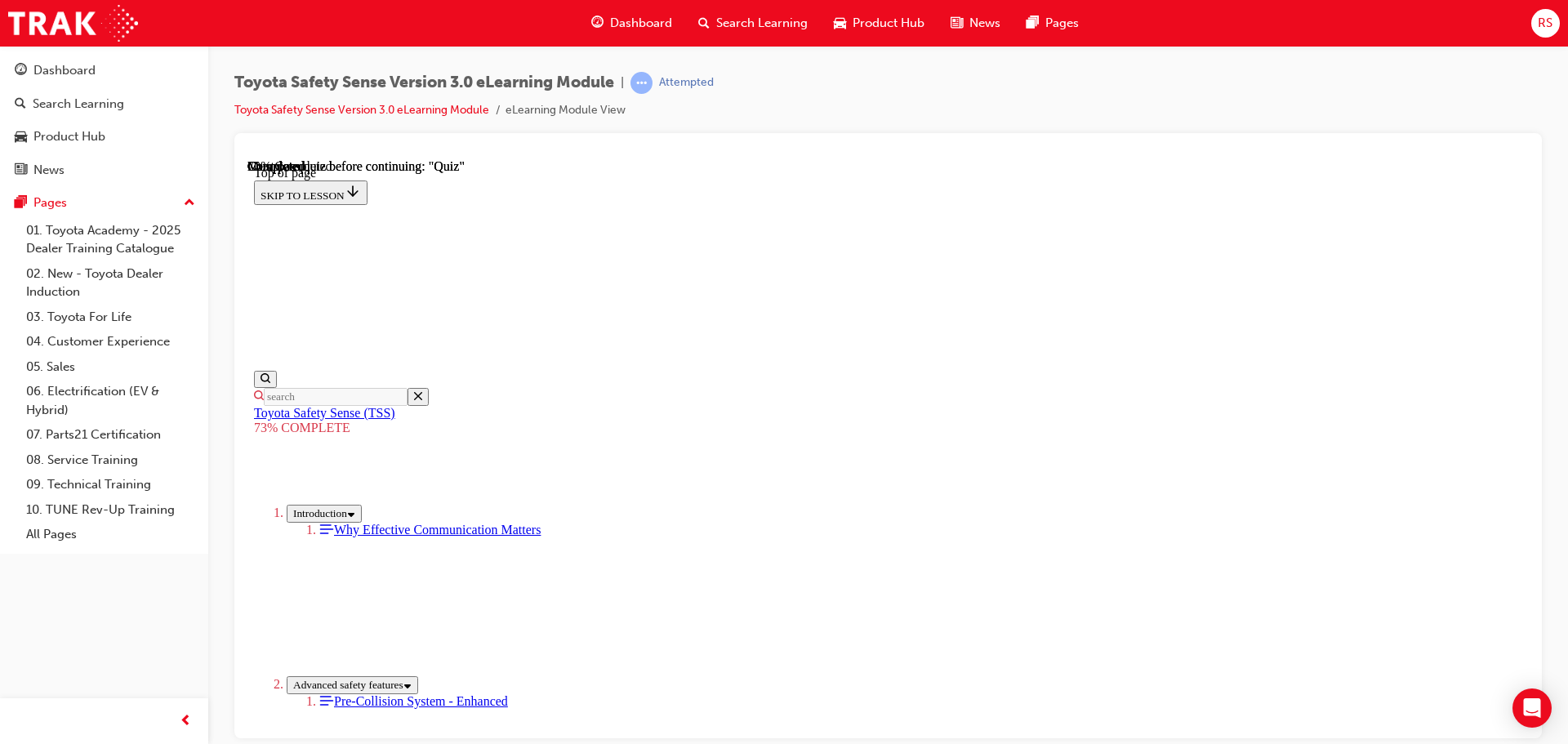
scroll to position [305, 0]
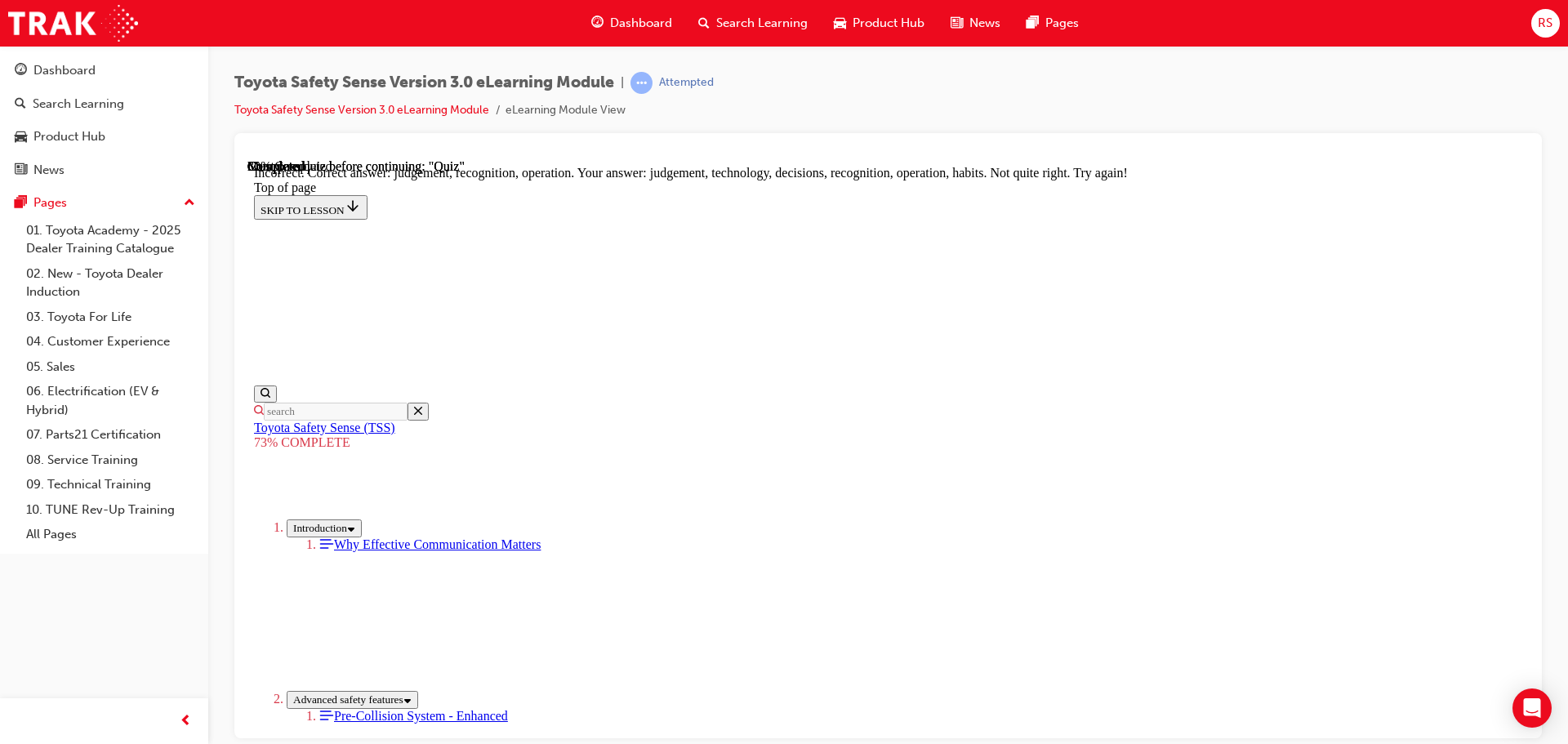
scroll to position [369, 0]
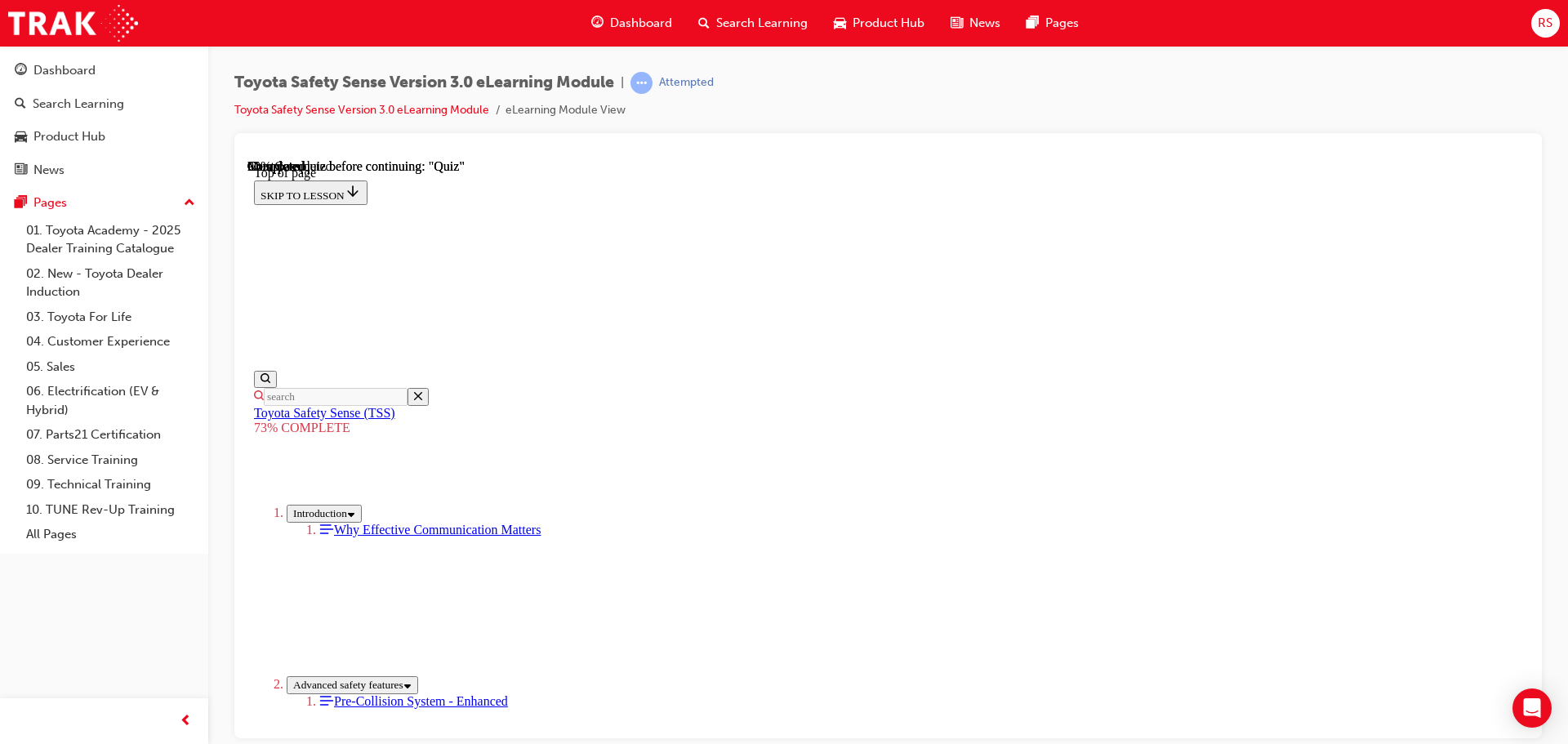
scroll to position [288, 0]
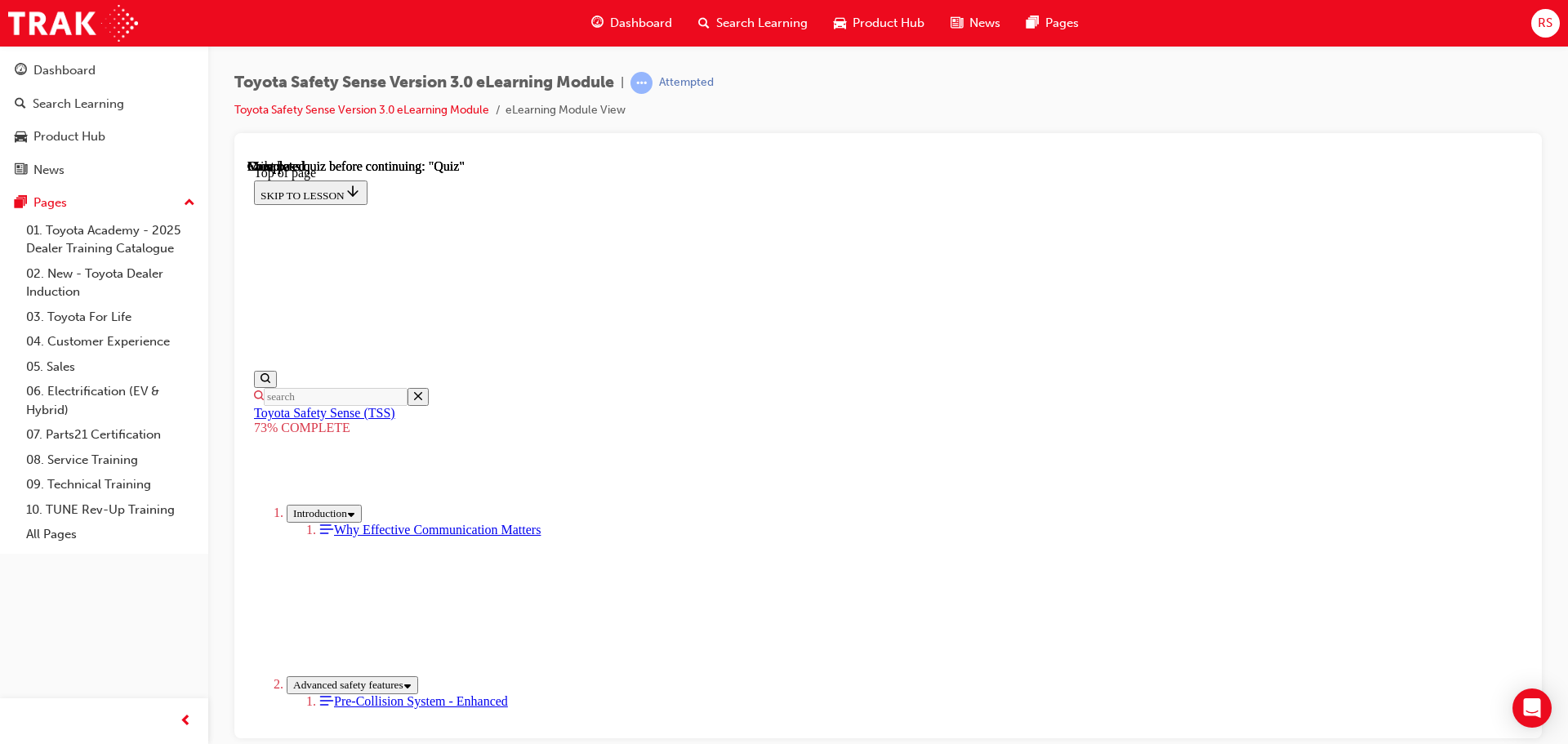
scroll to position [258, 0]
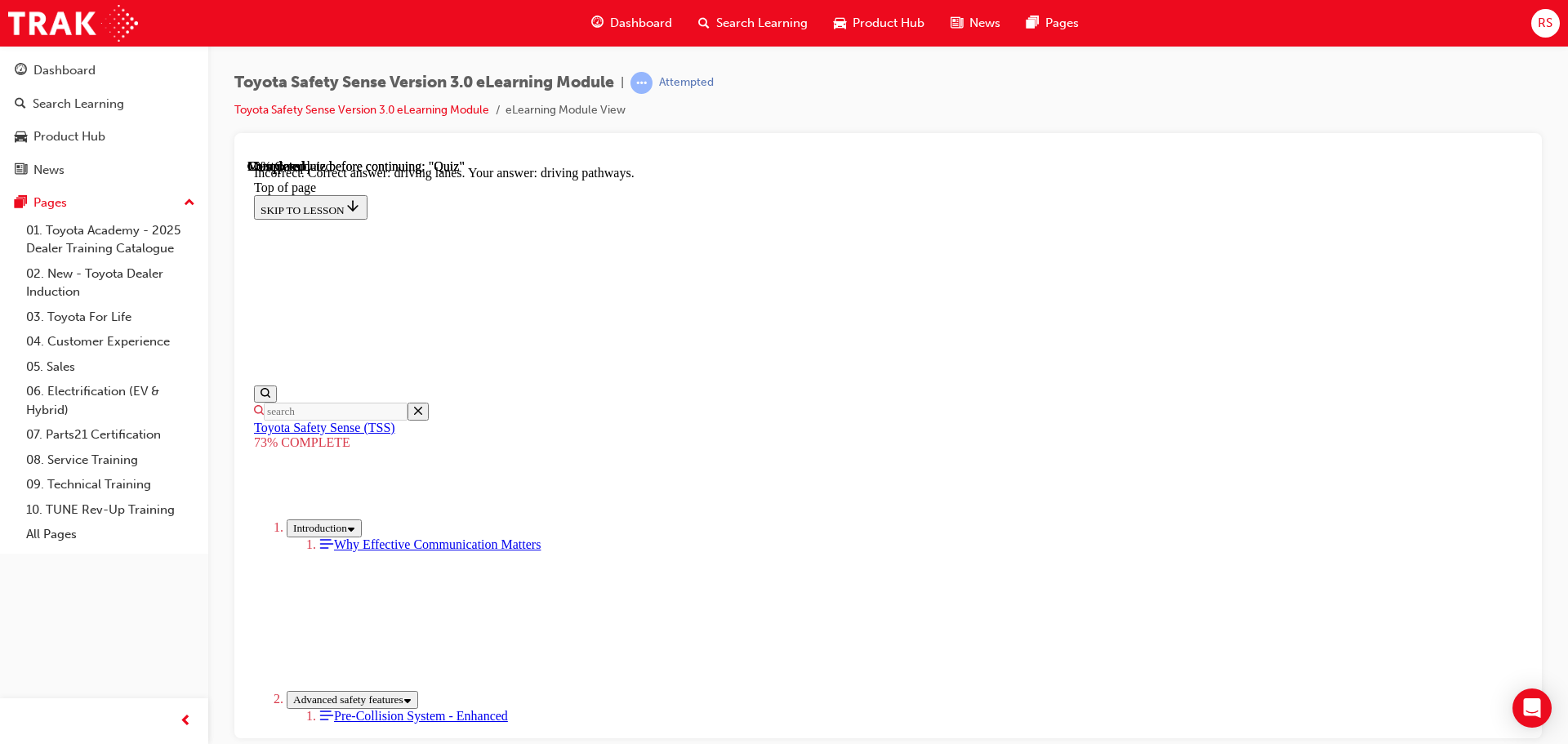
drag, startPoint x: 926, startPoint y: 471, endPoint x: 920, endPoint y: 494, distance: 23.8
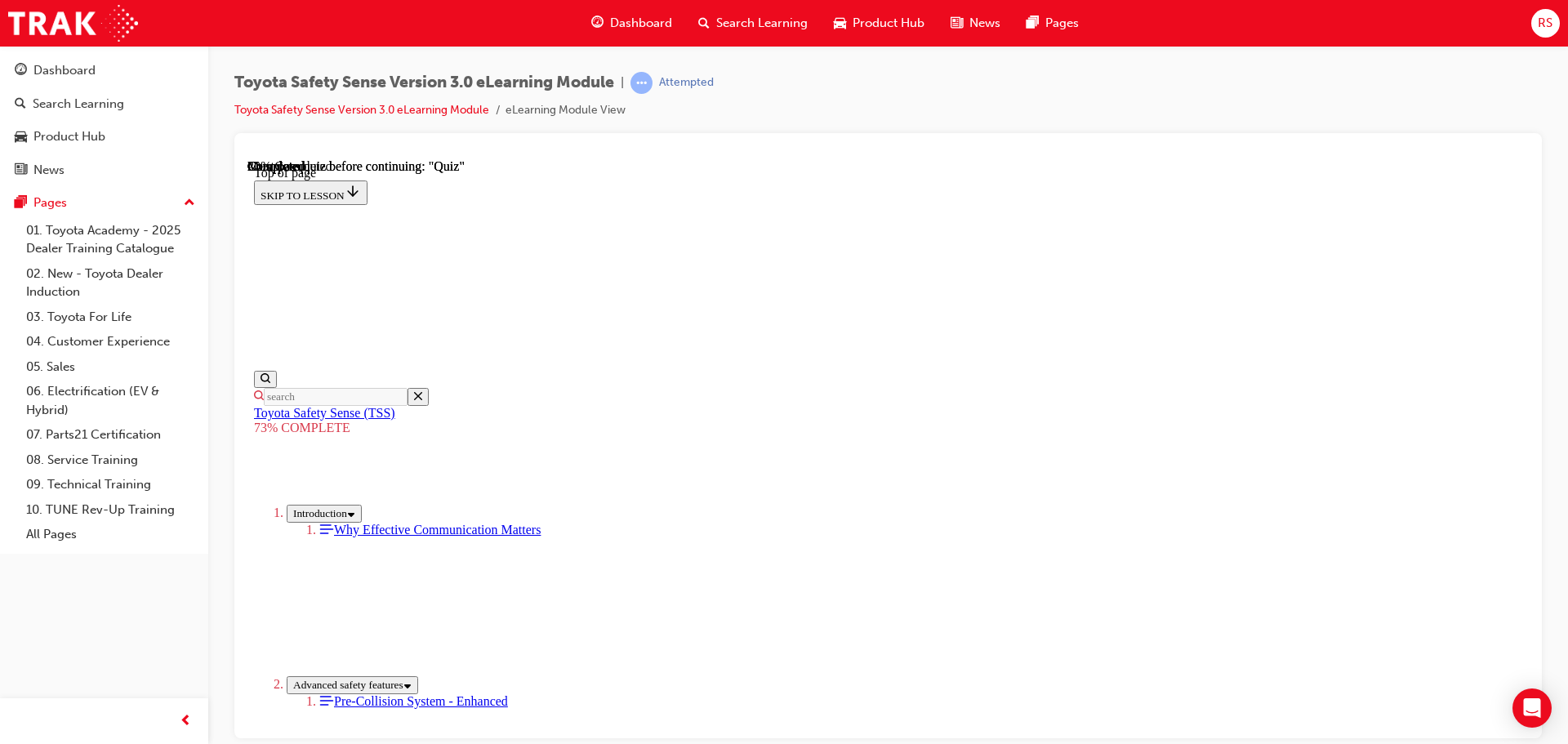
scroll to position [305, 0]
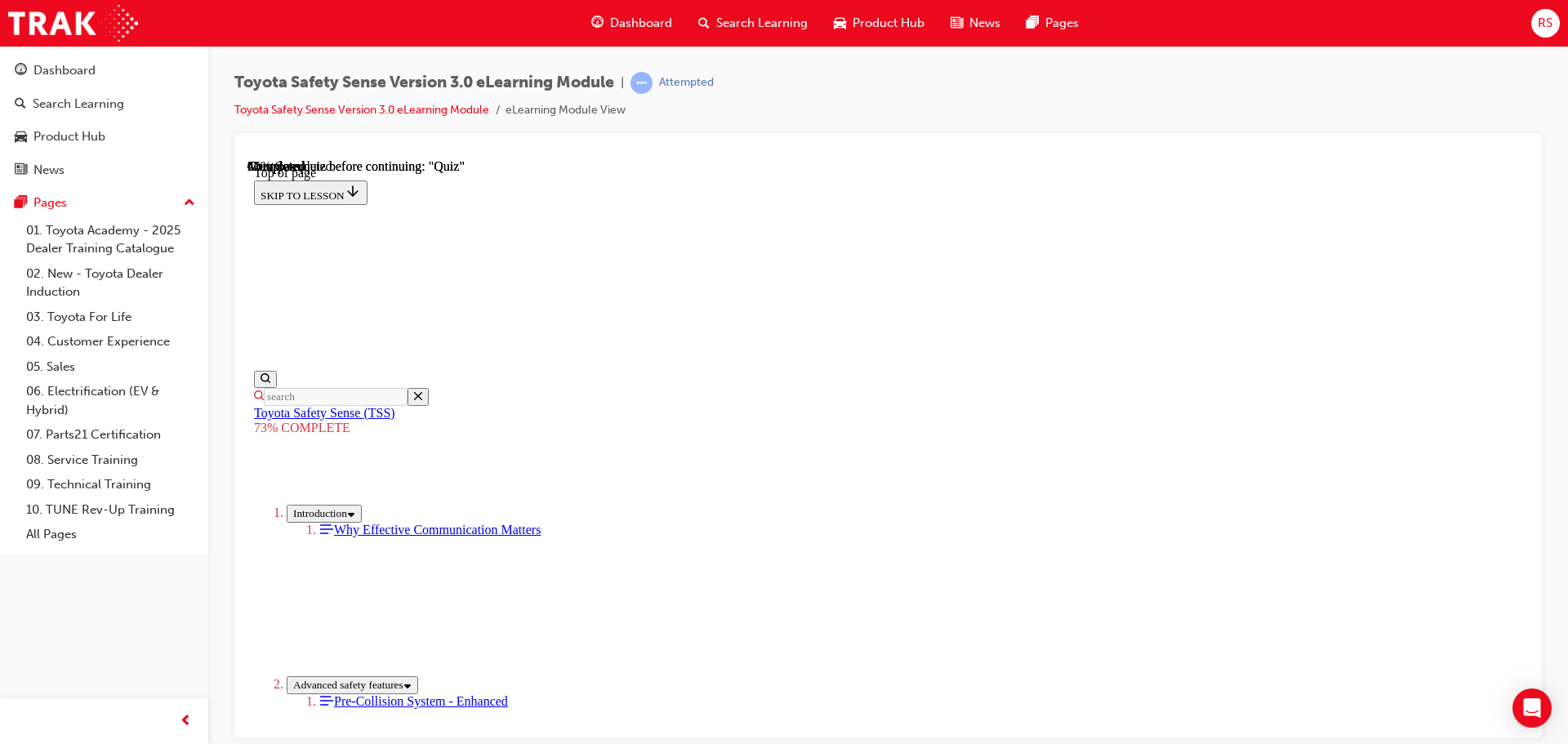
scroll to position [236, 0]
drag, startPoint x: 860, startPoint y: 603, endPoint x: 867, endPoint y: 653, distance: 50.5
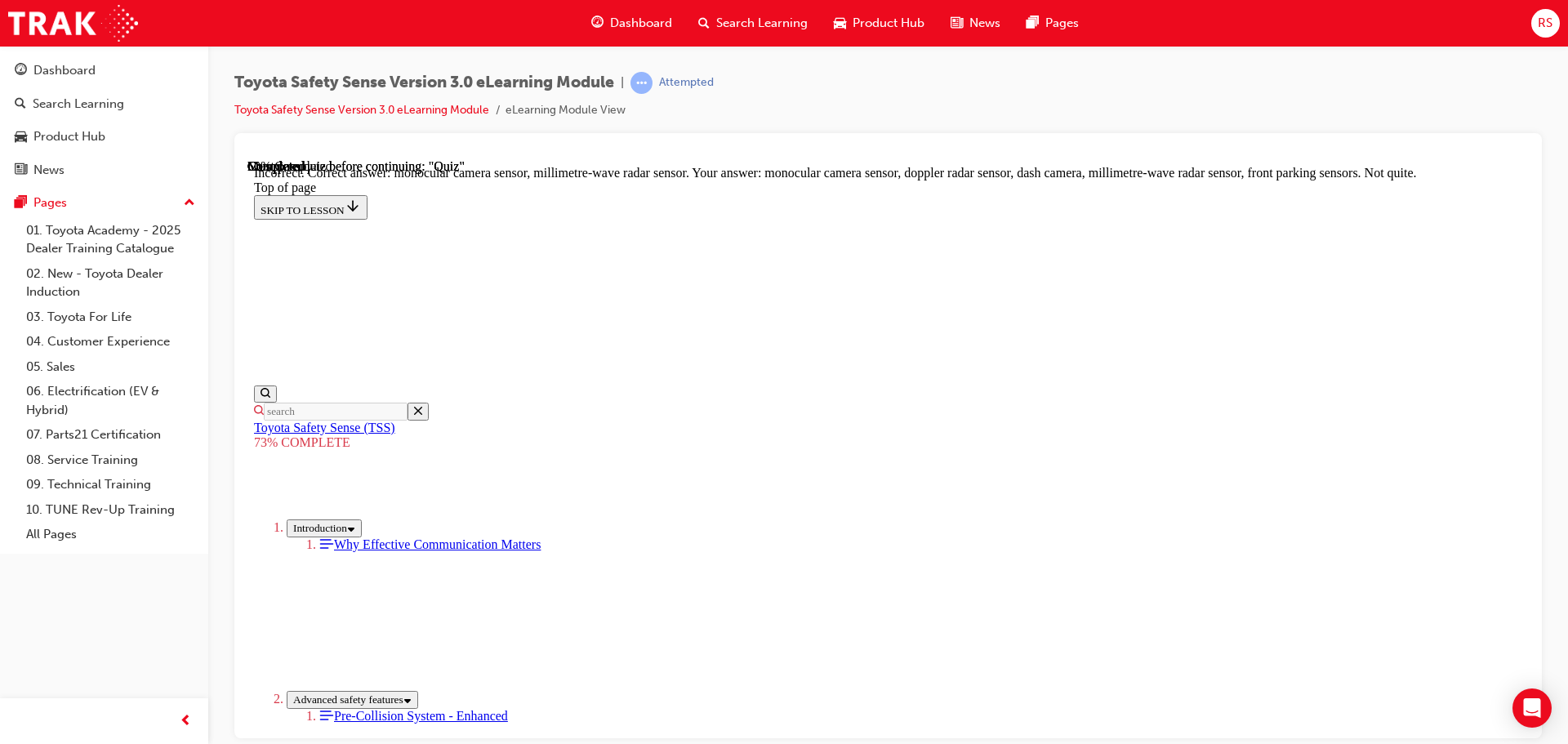
scroll to position [566, 0]
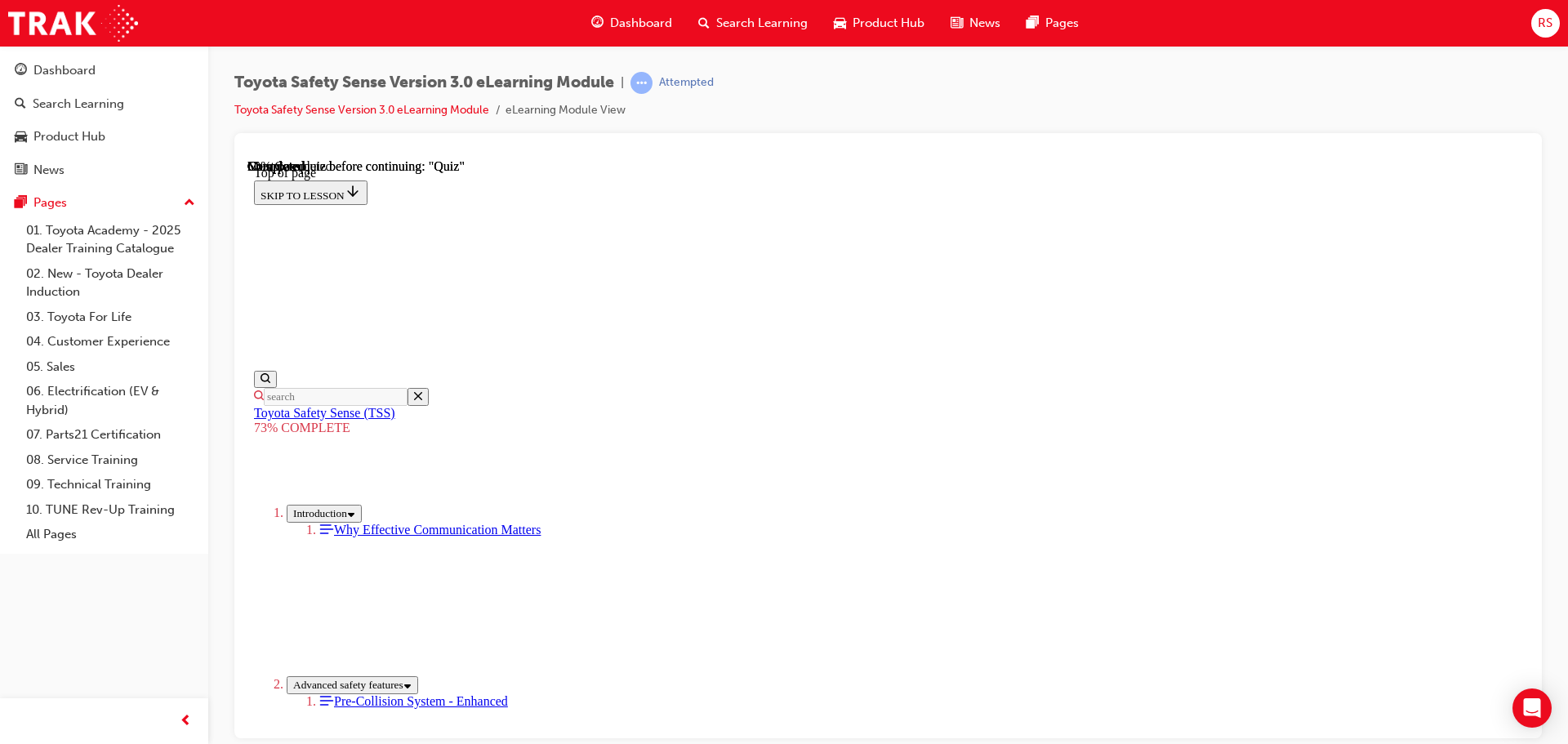
scroll to position [386, 0]
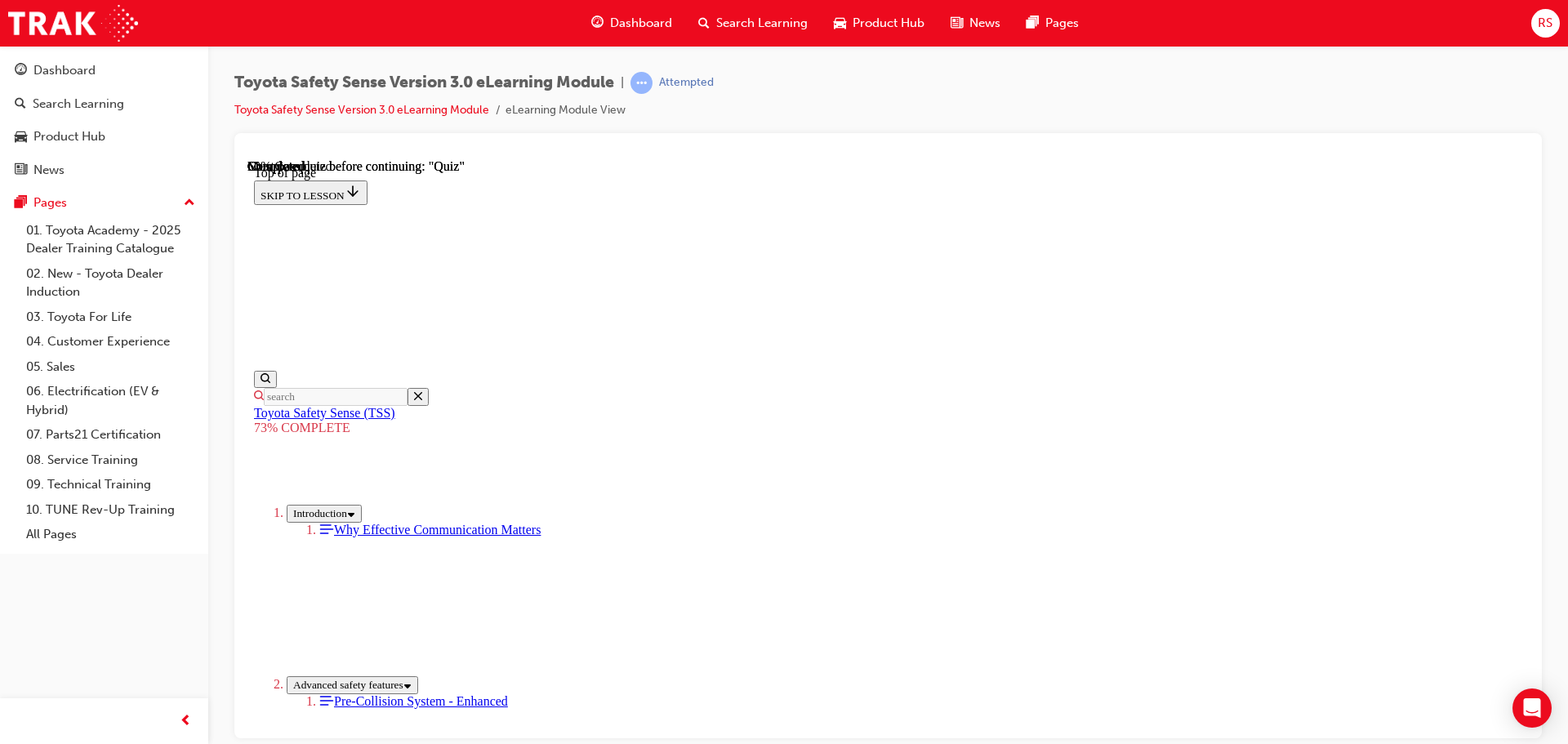
scroll to position [469, 0]
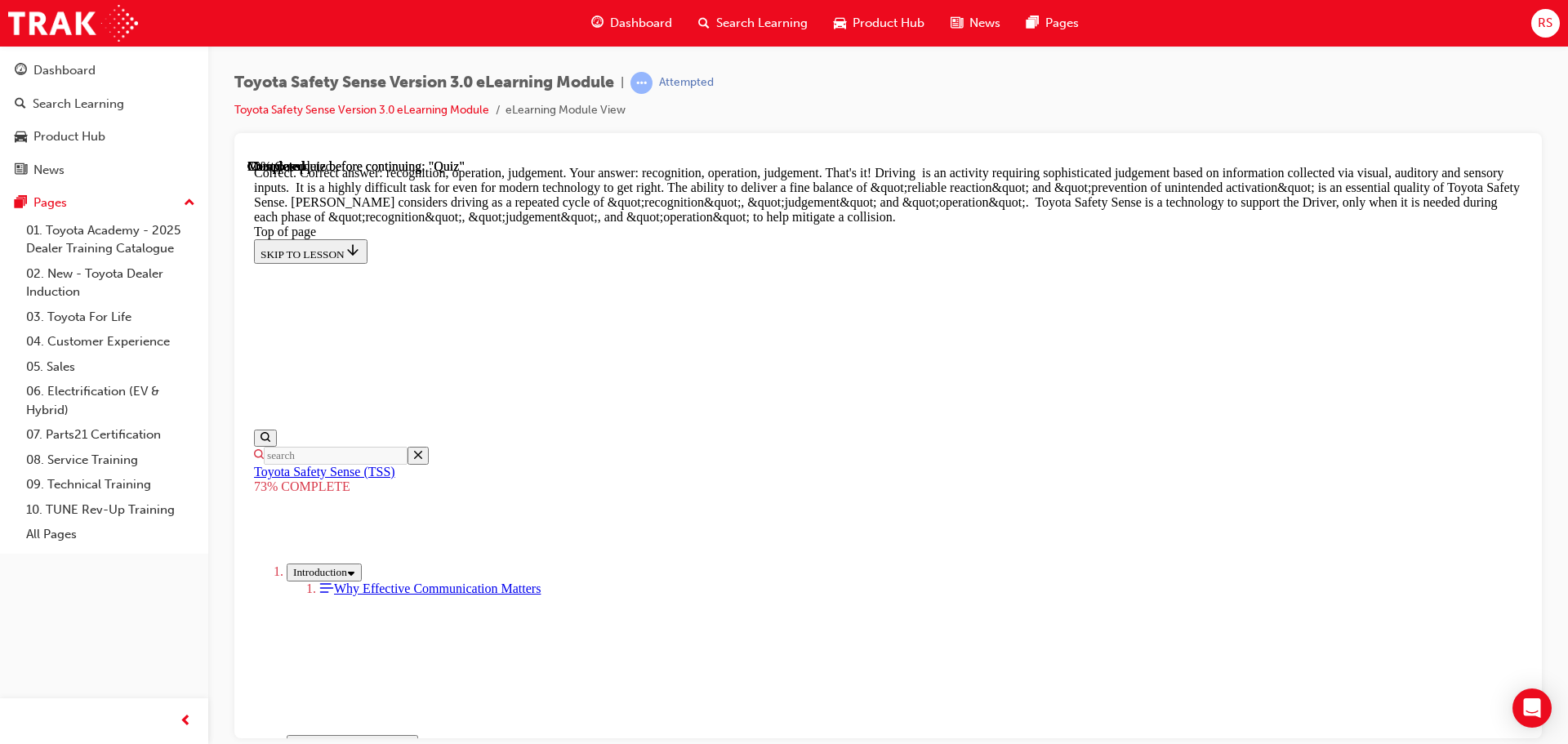
scroll to position [842, 0]
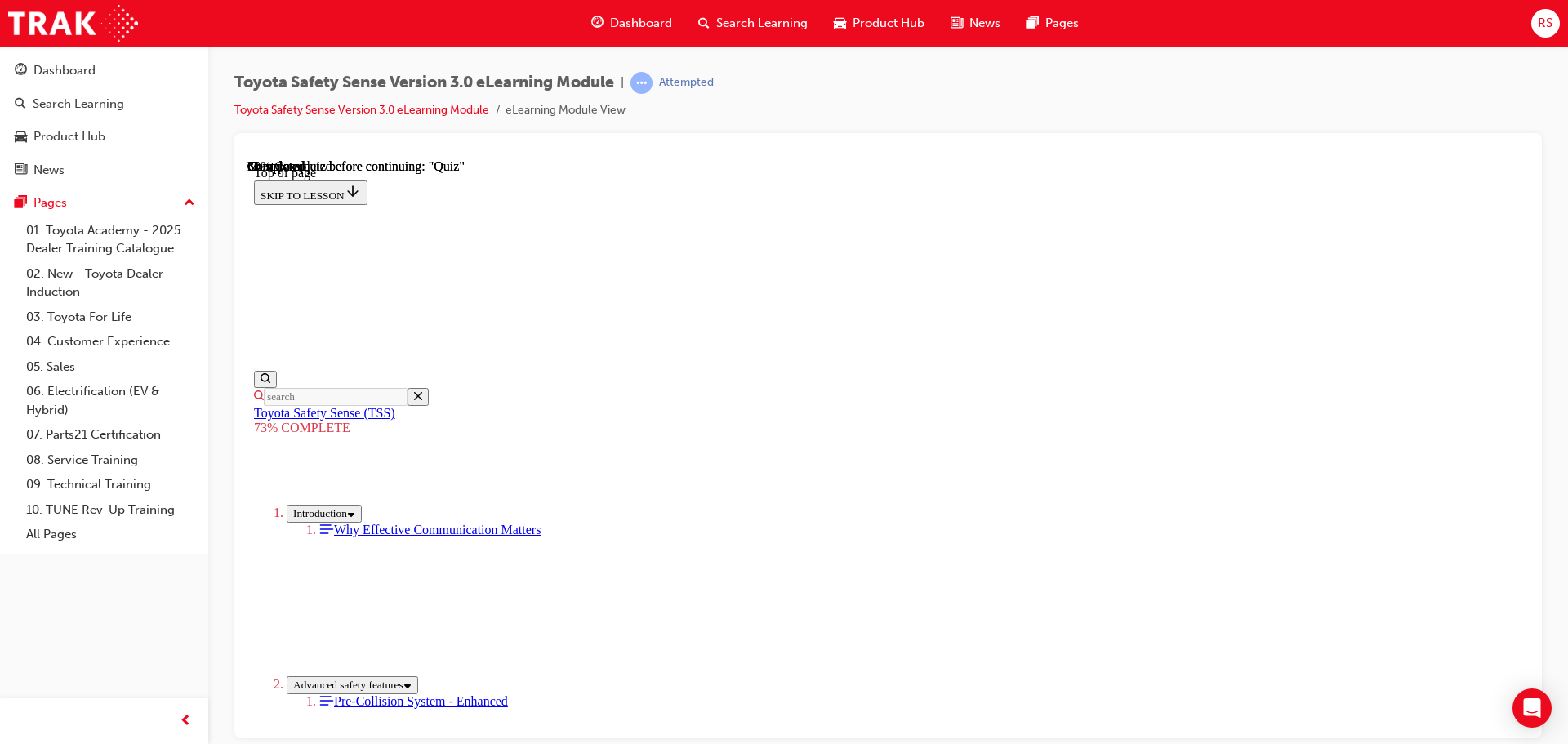
scroll to position [335, 0]
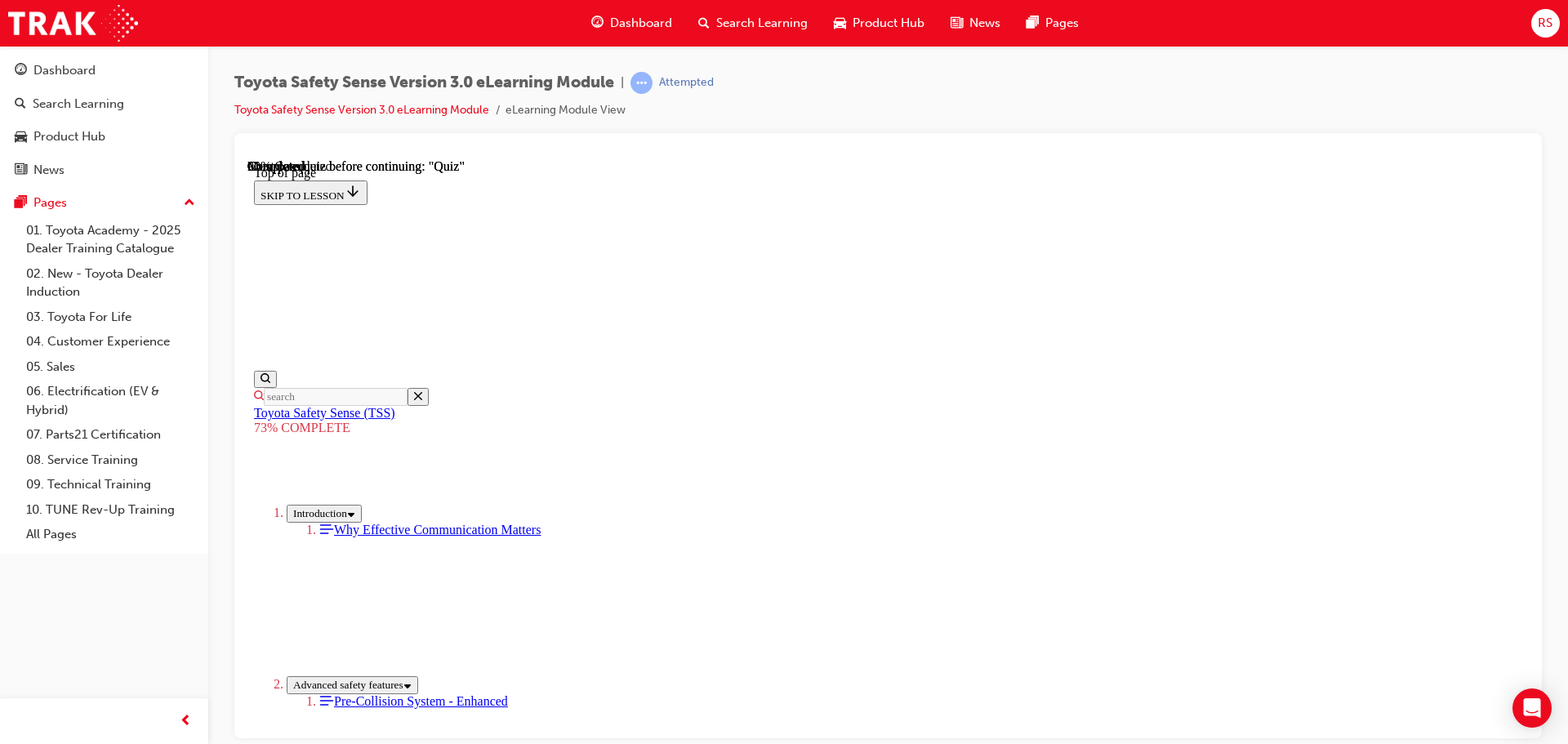
scroll to position [223, 0]
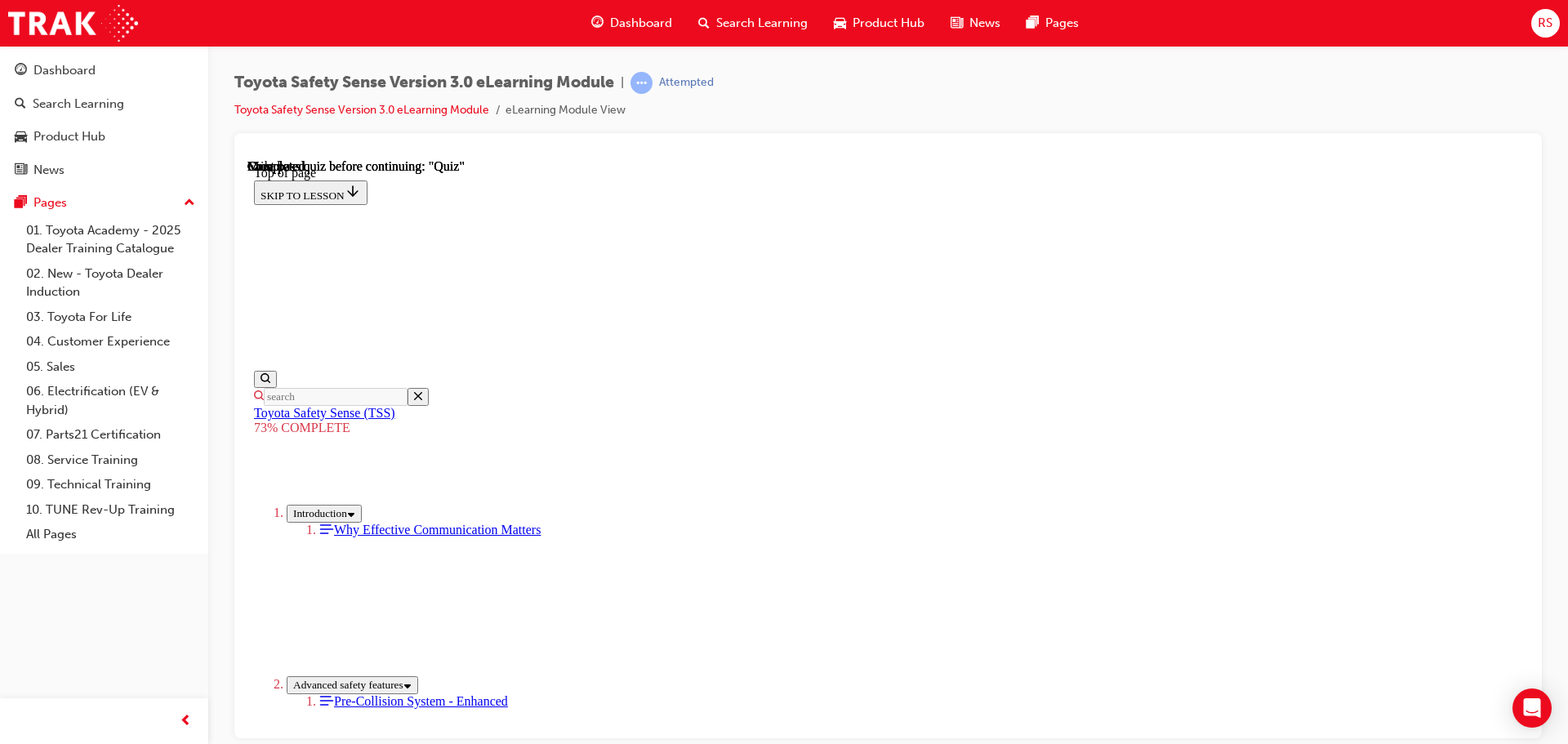
scroll to position [258, 0]
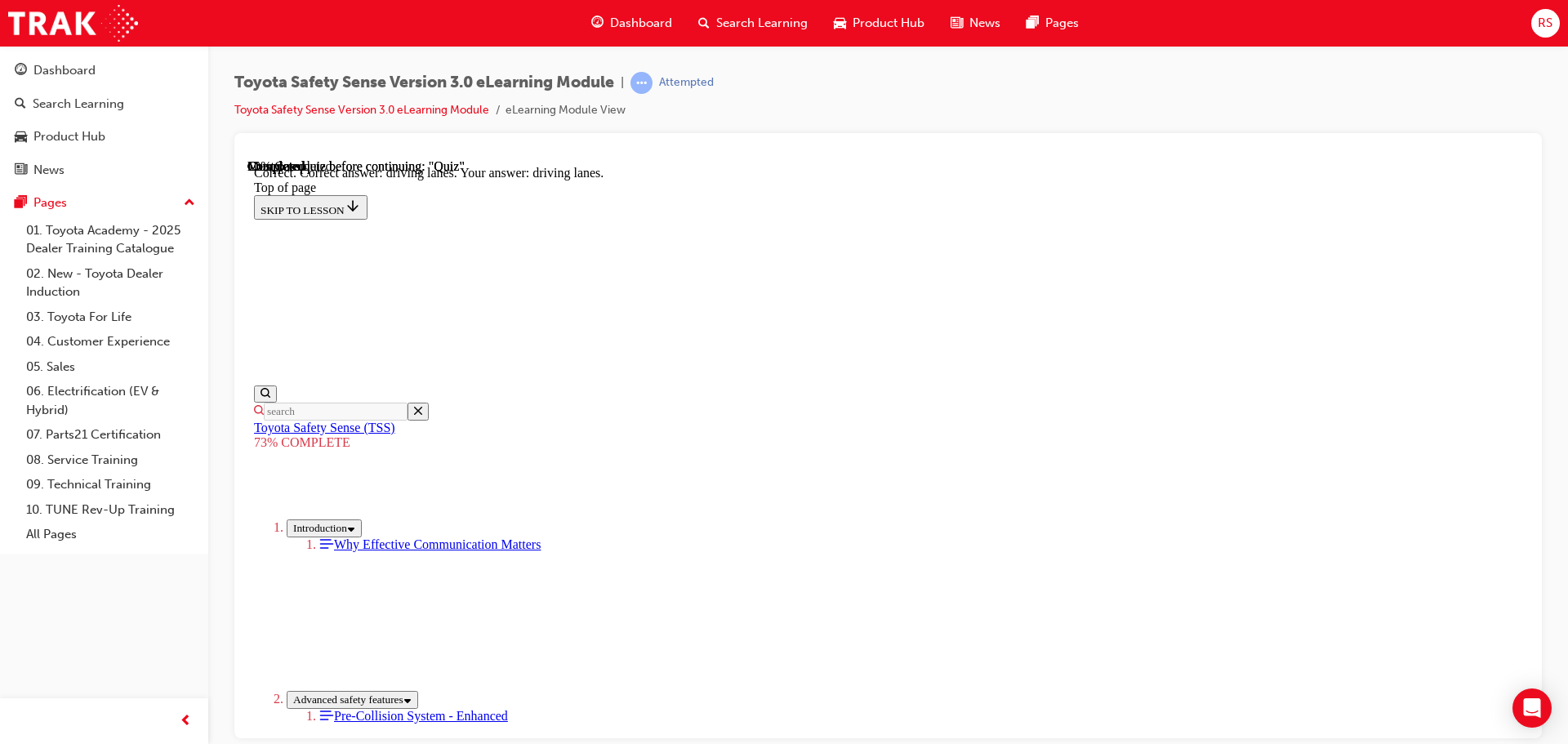
scroll to position [393, 0]
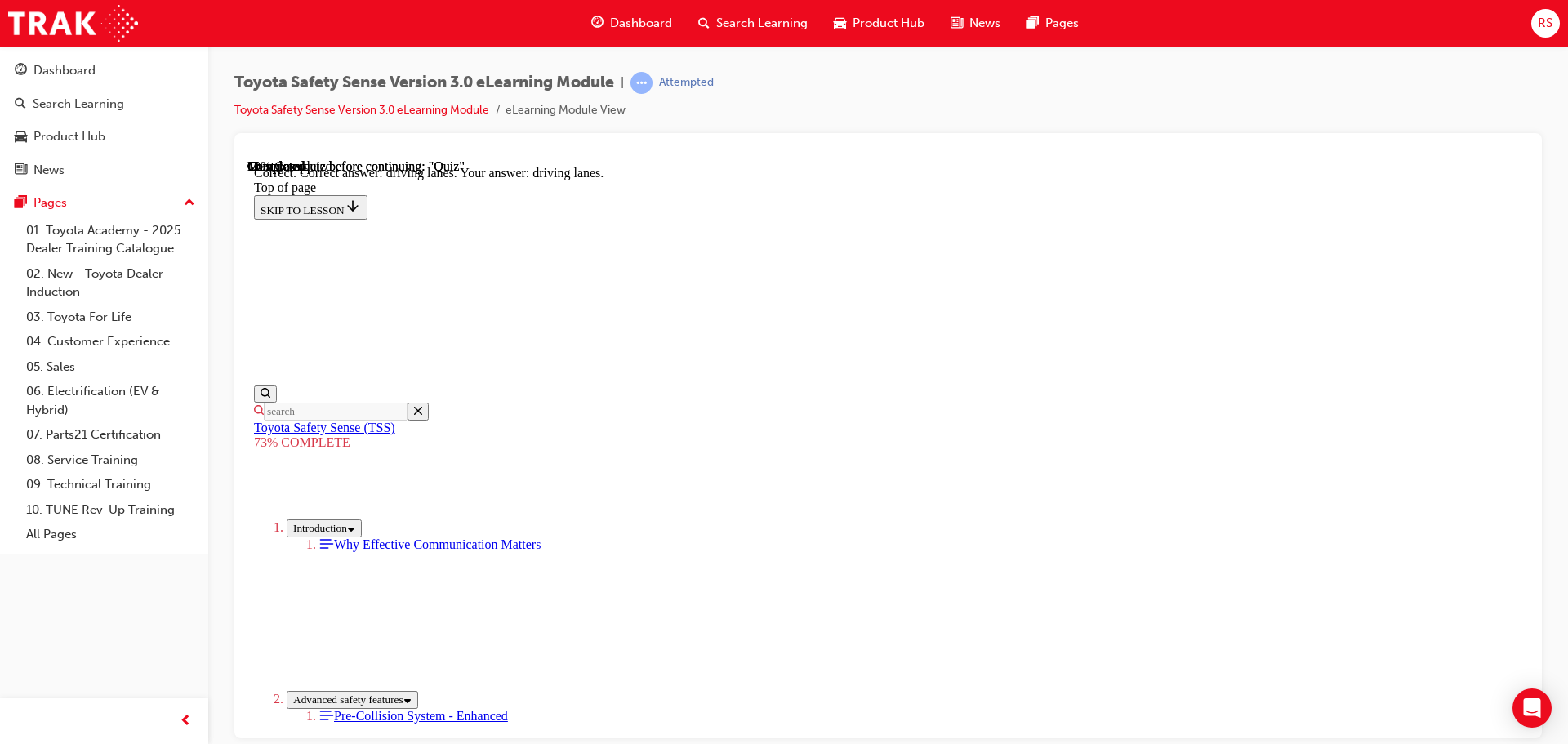
drag, startPoint x: 850, startPoint y: 320, endPoint x: 918, endPoint y: 454, distance: 150.3
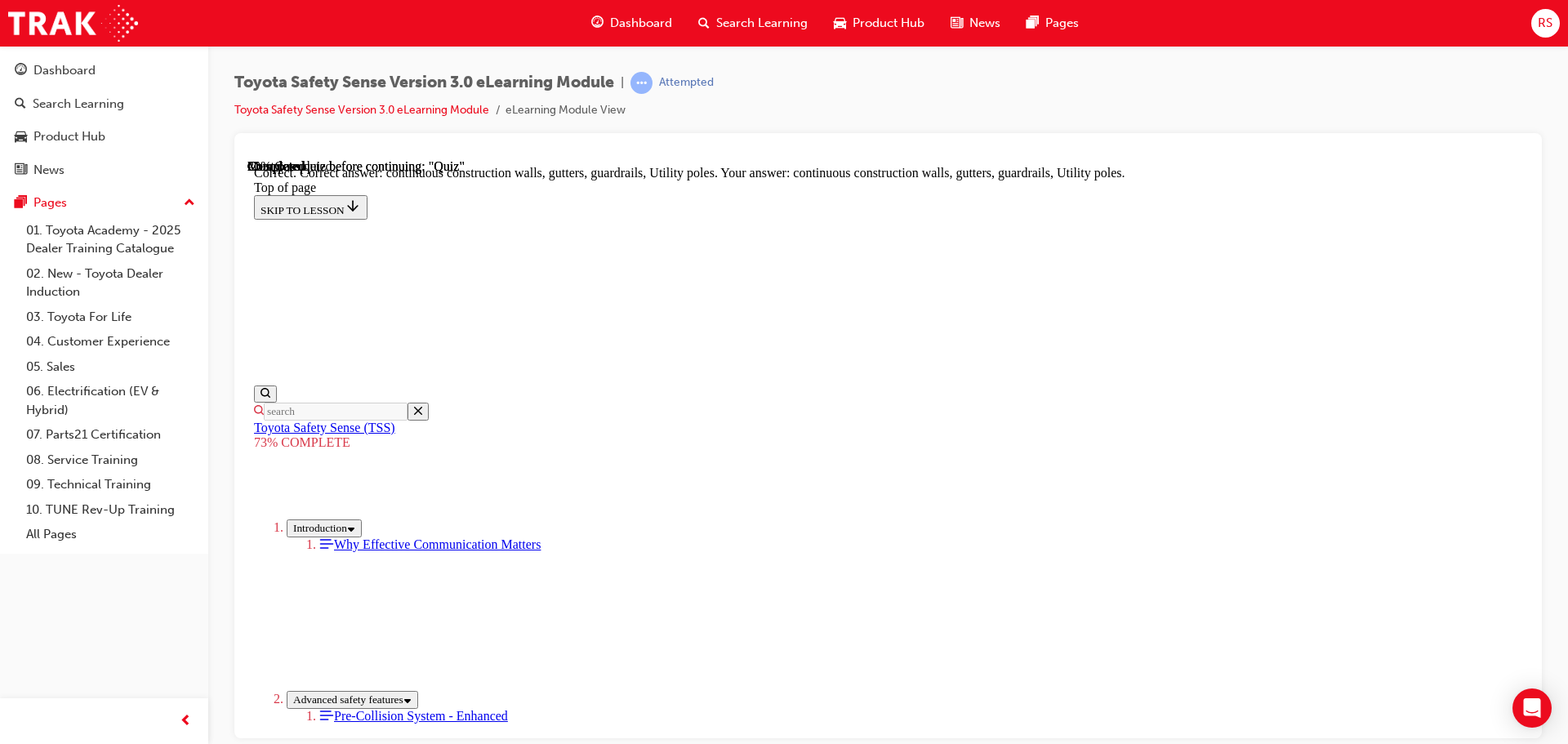
scroll to position [60, 0]
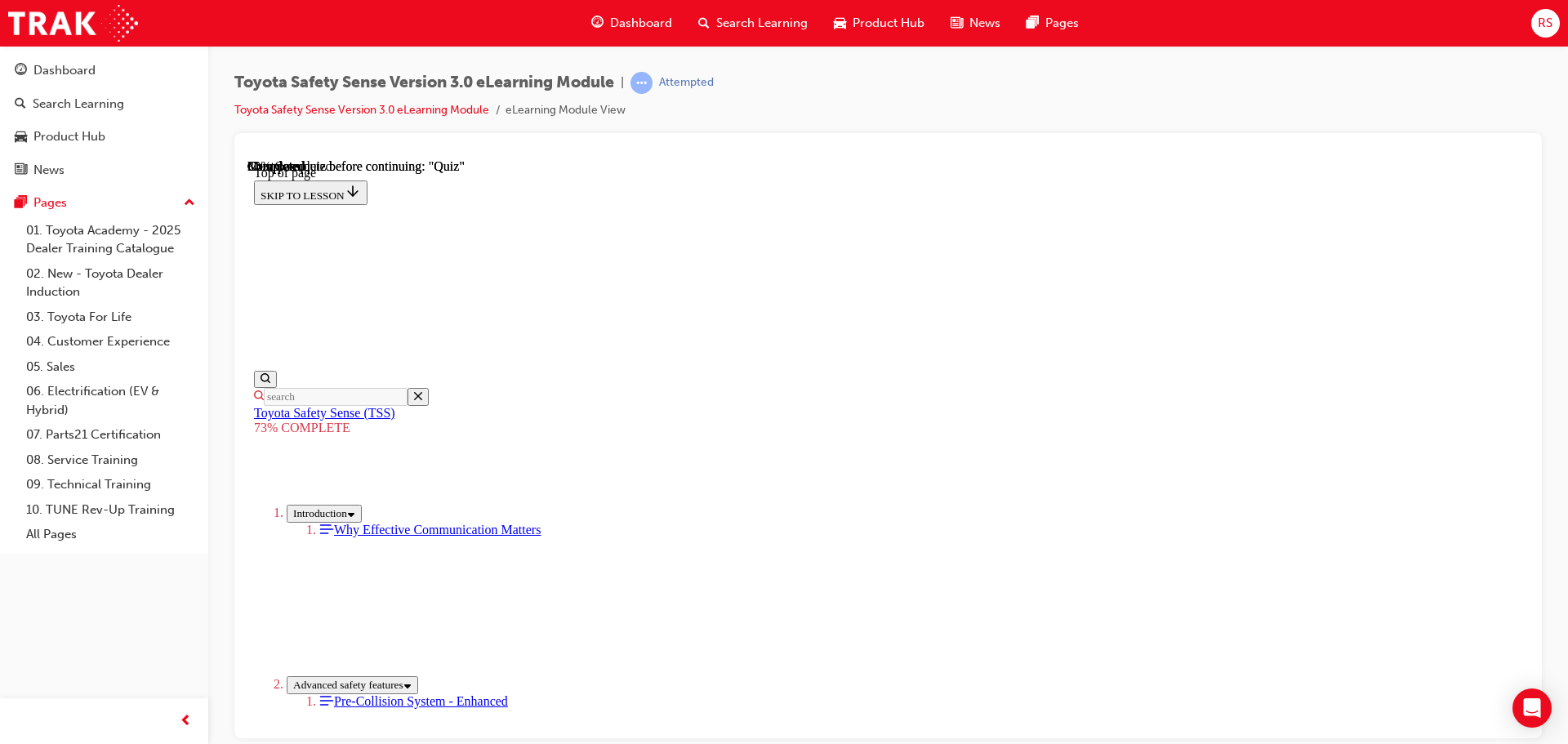
scroll to position [223, 0]
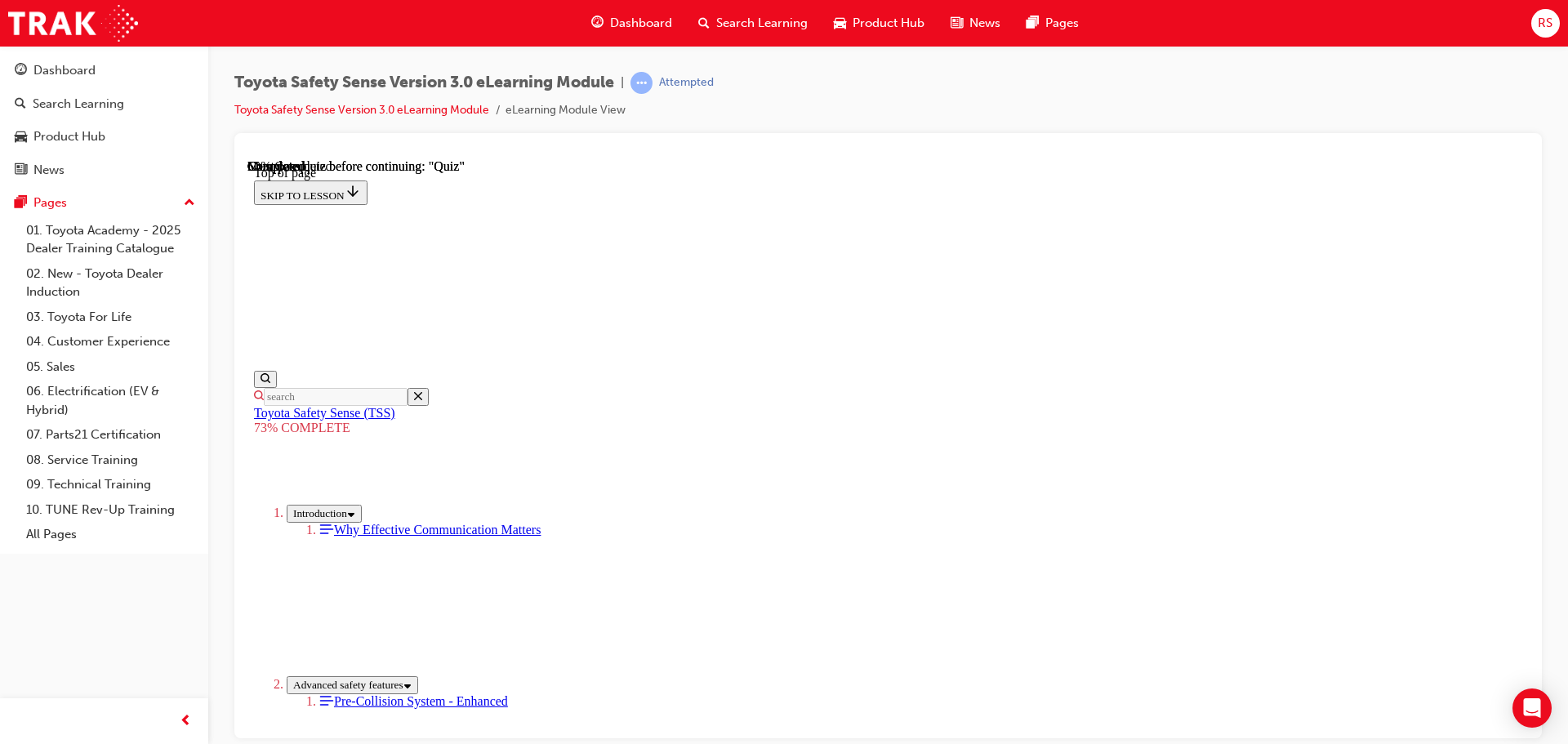
scroll to position [60, 0]
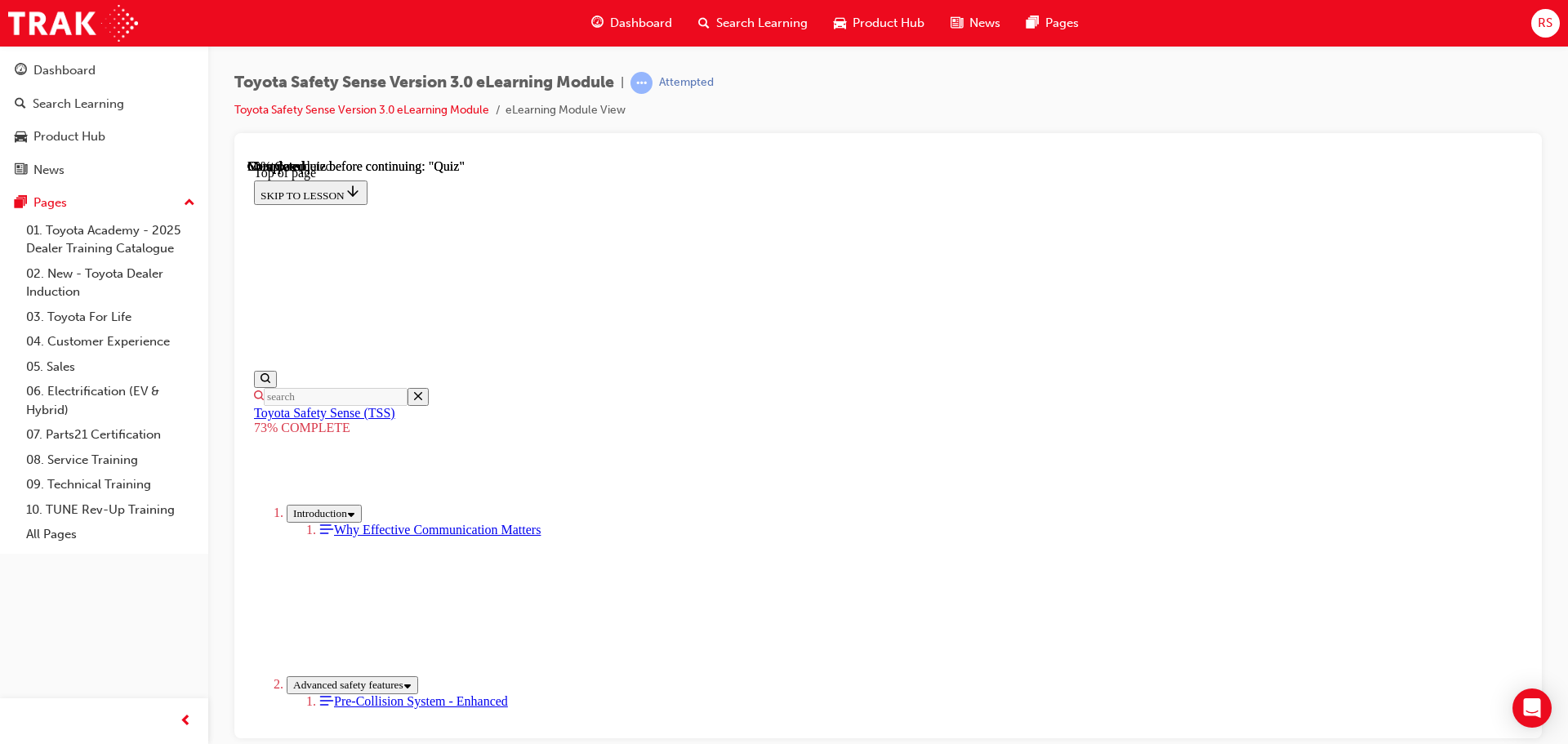
scroll to position [223, 0]
